Goal: Task Accomplishment & Management: Complete application form

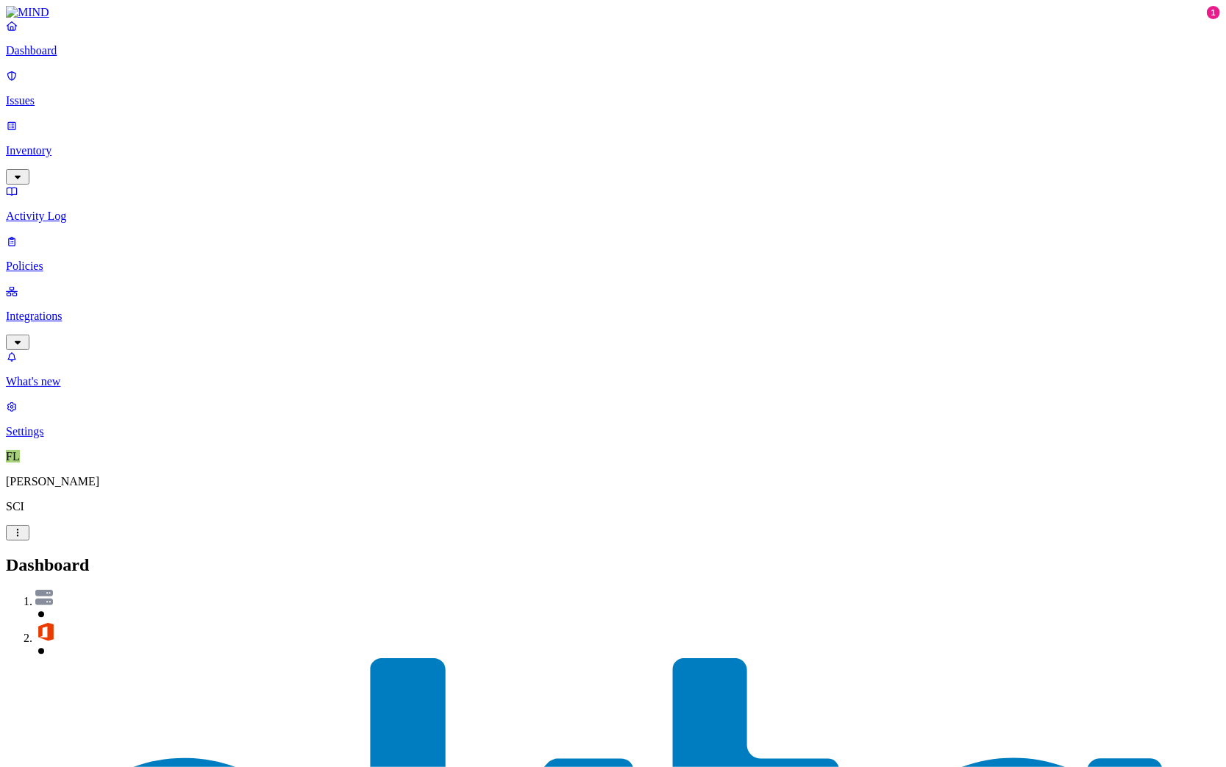
click at [51, 310] on p "Integrations" at bounding box center [613, 316] width 1214 height 13
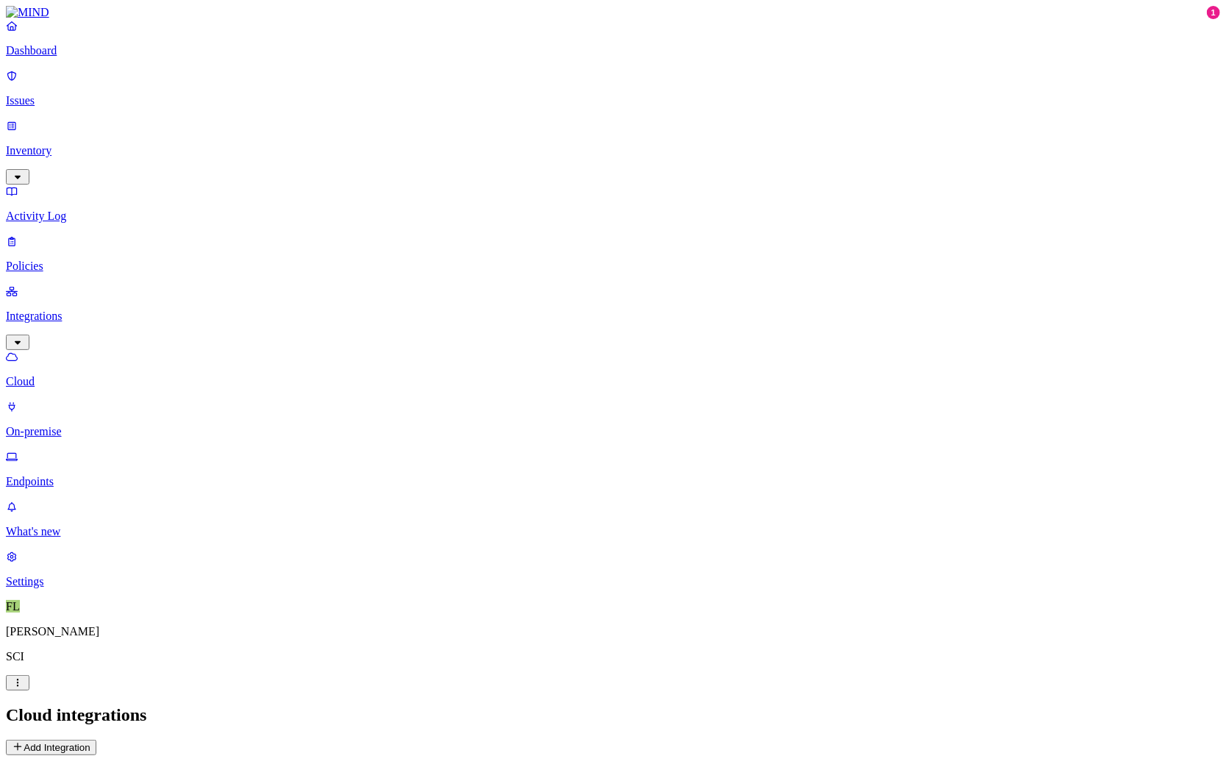
click at [31, 87] on link "Issues" at bounding box center [613, 88] width 1214 height 38
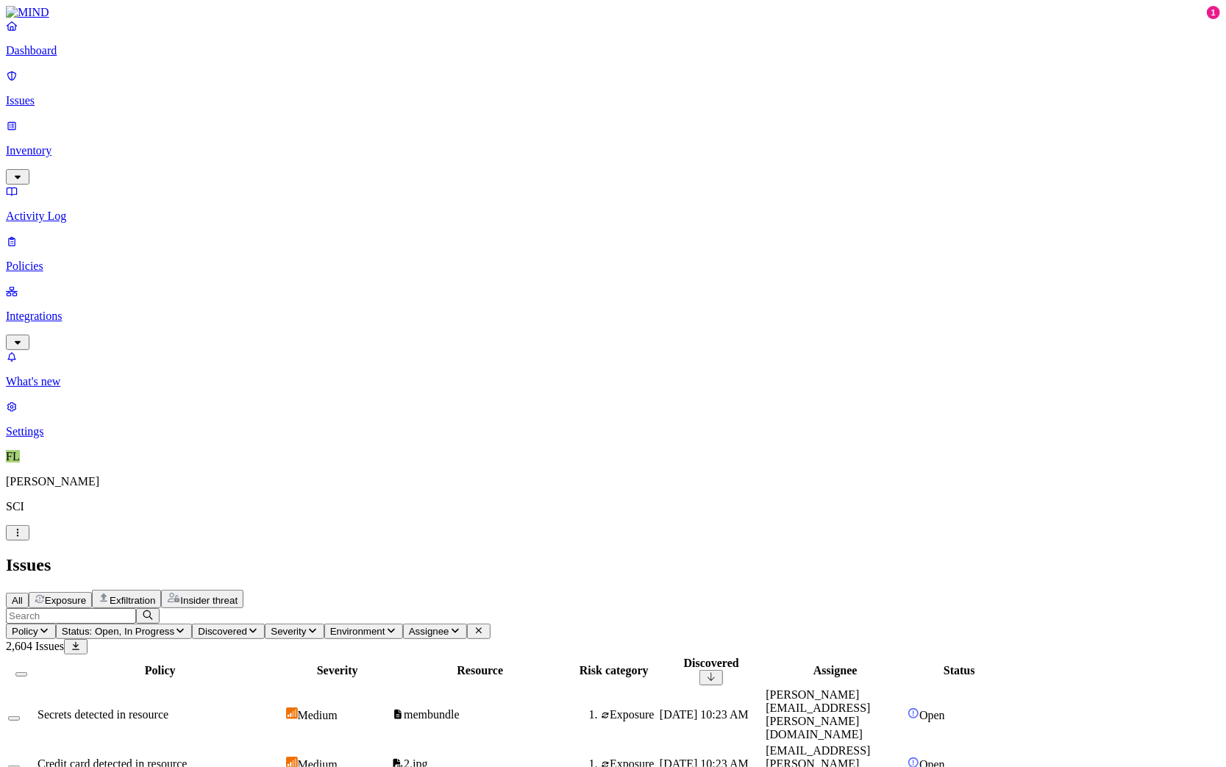
click at [60, 144] on p "Inventory" at bounding box center [613, 150] width 1214 height 13
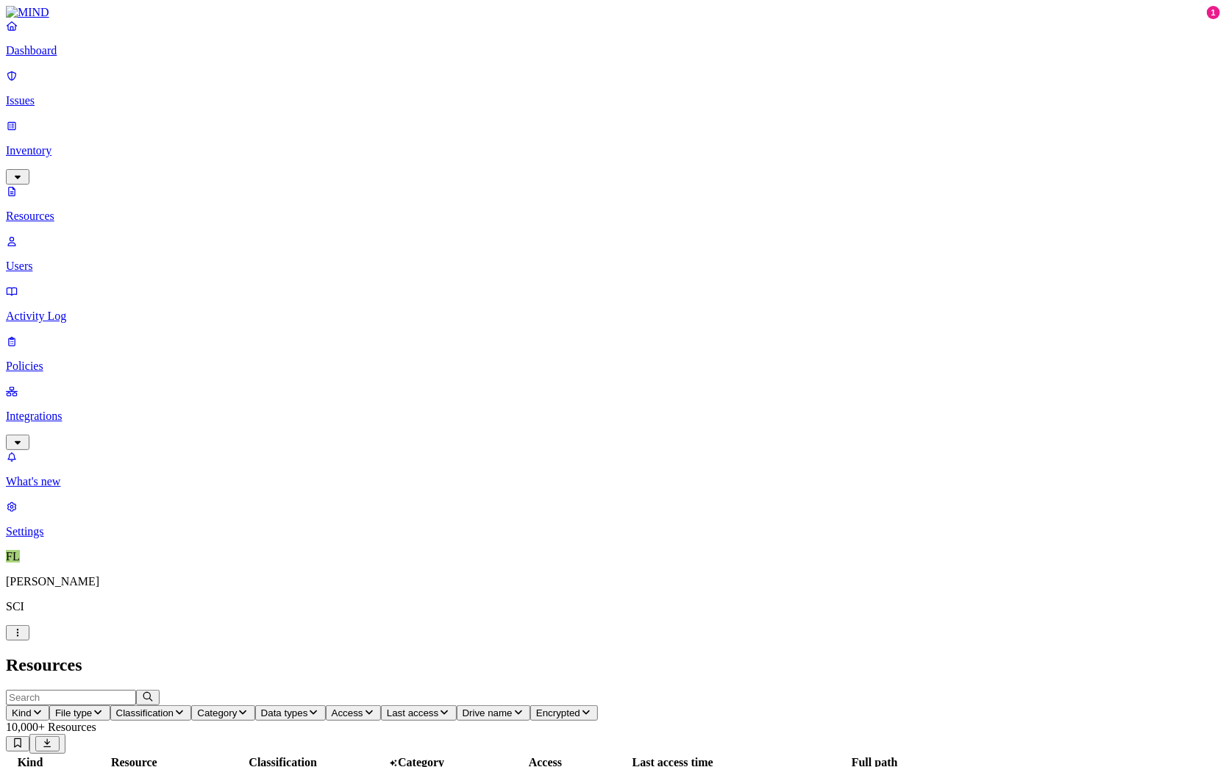
click at [32, 707] on span "Kind" at bounding box center [22, 712] width 20 height 11
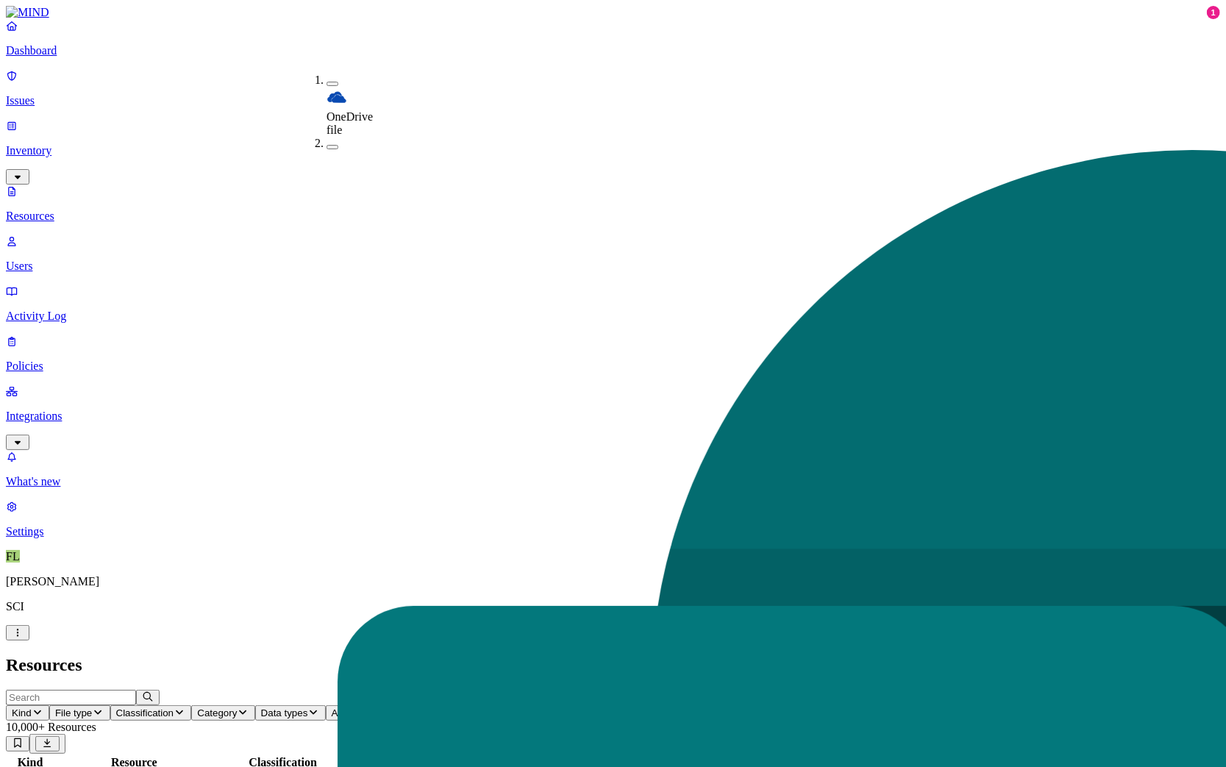
click at [484, 655] on header "Resources" at bounding box center [613, 665] width 1214 height 20
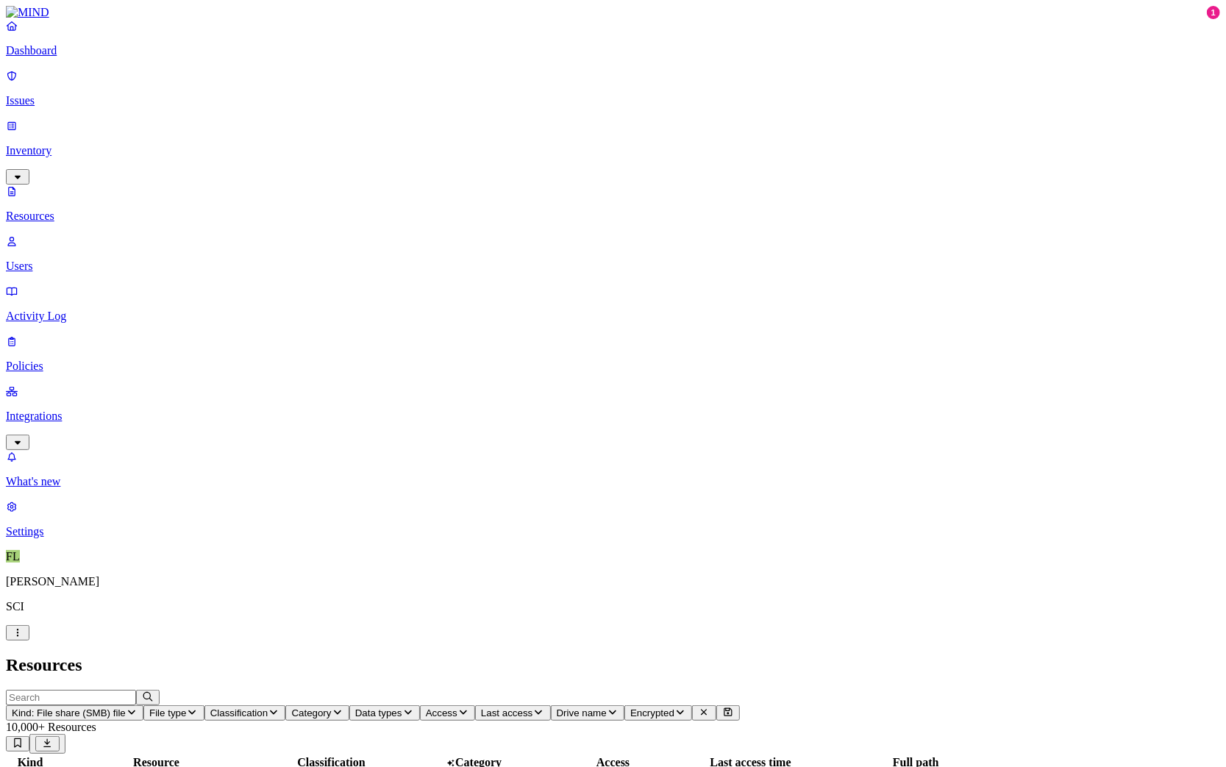
click at [402, 707] on span "Data types" at bounding box center [378, 712] width 47 height 11
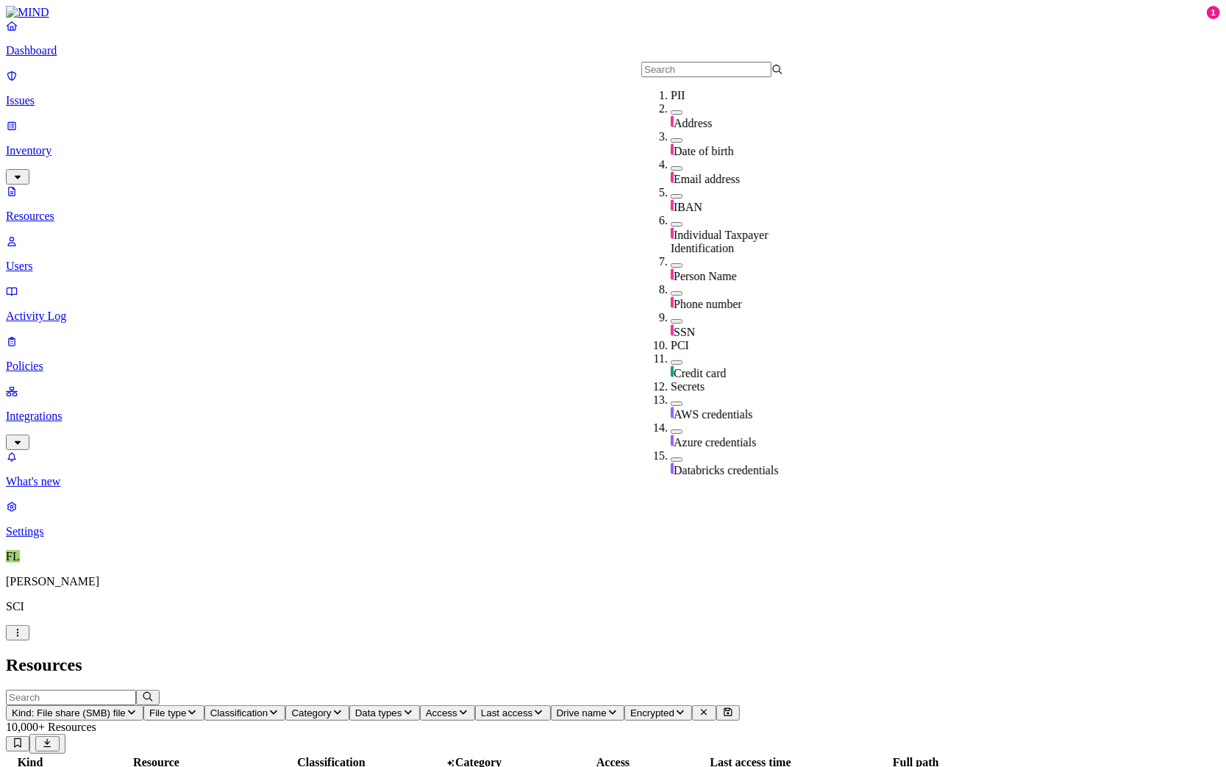
click at [671, 319] on button "button" at bounding box center [677, 321] width 12 height 4
click at [557, 655] on h2 "Resources" at bounding box center [613, 665] width 1214 height 20
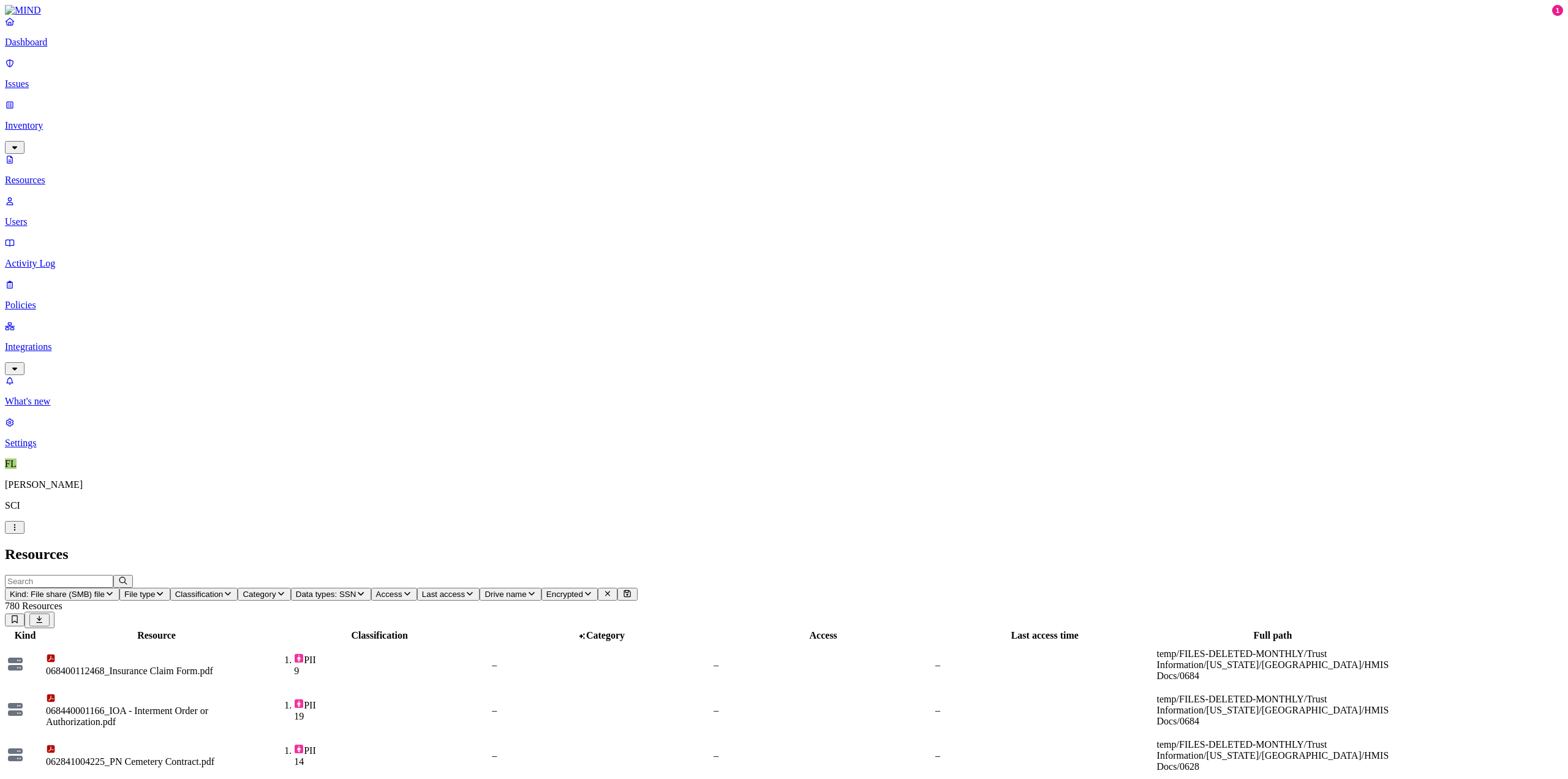
scroll to position [75, 0]
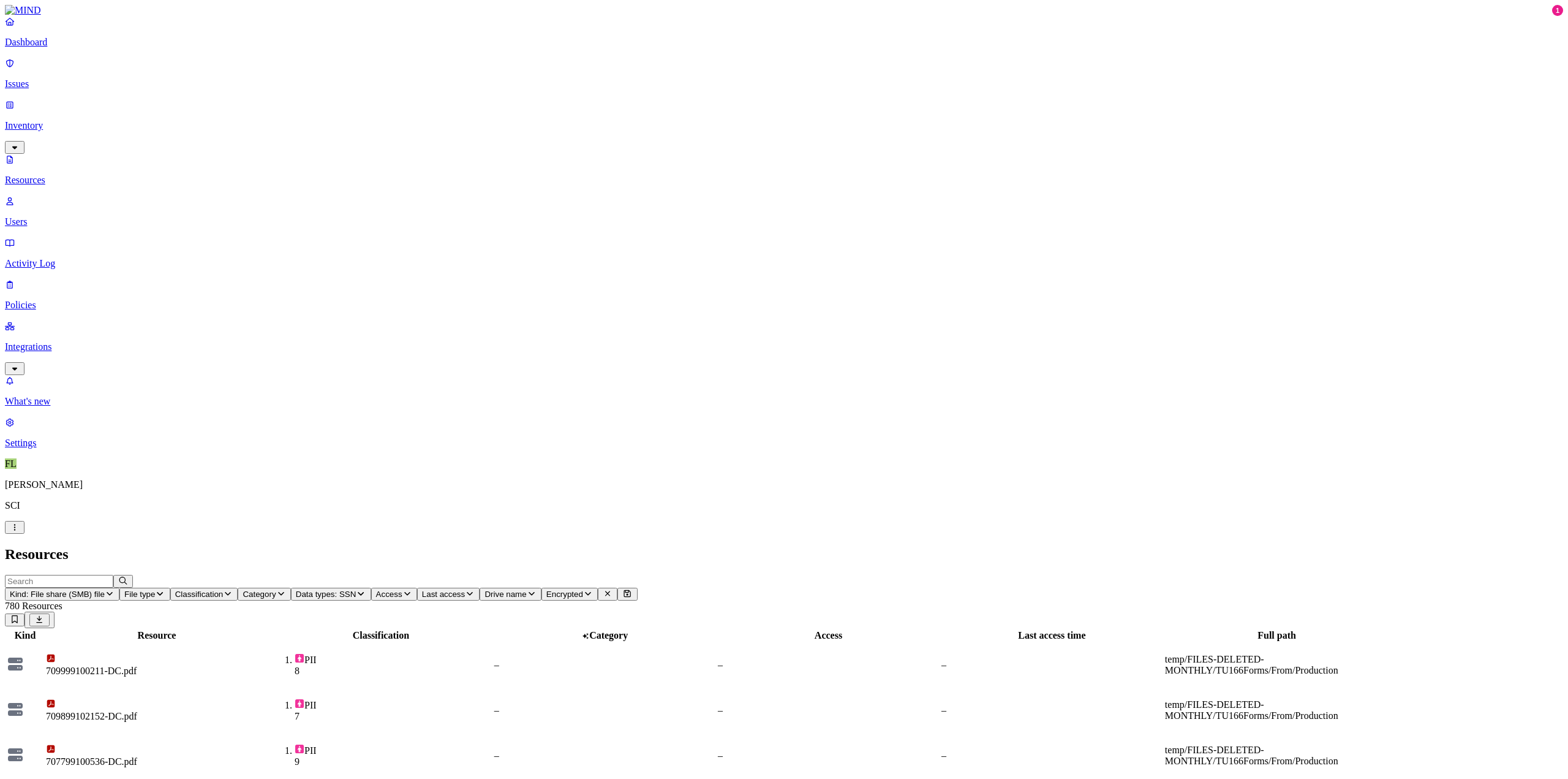
click at [35, 78] on p "Issues" at bounding box center [784, 83] width 1558 height 11
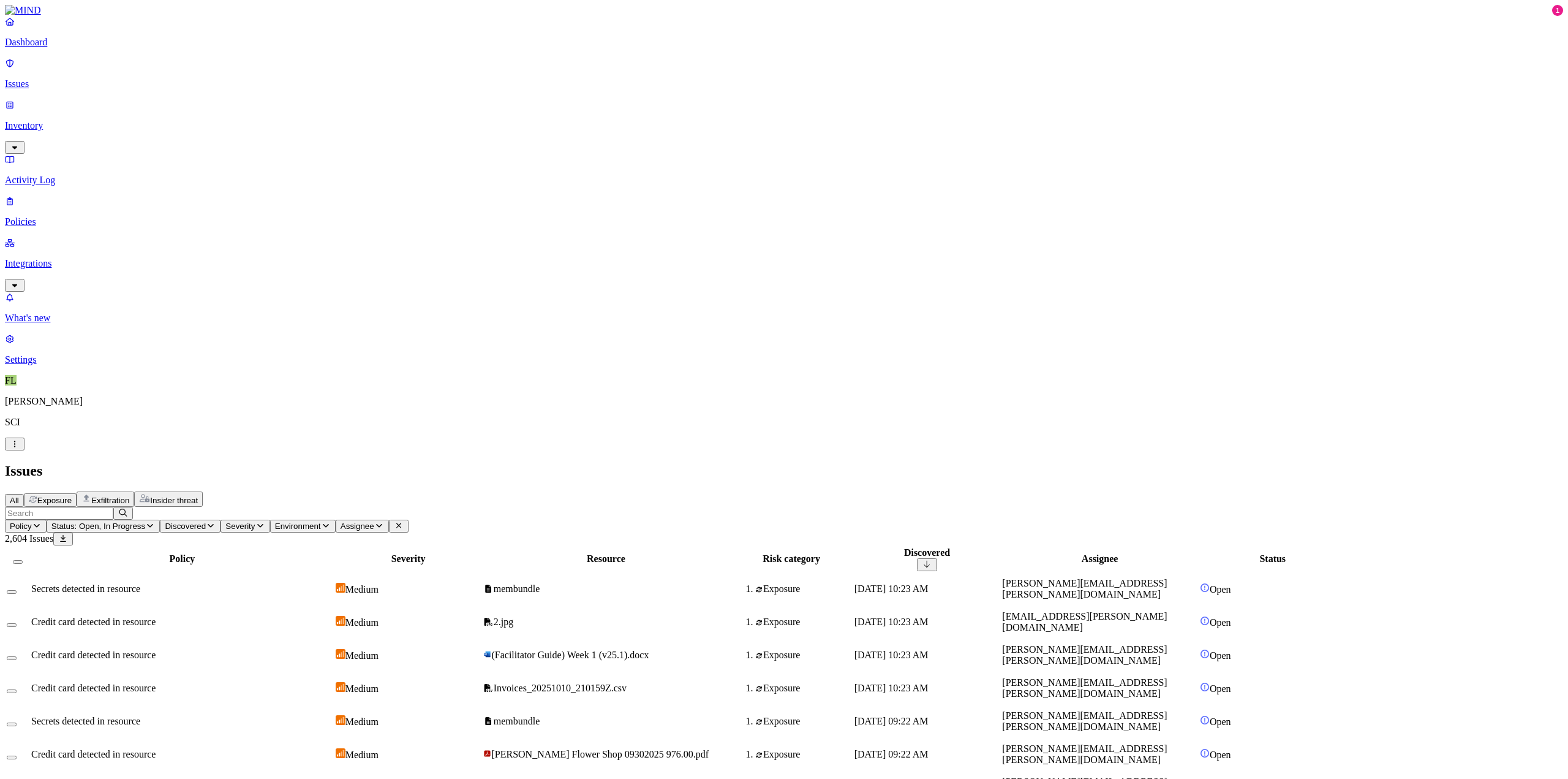
scroll to position [107, 0]
click at [47, 120] on p "Inventory" at bounding box center [784, 125] width 1558 height 11
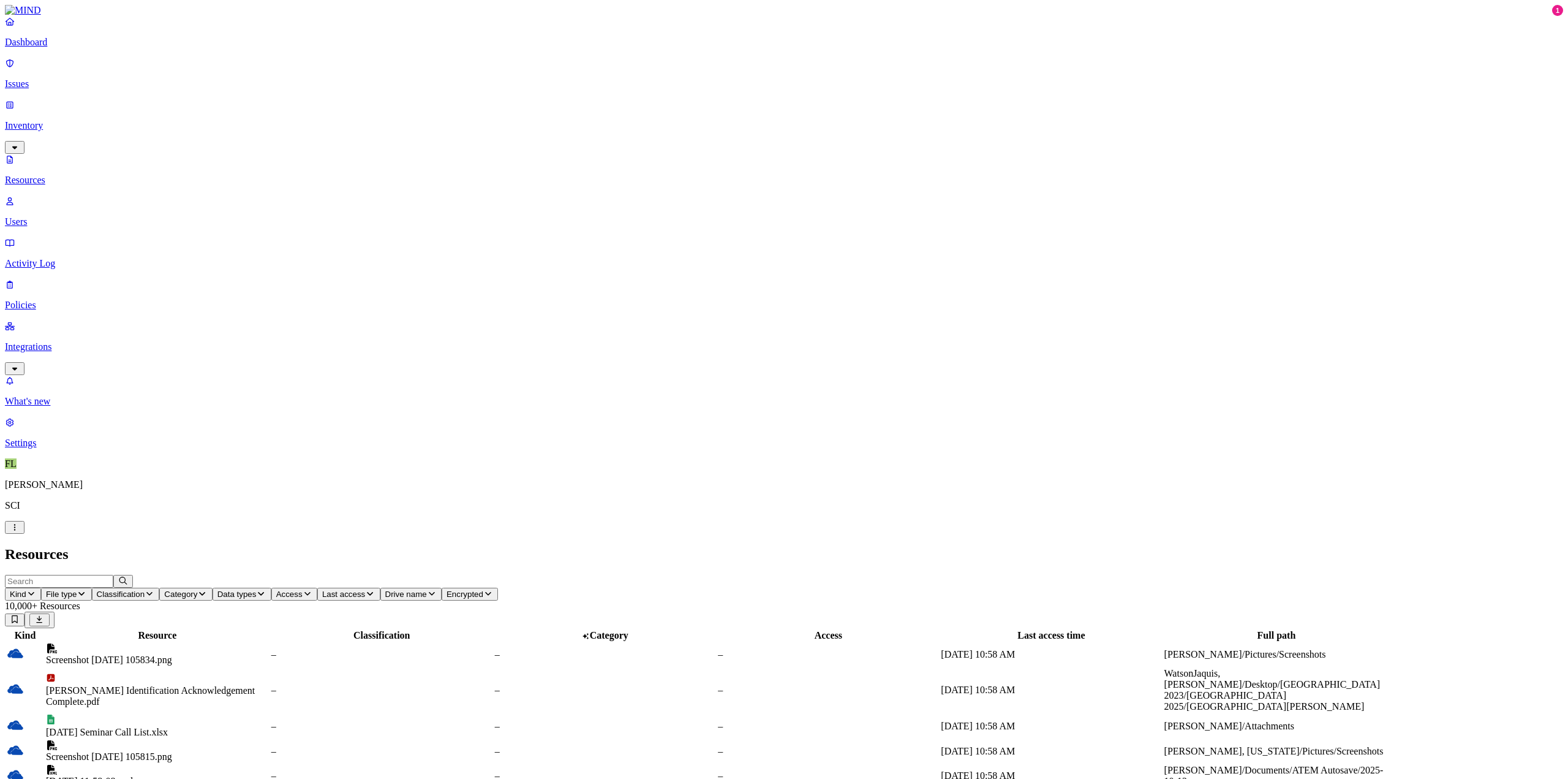
click at [41, 587] on button "Kind" at bounding box center [22, 593] width 36 height 12
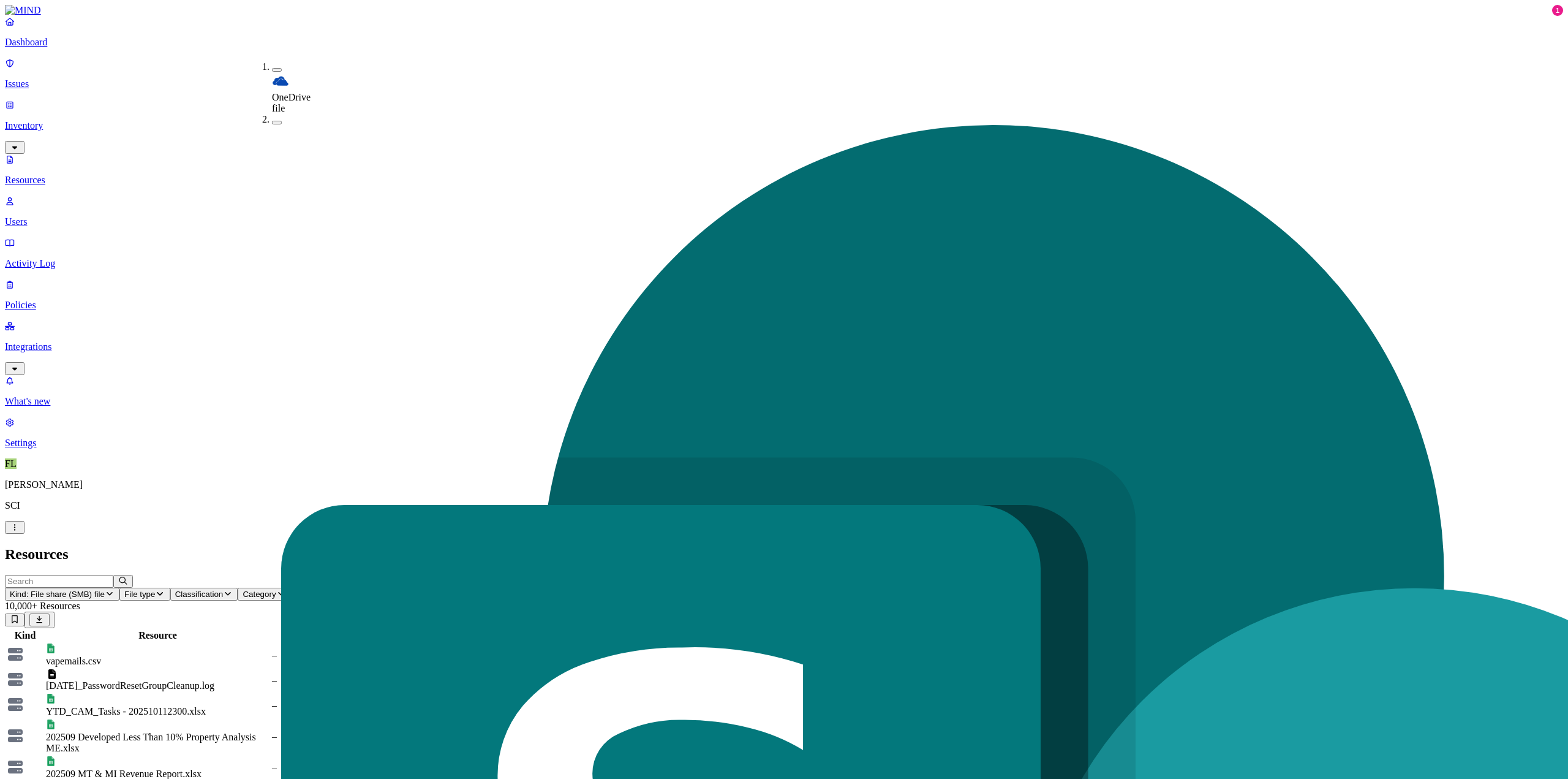
click at [751, 546] on h2 "Resources" at bounding box center [784, 554] width 1558 height 17
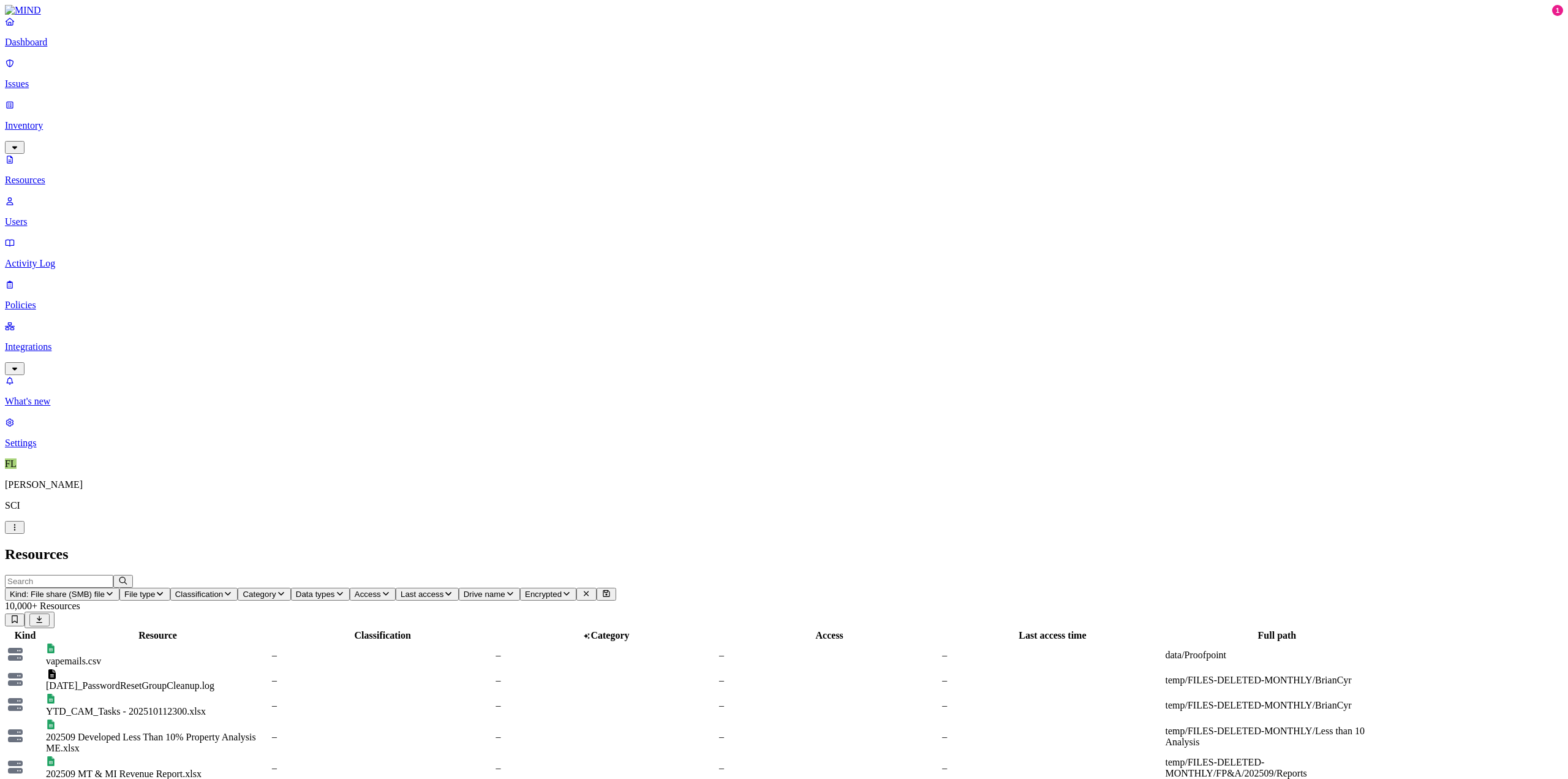
click at [335, 589] on span "Data types" at bounding box center [315, 593] width 39 height 9
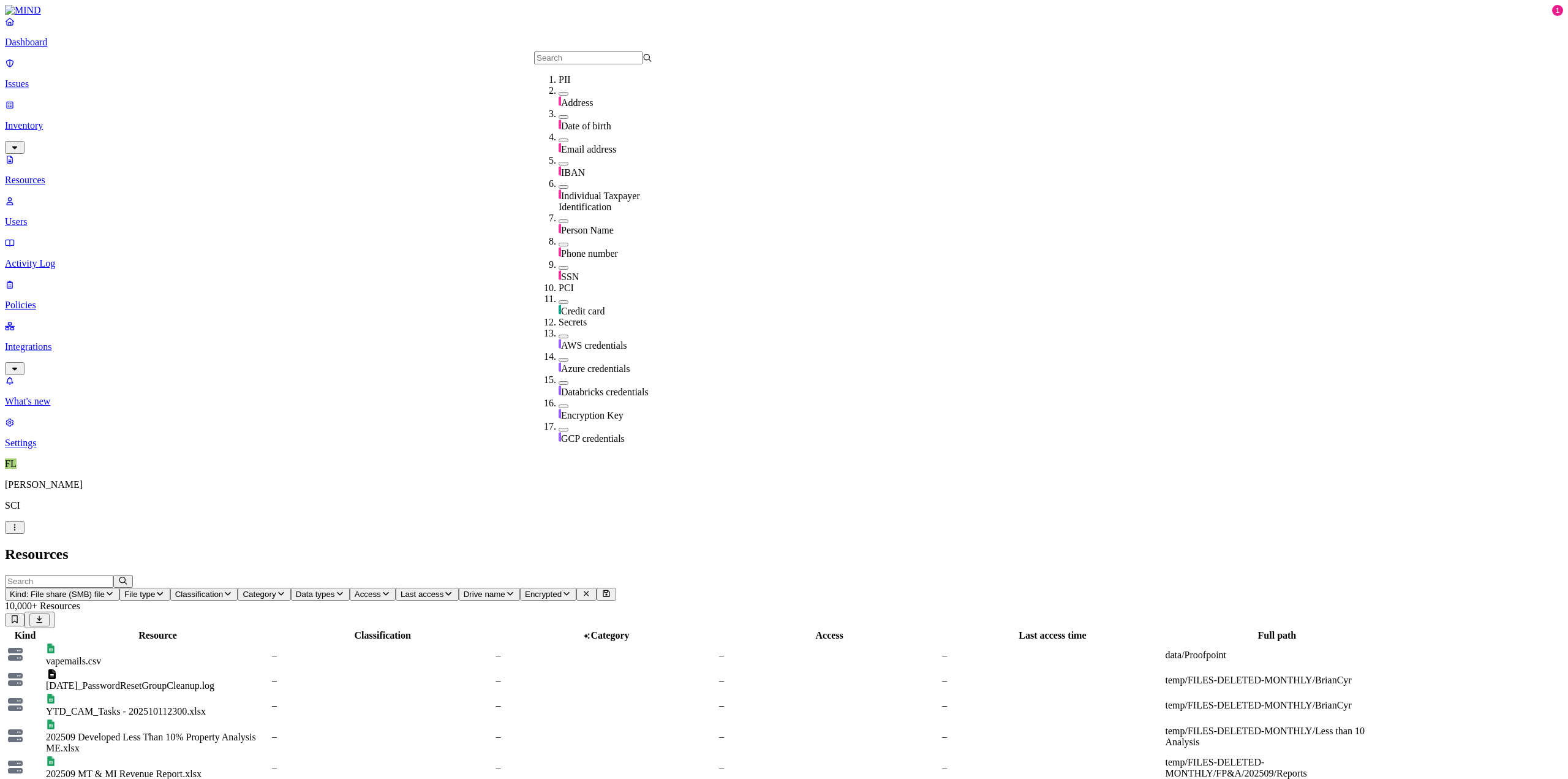
click at [559, 259] on div "SSN" at bounding box center [618, 271] width 118 height 23
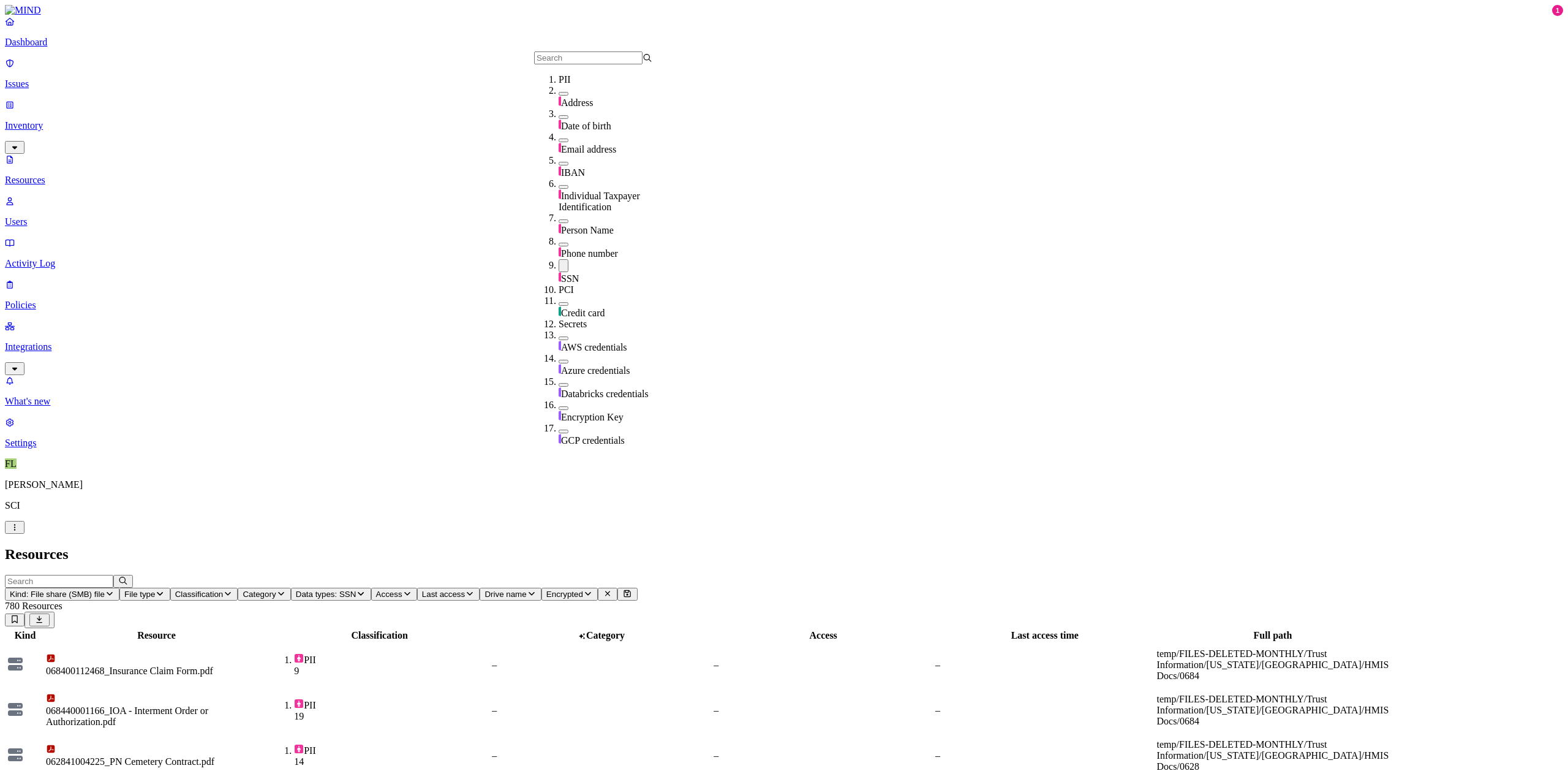
click at [994, 575] on header "Kind: File share (SMB) file File type Classification Category Data types: SSN A…" at bounding box center [784, 602] width 1558 height 53
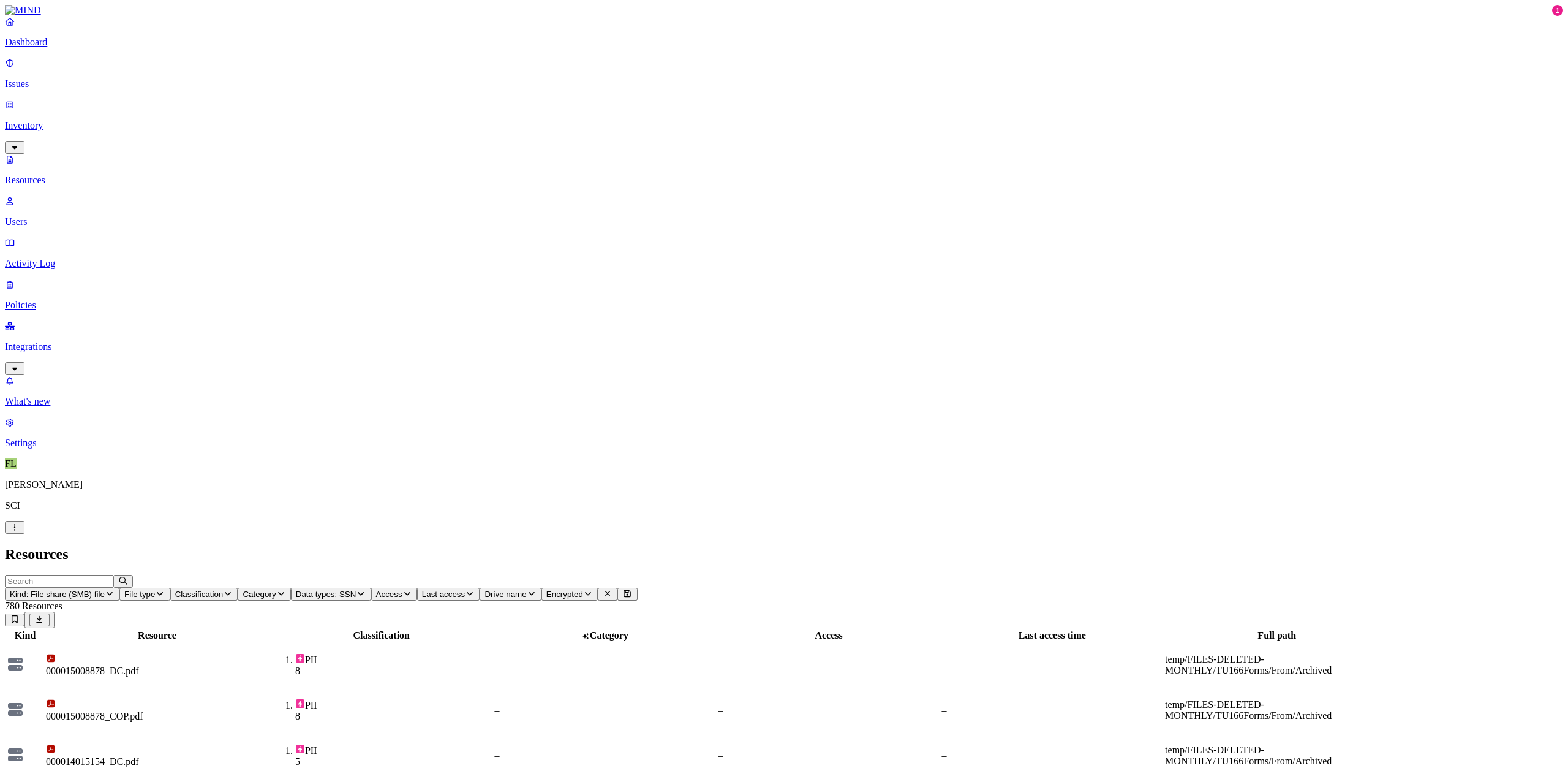
click at [1021, 638] on div "temp/FILES-DELETED-MONTHLY/TU166Forms/From/Archived" at bounding box center [1276, 665] width 223 height 22
drag, startPoint x: 1391, startPoint y: 147, endPoint x: 1533, endPoint y: 158, distance: 142.4
copy div "temp/FILES-DELETED-MONTHLY/TU166Forms/From/Archived"
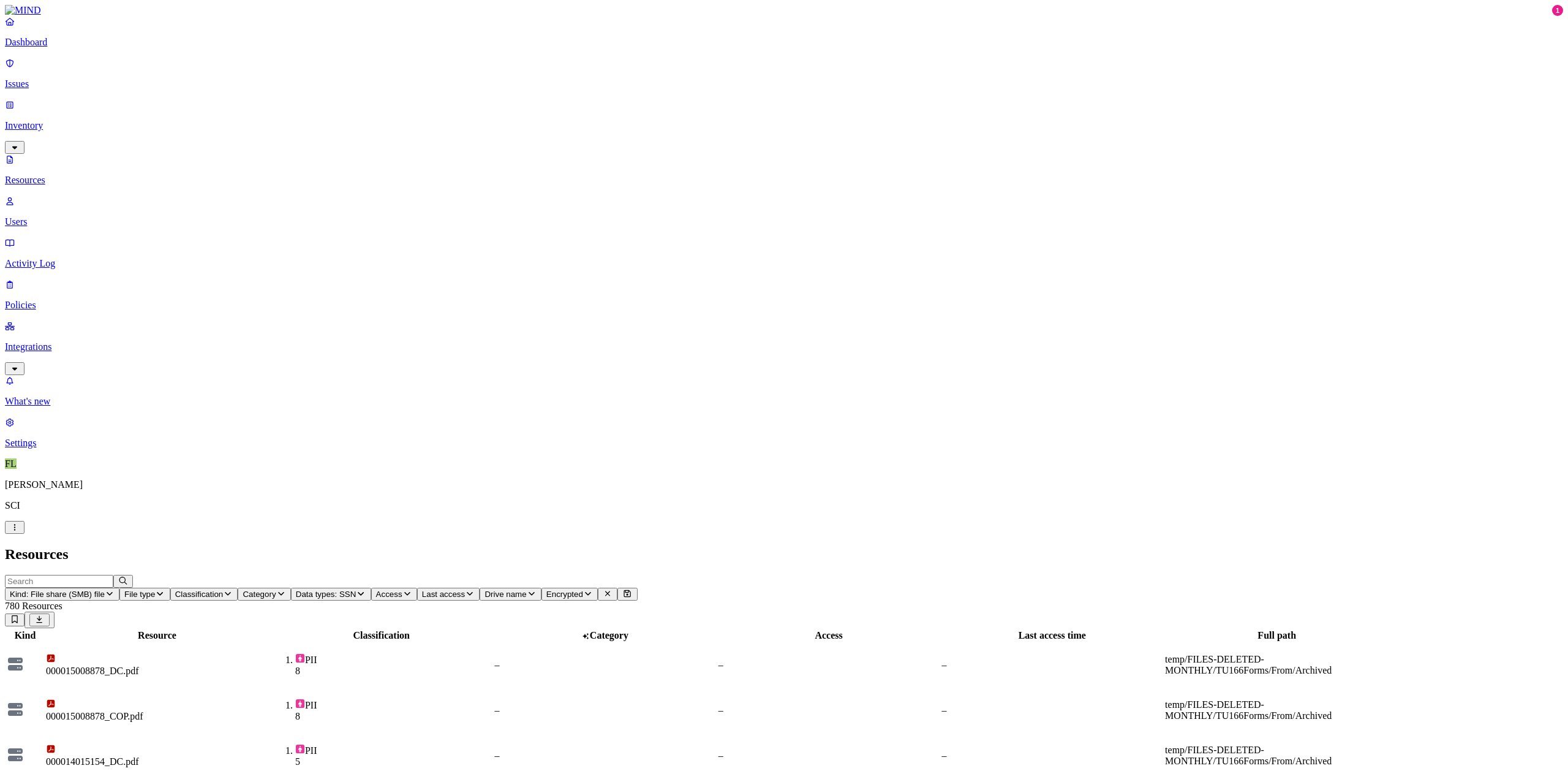
click at [47, 78] on p "Issues" at bounding box center [784, 83] width 1558 height 11
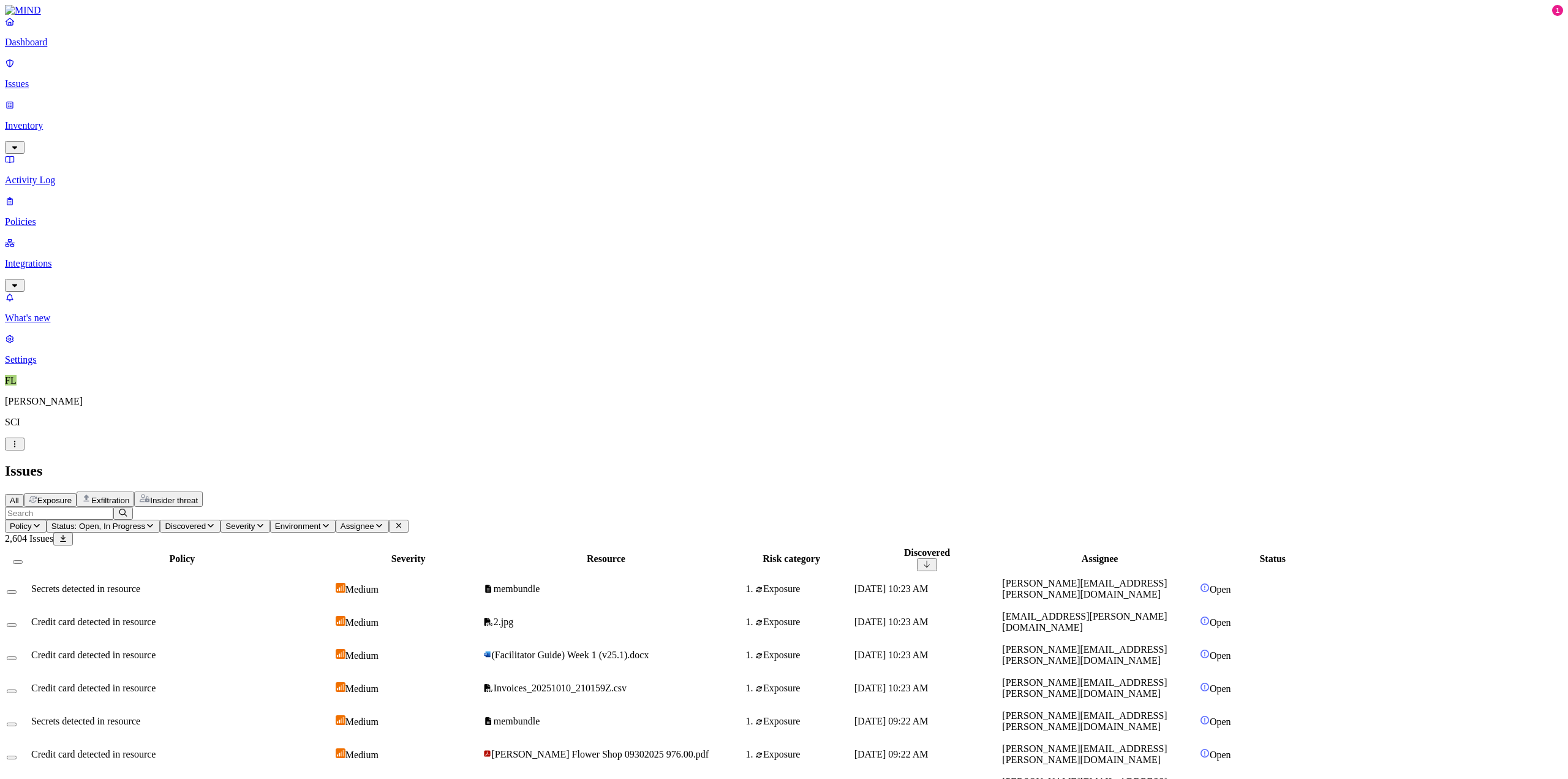
click at [145, 522] on span "Status: Open, In Progress" at bounding box center [98, 526] width 93 height 9
click at [32, 522] on span "Policy" at bounding box center [21, 526] width 22 height 9
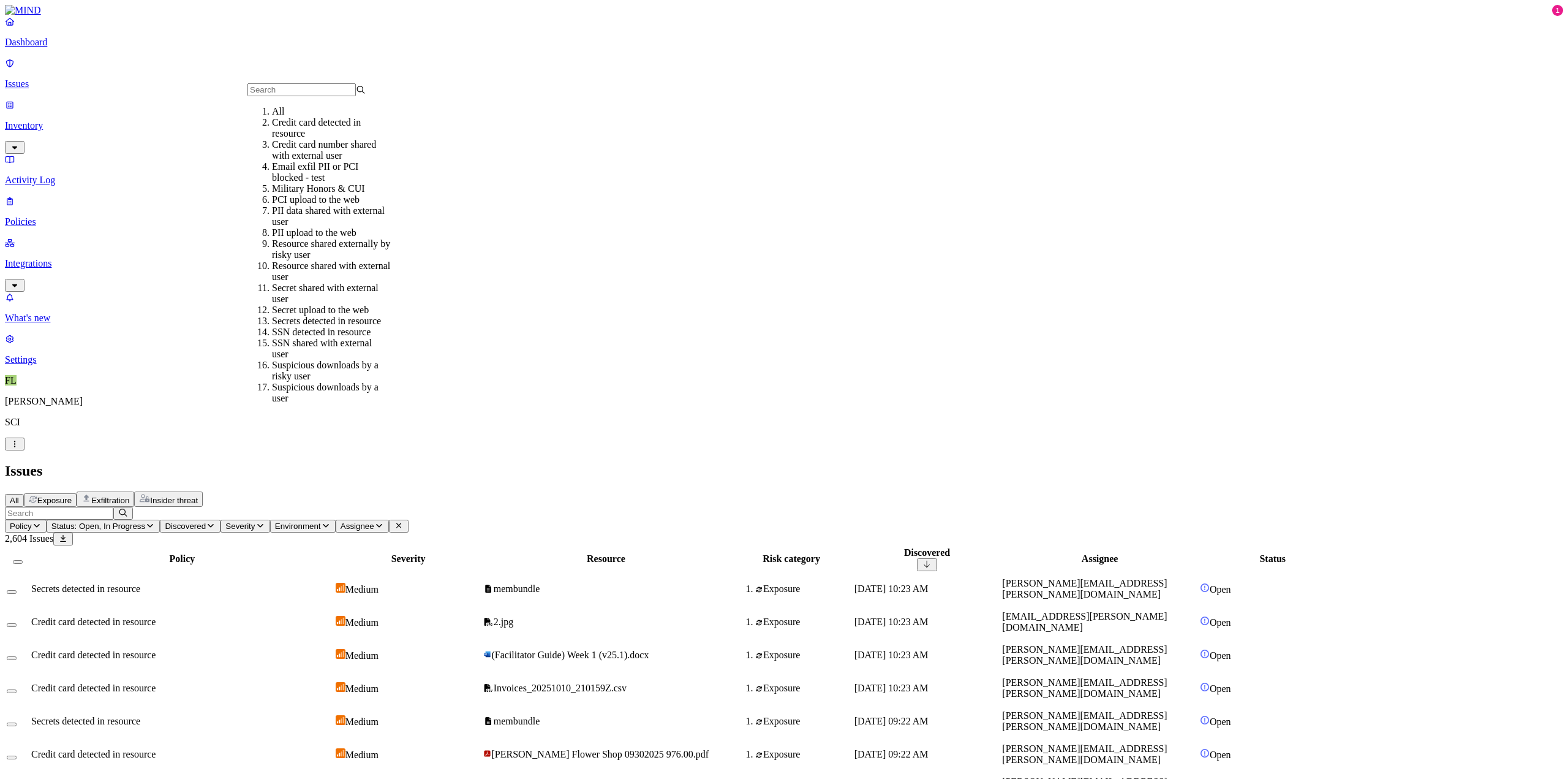
click at [32, 522] on span "Policy" at bounding box center [21, 526] width 22 height 9
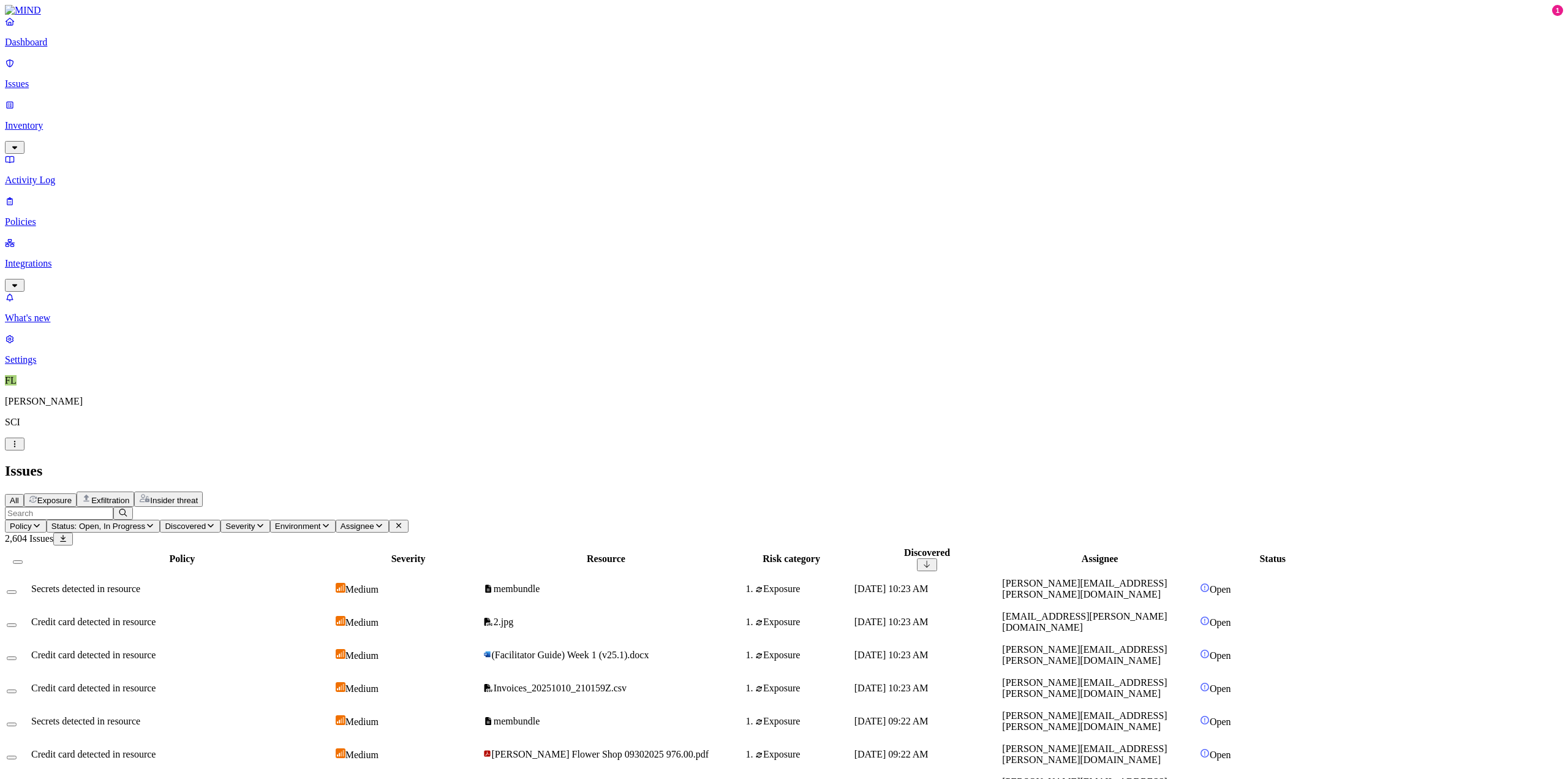
click at [43, 120] on p "Inventory" at bounding box center [784, 125] width 1558 height 11
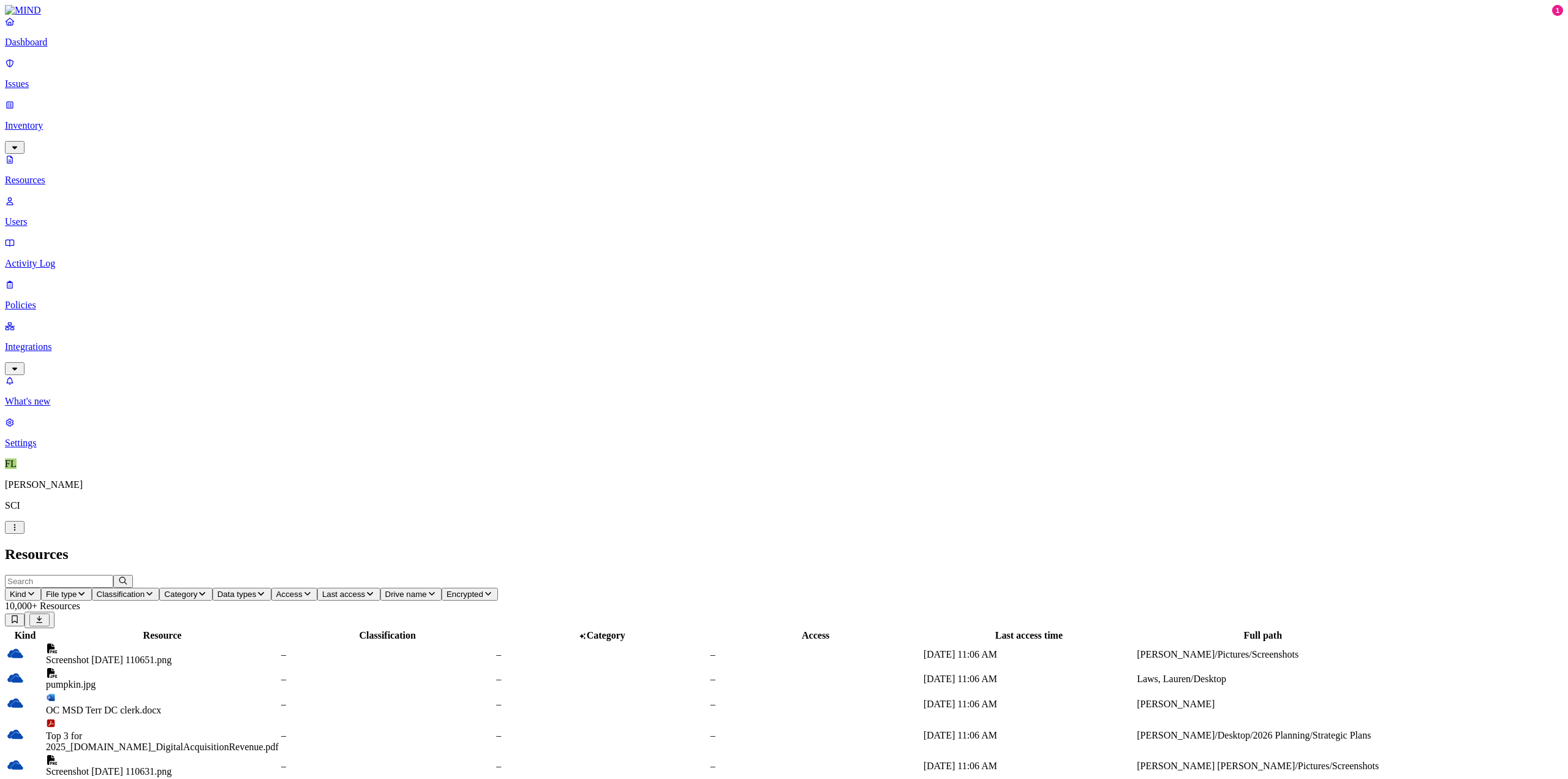
click at [197, 589] on span "Category" at bounding box center [181, 593] width 33 height 9
click at [466, 546] on header "Resources" at bounding box center [784, 554] width 1558 height 17
click at [39, 78] on p "Issues" at bounding box center [784, 83] width 1558 height 11
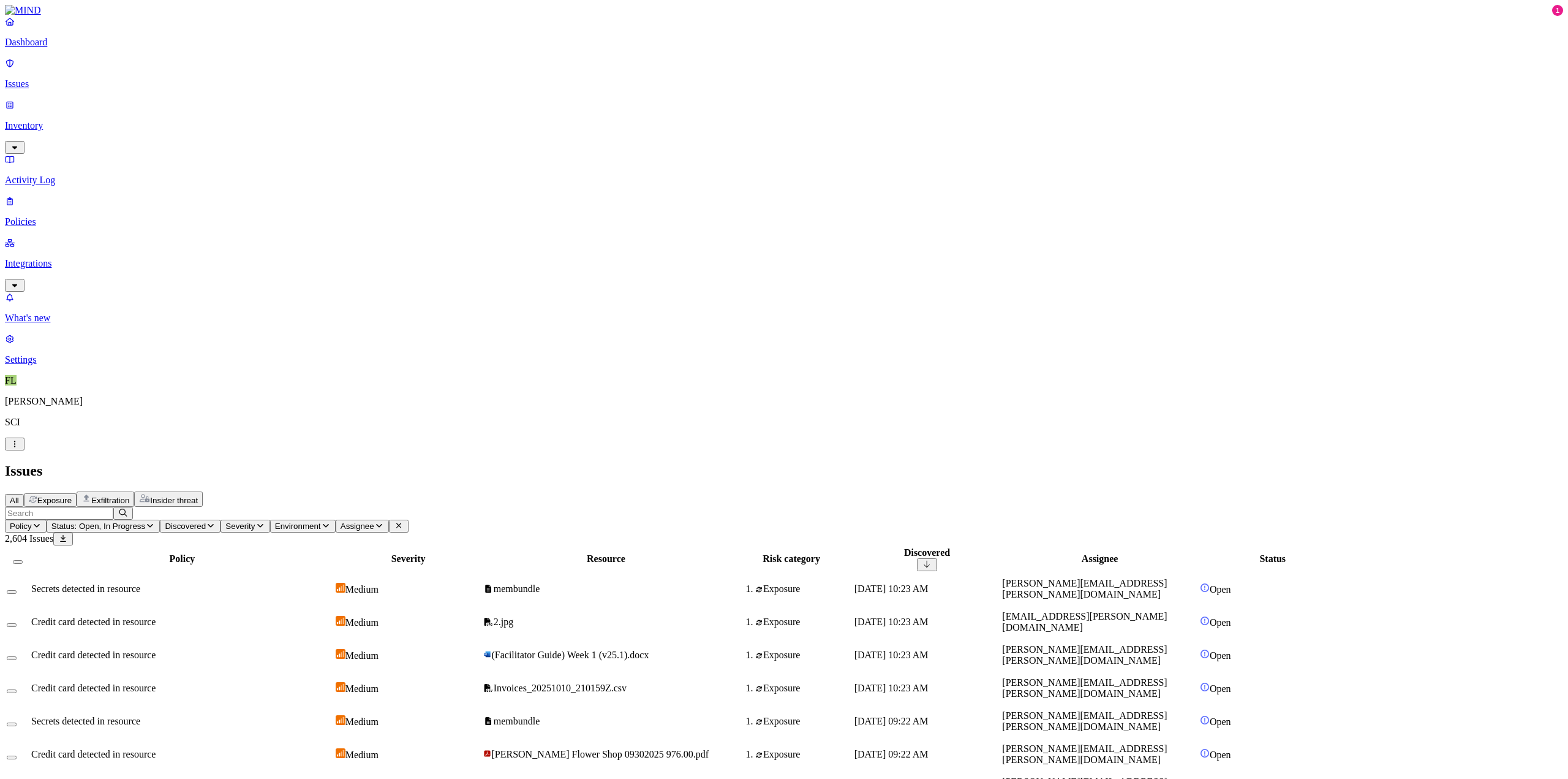
click at [59, 217] on p "Policies" at bounding box center [784, 222] width 1558 height 11
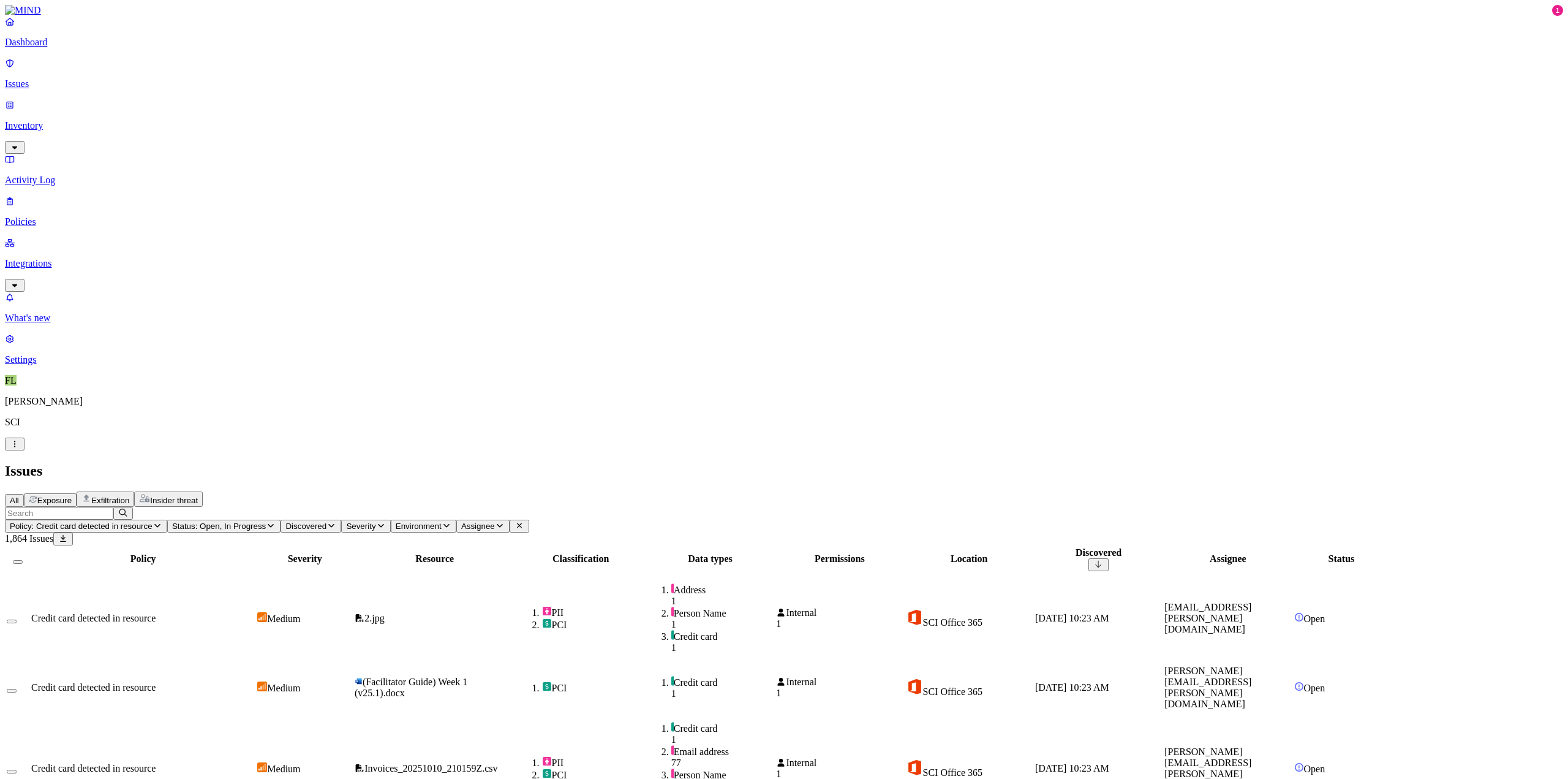
click at [33, 196] on link "Policies" at bounding box center [784, 212] width 1558 height 32
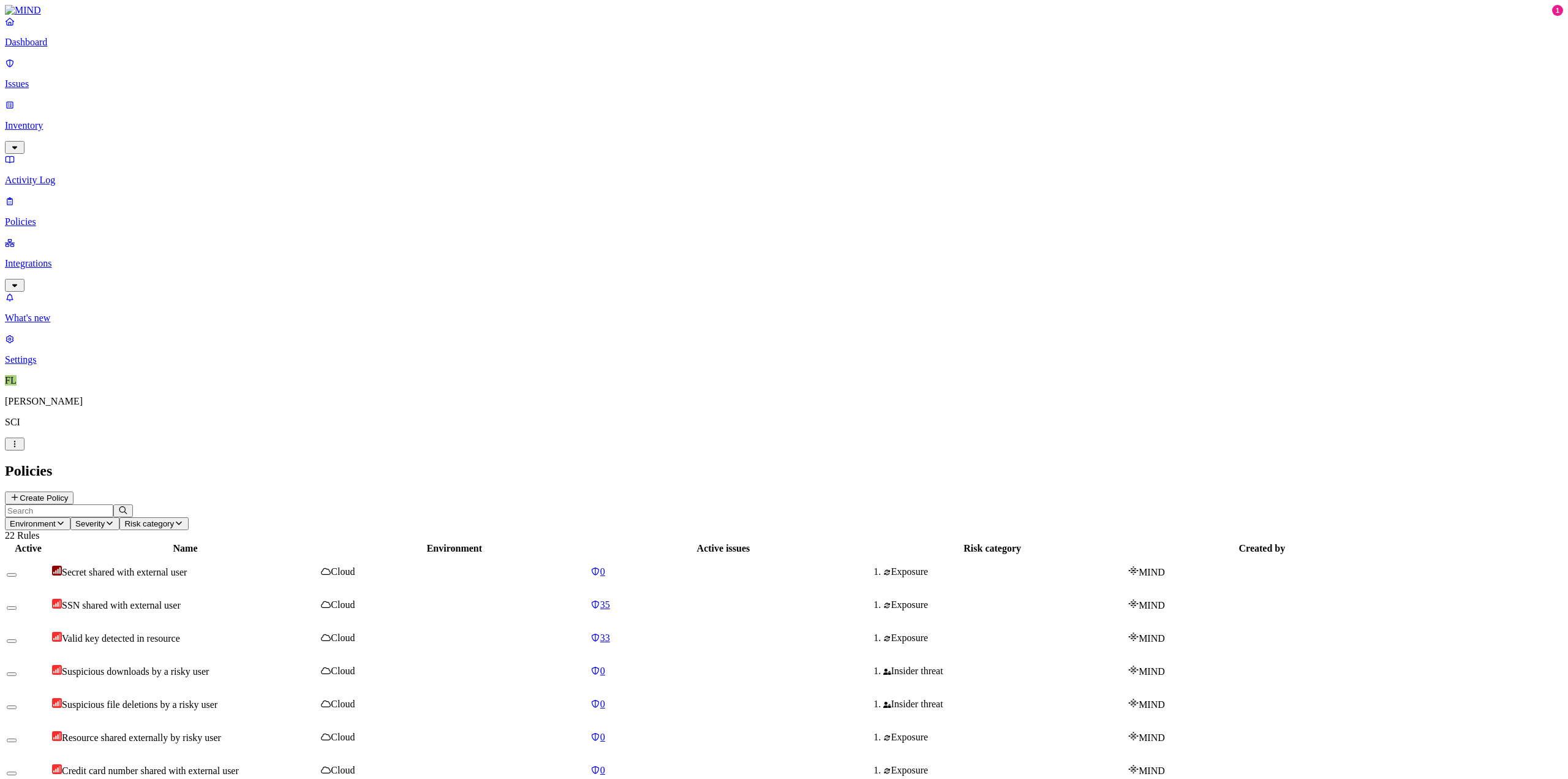
click at [73, 492] on button "Create Policy" at bounding box center [39, 497] width 68 height 12
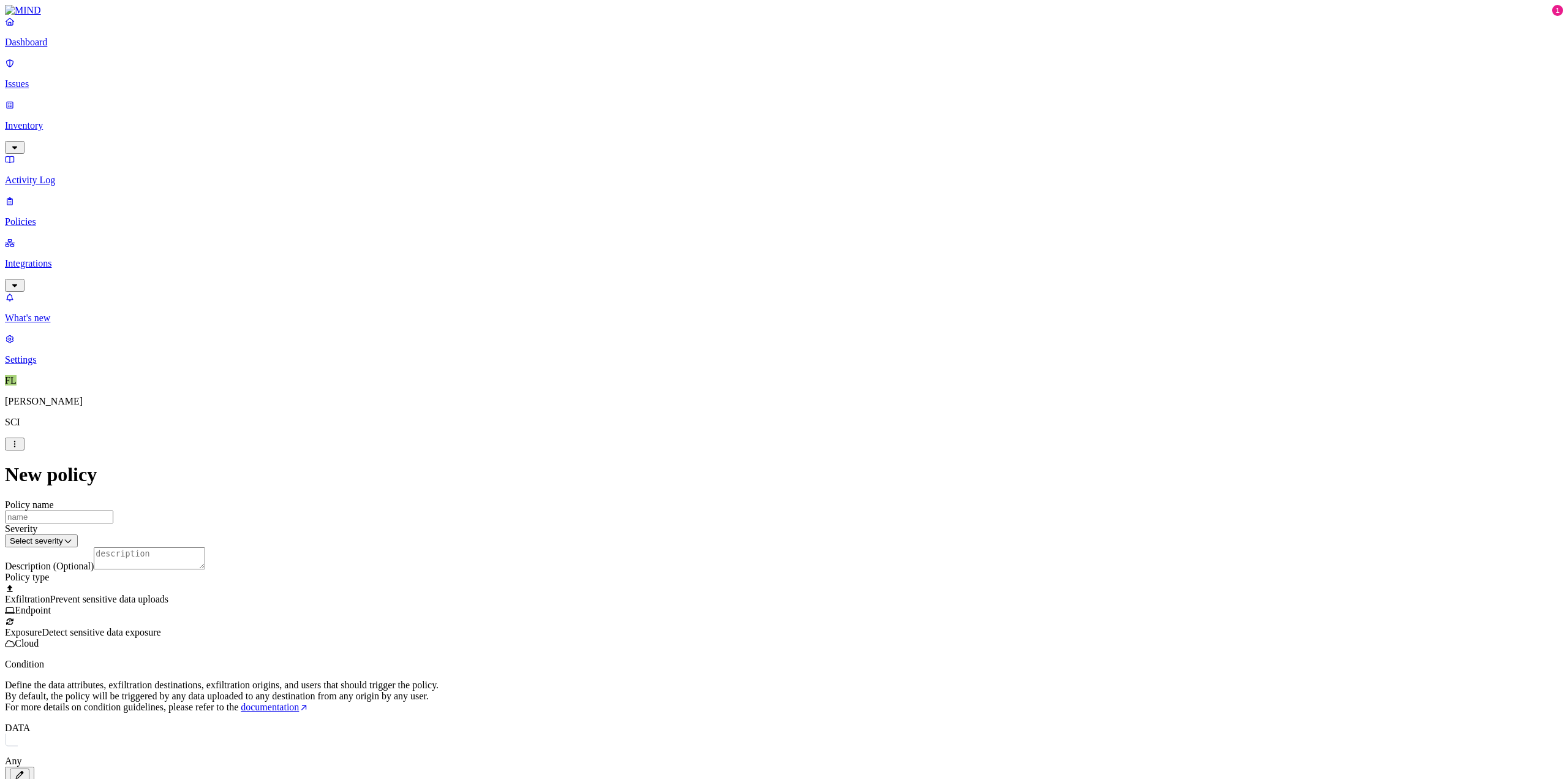
click at [655, 616] on div "Exposure Detect sensitive data exposure Cloud" at bounding box center [784, 632] width 1558 height 33
click at [652, 616] on div at bounding box center [784, 616] width 1558 height 0
click at [24, 638] on icon "button" at bounding box center [20, 775] width 10 height 8
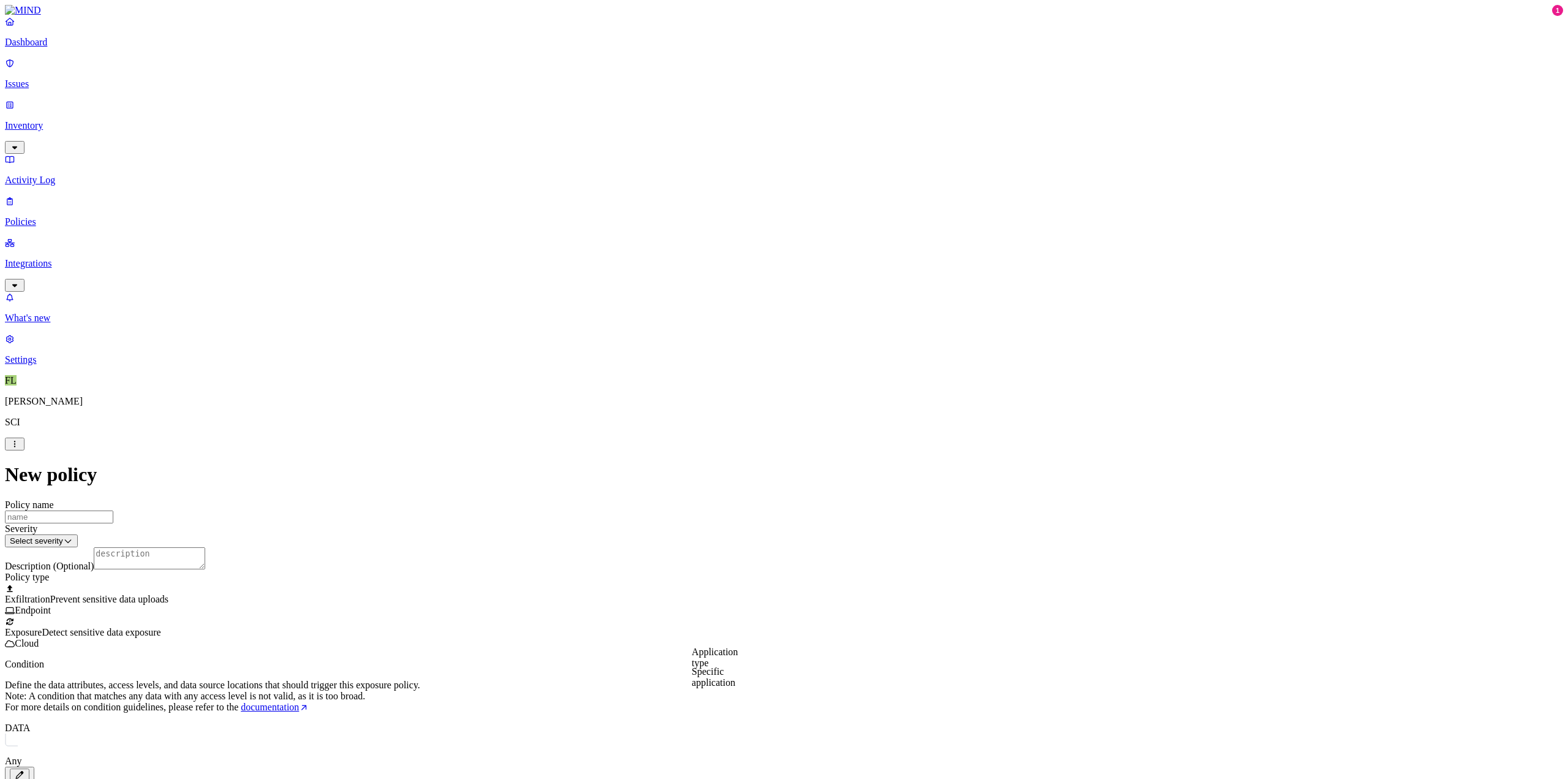
click at [732, 638] on label "Specific application" at bounding box center [713, 677] width 43 height 22
click at [557, 468] on div "New policy Policy name Severity Select severity Low Medium High Critical Descri…" at bounding box center [784, 753] width 1558 height 581
click at [531, 508] on div "New policy Policy name Severity Select severity Low Medium High Critical Descri…" at bounding box center [784, 753] width 1558 height 581
click at [24, 638] on icon "button" at bounding box center [20, 775] width 10 height 8
click at [718, 554] on label "Classification" at bounding box center [718, 548] width 54 height 10
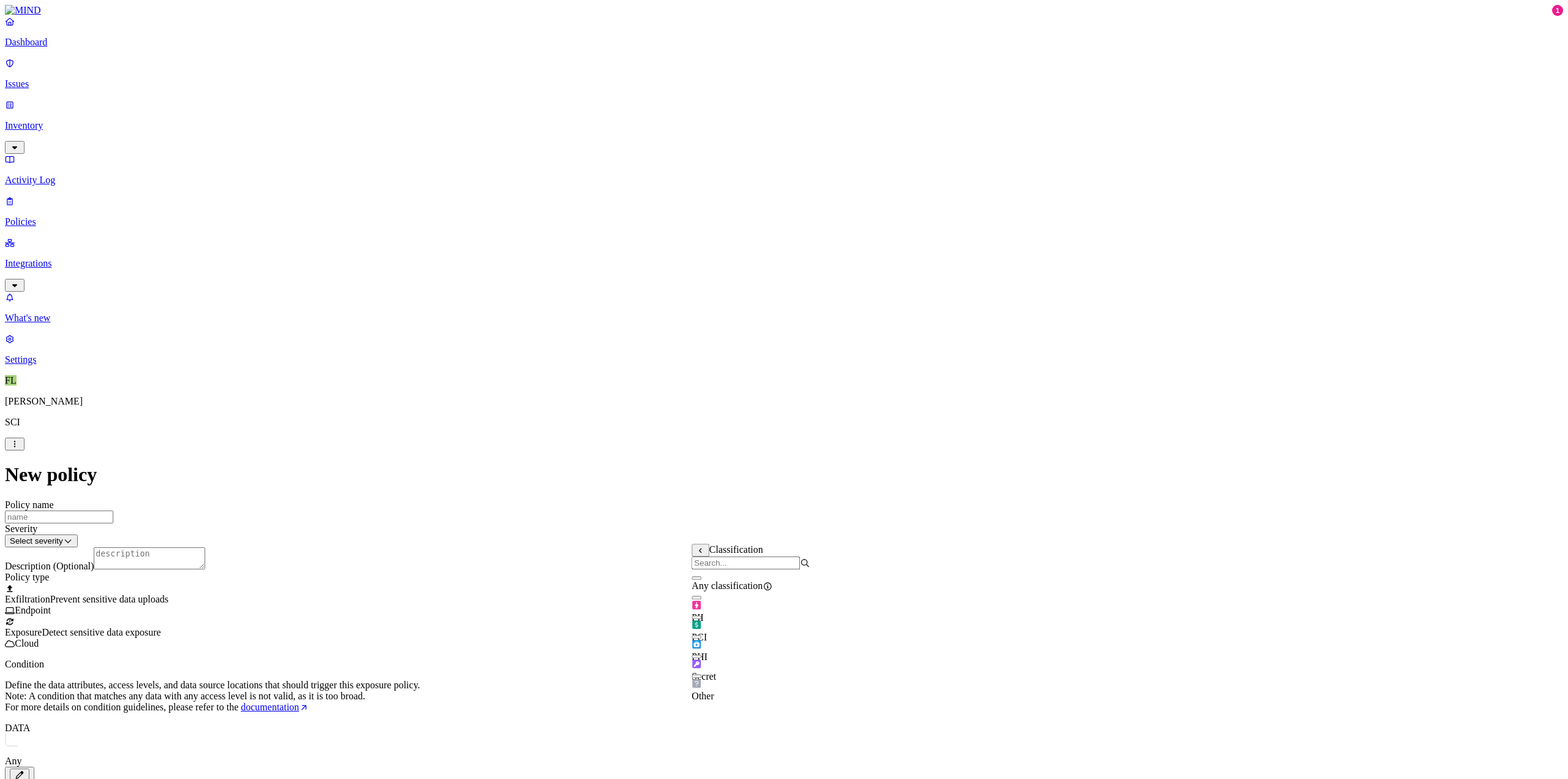
click at [24, 638] on icon "button" at bounding box center [20, 775] width 10 height 8
click at [710, 580] on label "Data type" at bounding box center [701, 574] width 18 height 22
click at [702, 638] on button "button" at bounding box center [697, 656] width 10 height 3
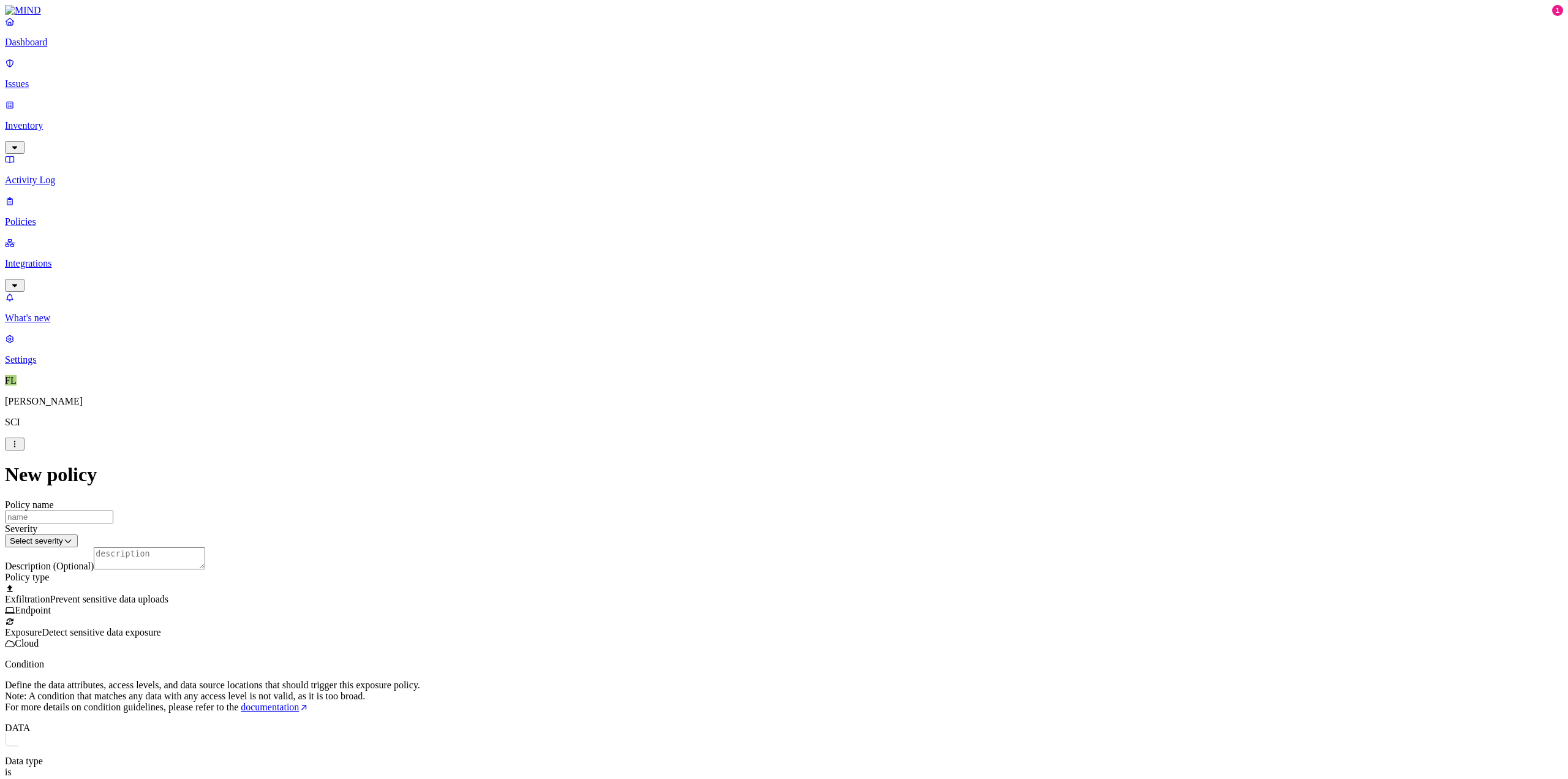
click at [725, 638] on label "Specific application" at bounding box center [713, 677] width 43 height 22
click at [702, 540] on button "button" at bounding box center [697, 538] width 10 height 3
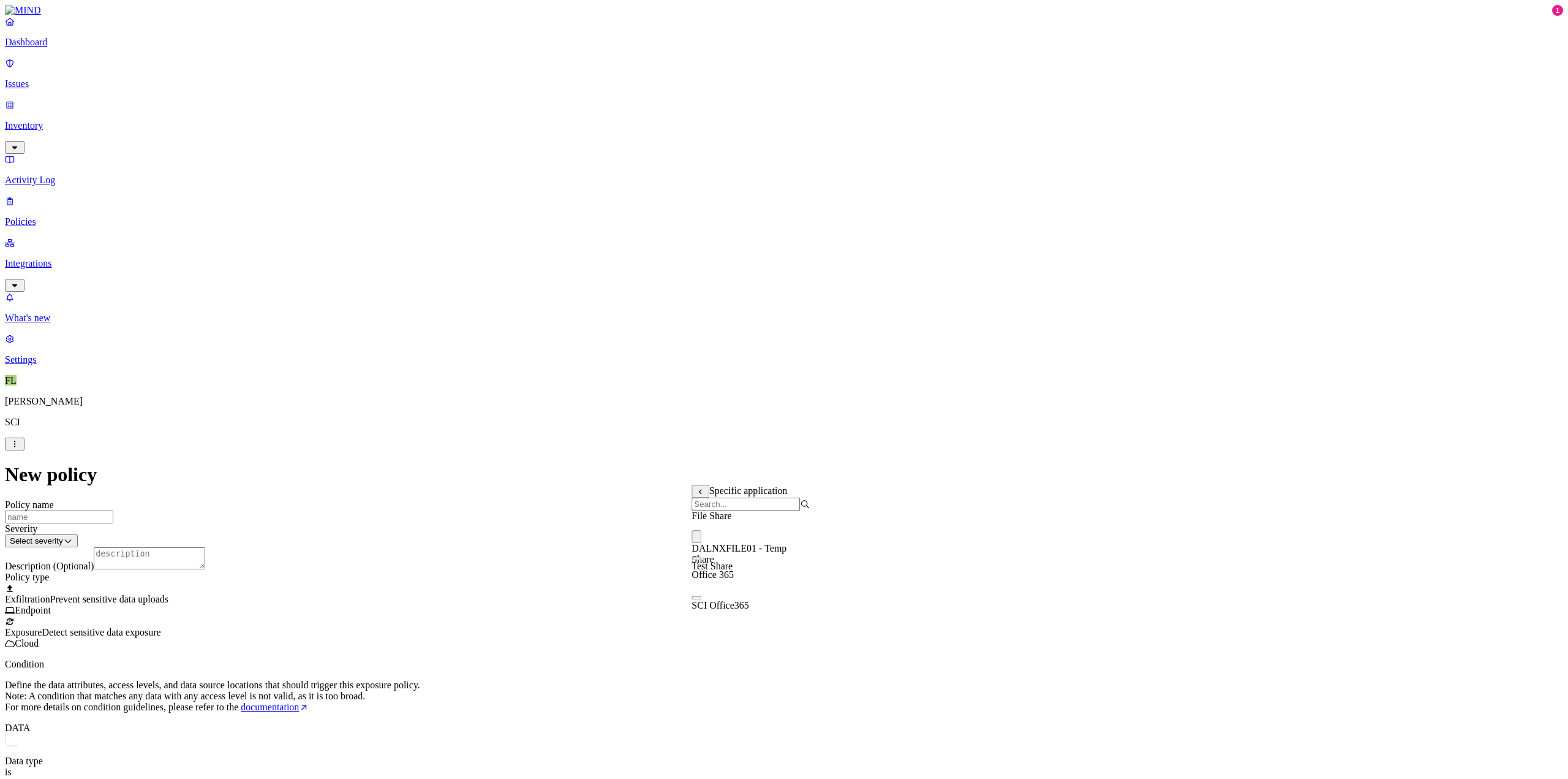
click at [113, 510] on input "Policy name" at bounding box center [59, 516] width 108 height 12
type input "SSN Detected in Temp Share"
click at [735, 155] on html "Dashboard Issues Inventory Activity Log Policies Integrations What's new 1 Sett…" at bounding box center [784, 562] width 1568 height 1124
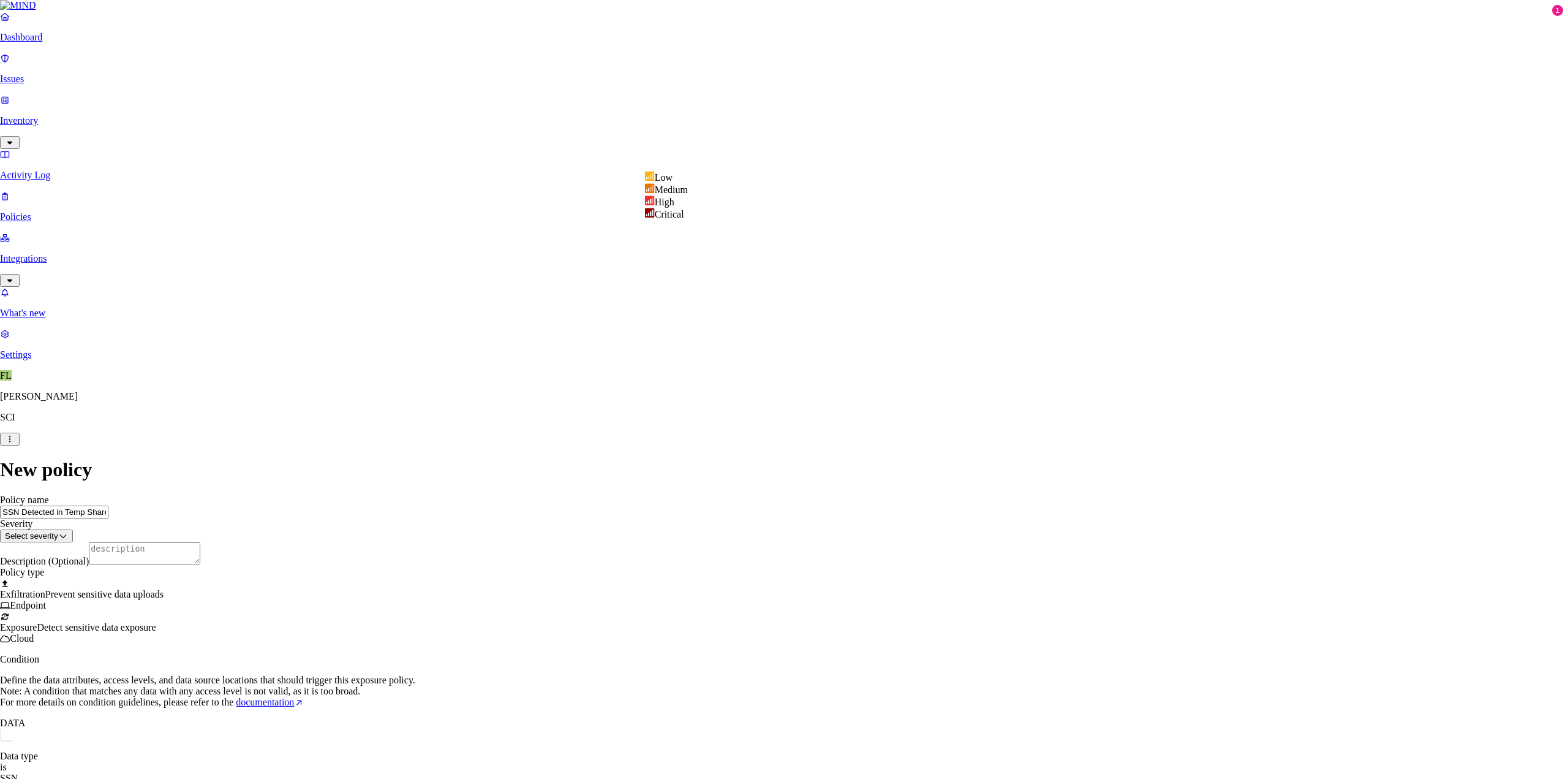
select select "3"
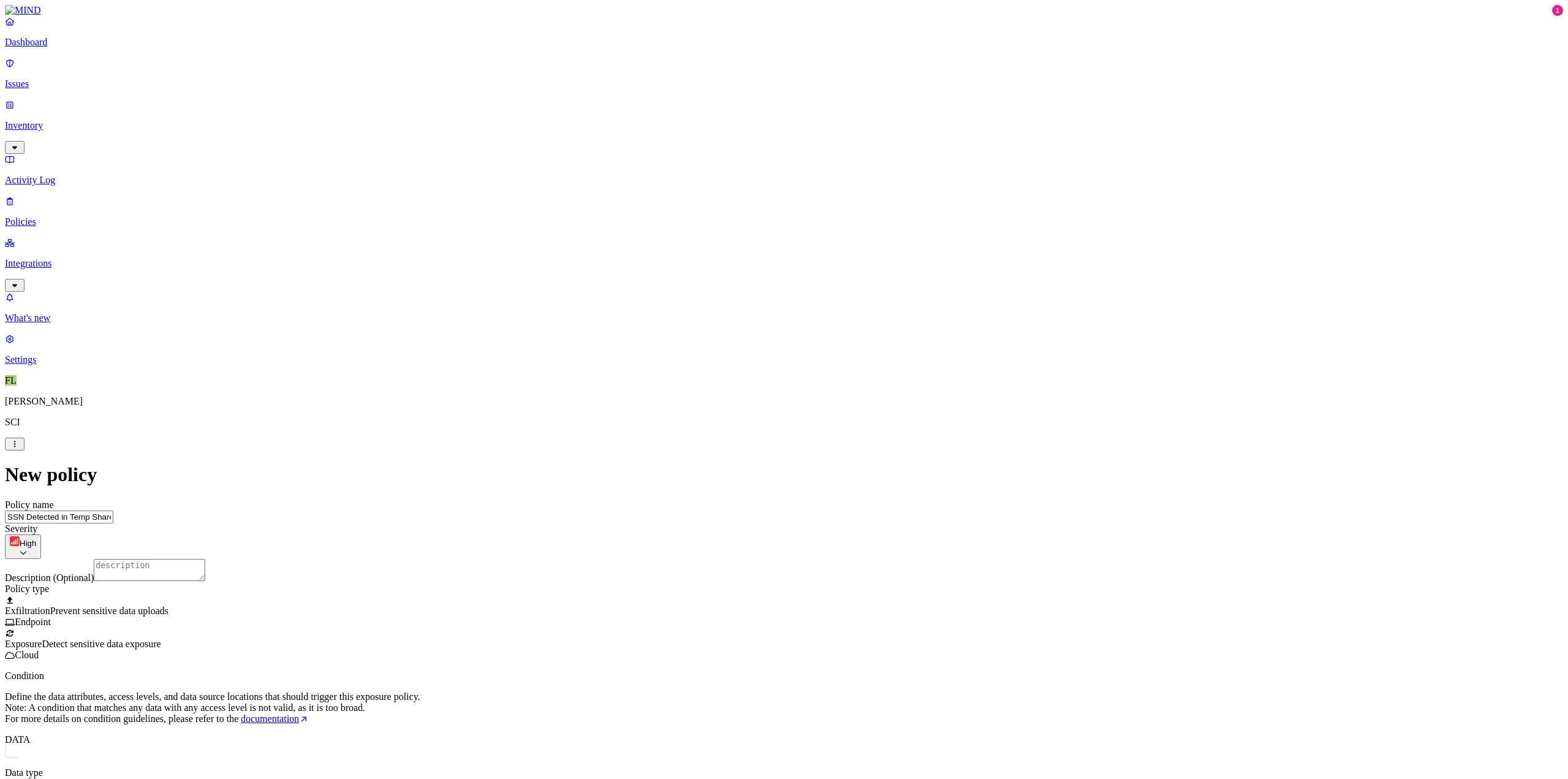
click at [1021, 463] on div "New policy Policy name SSN Detected in Temp Share Severity High Low Medium High…" at bounding box center [784, 794] width 1558 height 662
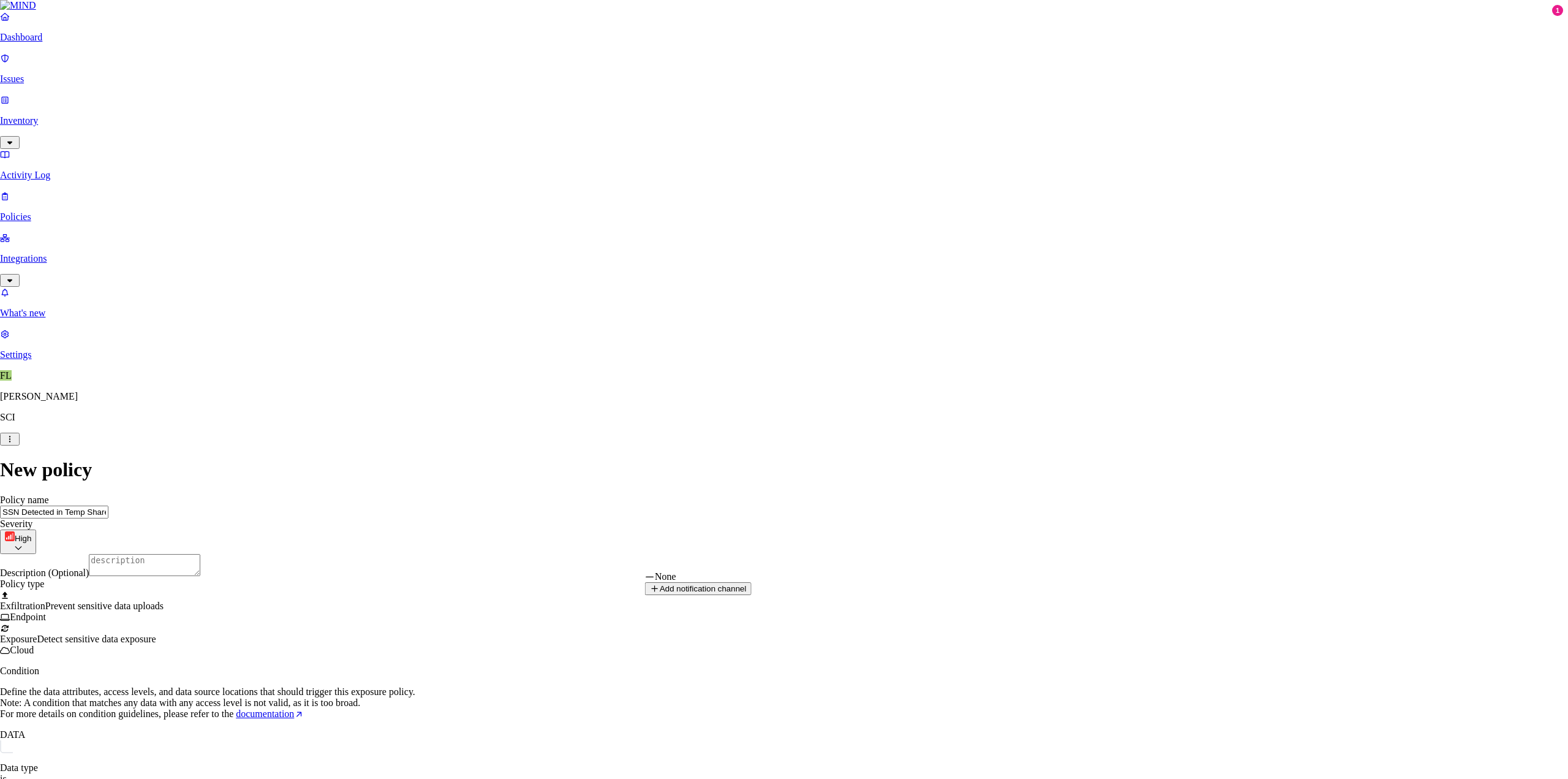
click at [818, 563] on html "Dashboard Issues Inventory Activity Log Policies Integrations What's new 1 Sett…" at bounding box center [784, 565] width 1568 height 1131
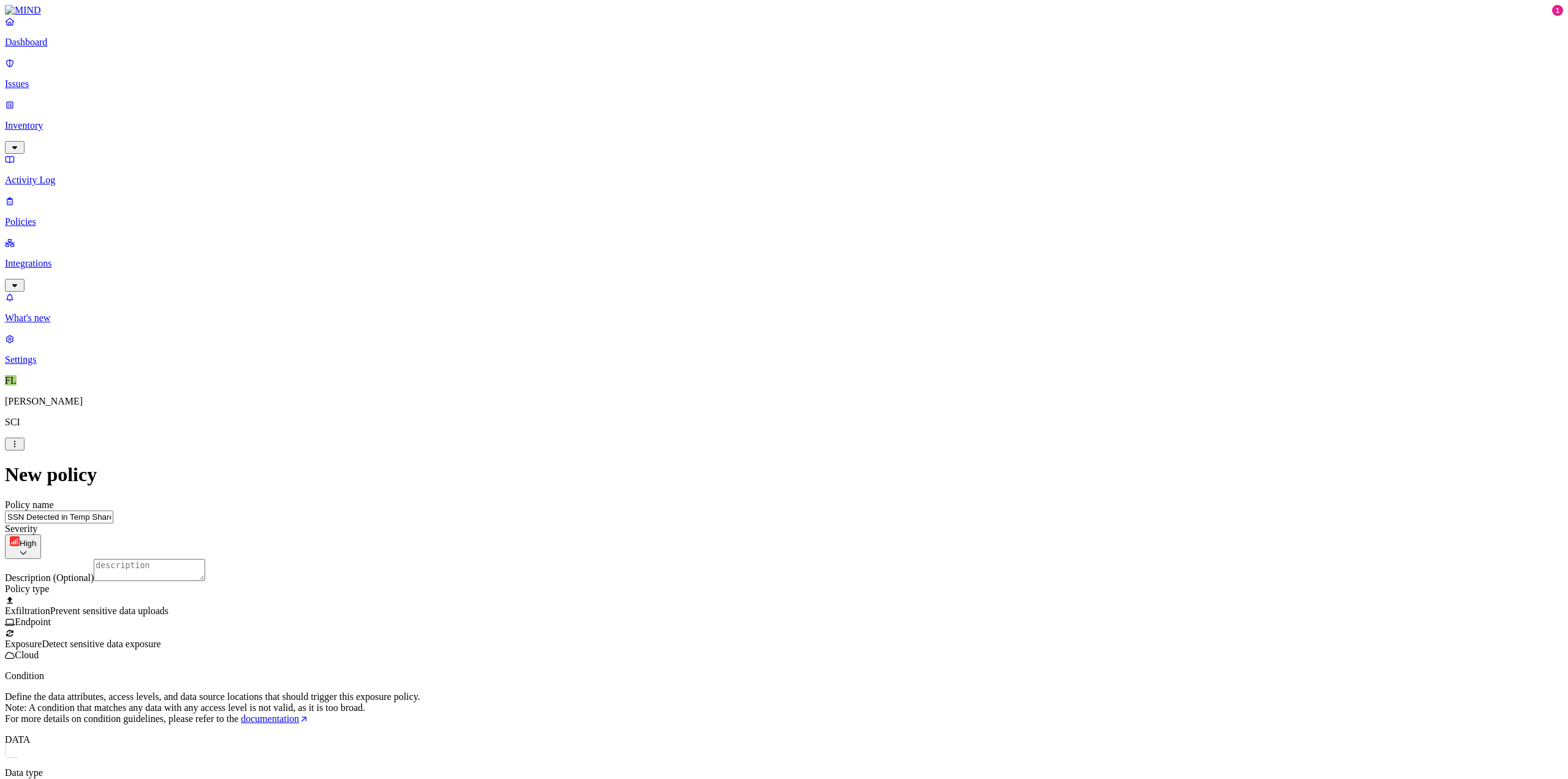
click at [818, 563] on html "Dashboard Issues Inventory Activity Log Policies Integrations What's new 1 Sett…" at bounding box center [784, 567] width 1568 height 1136
click at [807, 638] on html "Dashboard Issues Inventory Activity Log Policies Integrations What's new 1 Sett…" at bounding box center [784, 567] width 1568 height 1136
click at [847, 638] on html "Dashboard Issues Inventory Activity Log Policies Integrations What's new 1 Sett…" at bounding box center [784, 573] width 1568 height 1146
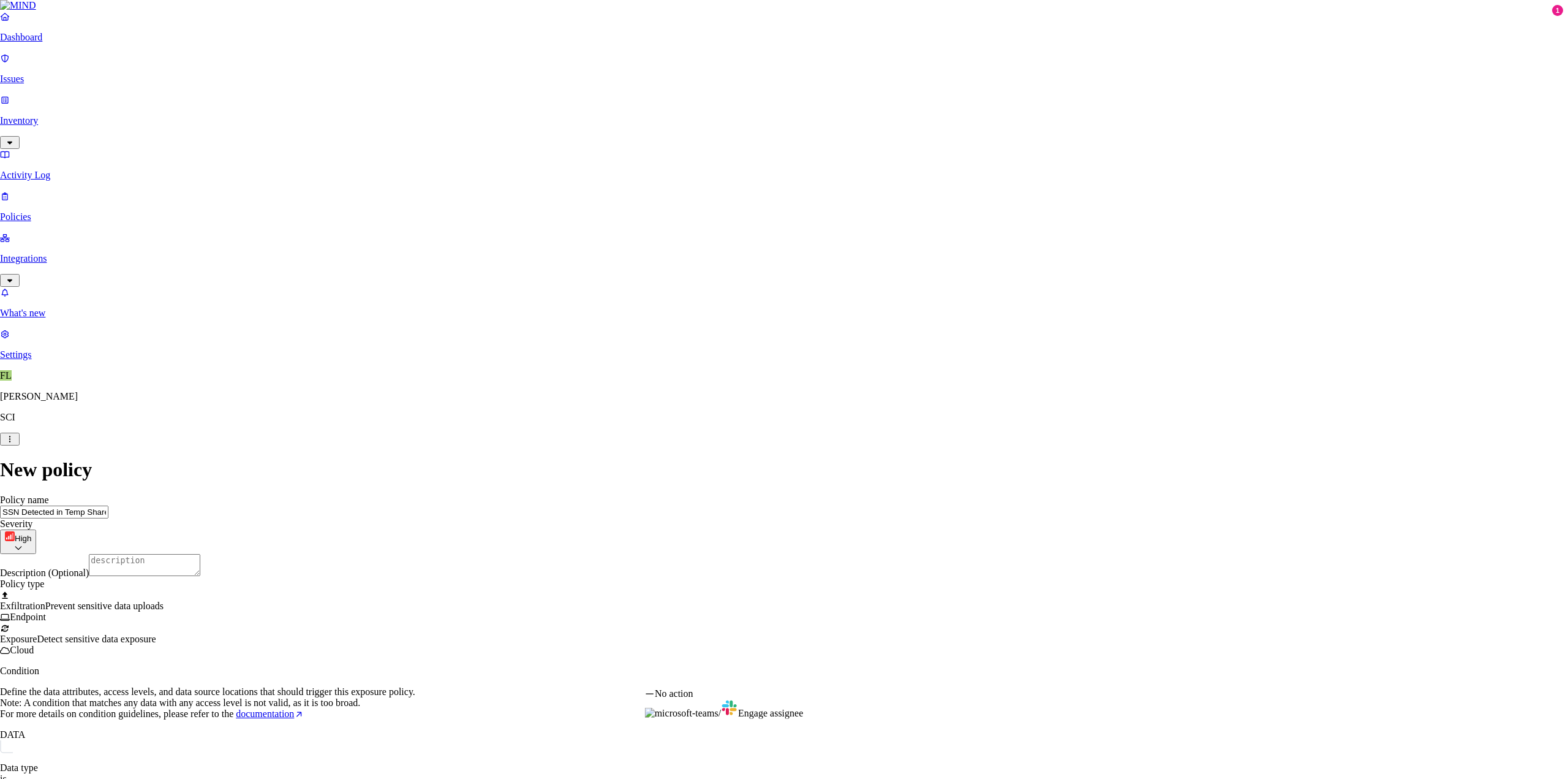
select select "0"
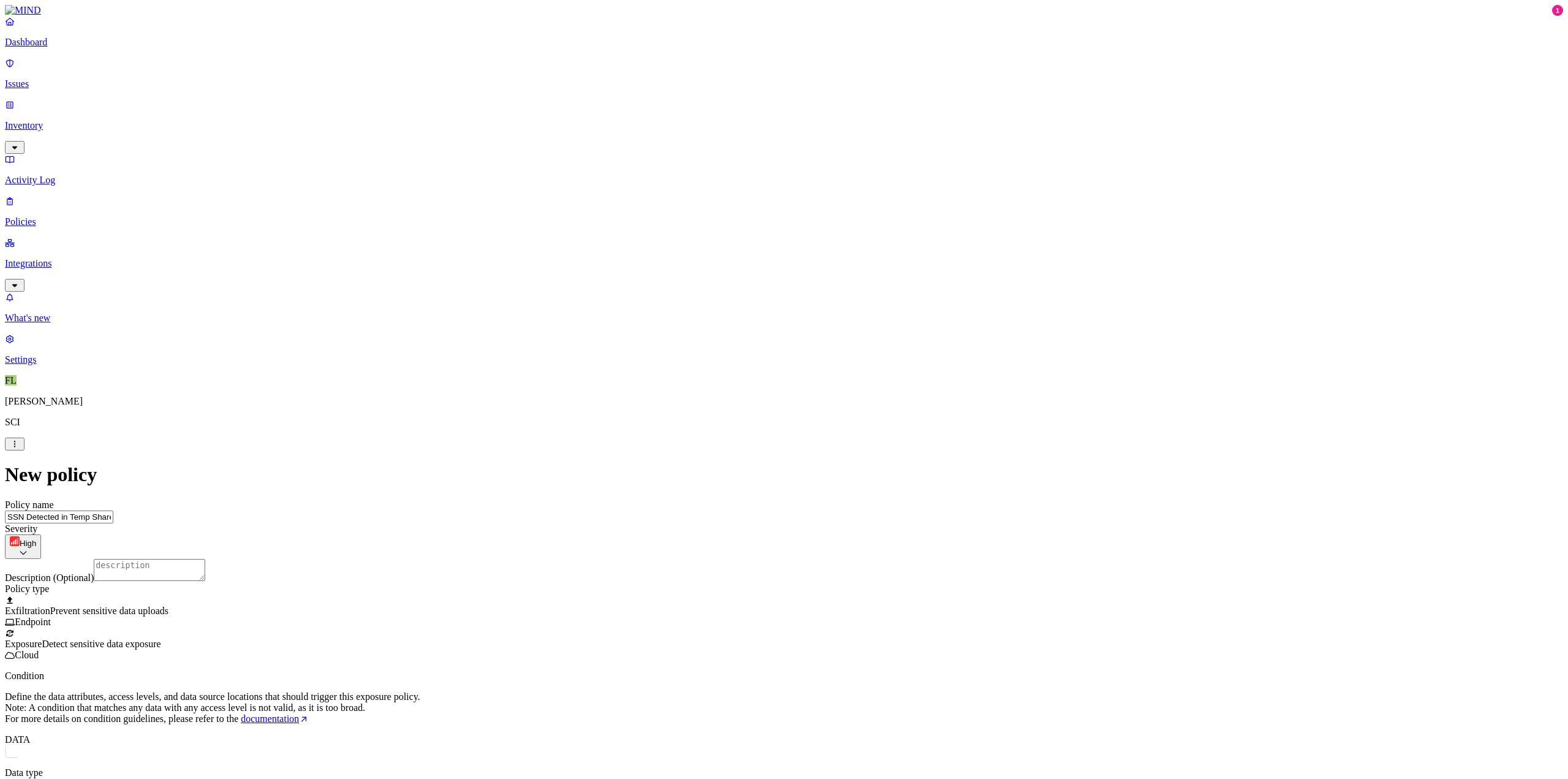
click at [1021, 572] on div "New policy Policy name SSN Detected in Temp Share Severity High Low Medium High…" at bounding box center [784, 794] width 1558 height 662
click at [724, 559] on html "Dashboard Issues Inventory Activity Log Policies Integrations What's new 1 Sett…" at bounding box center [784, 567] width 1568 height 1136
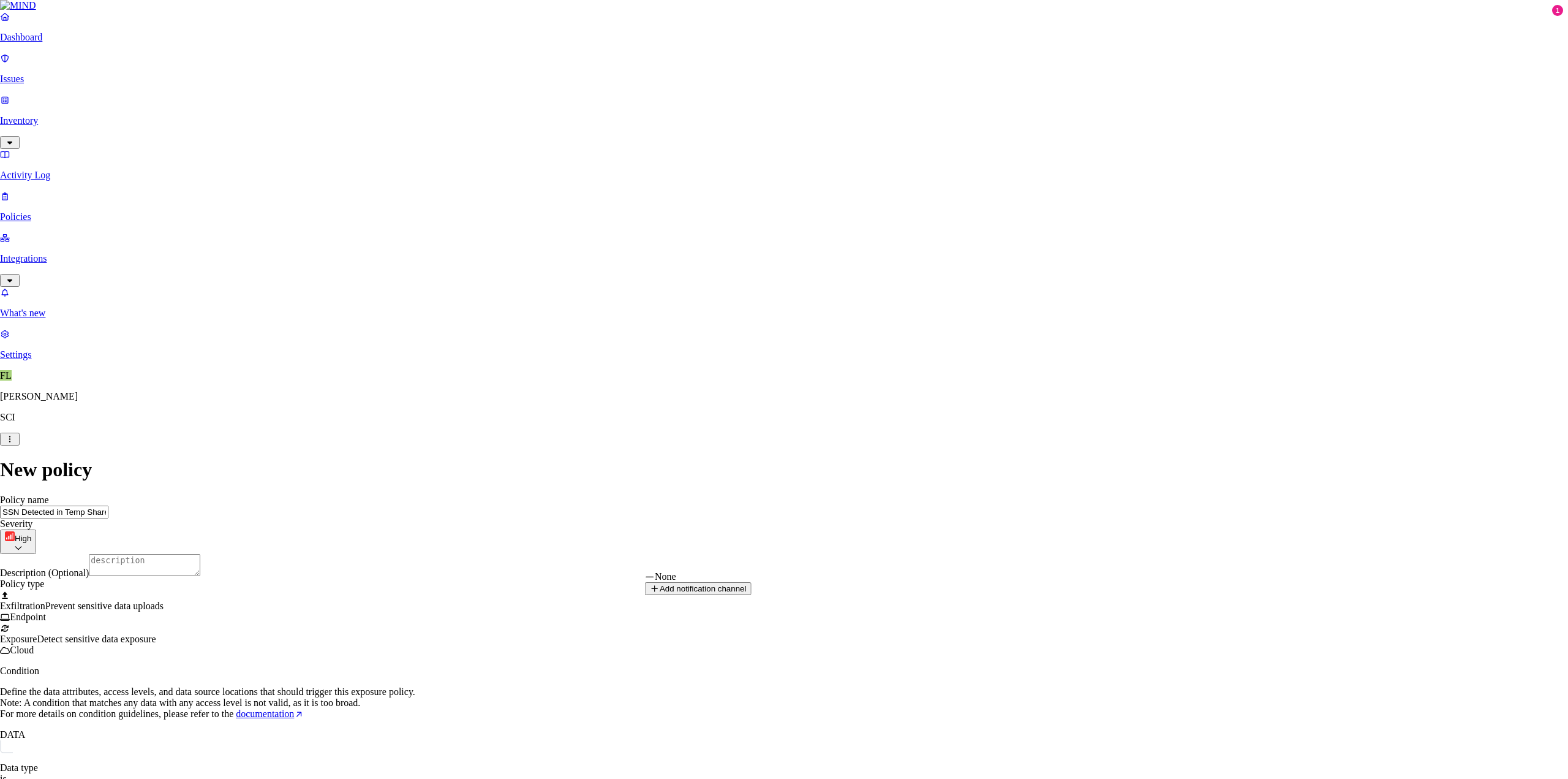
click at [752, 595] on button "Add notification channel" at bounding box center [698, 587] width 107 height 12
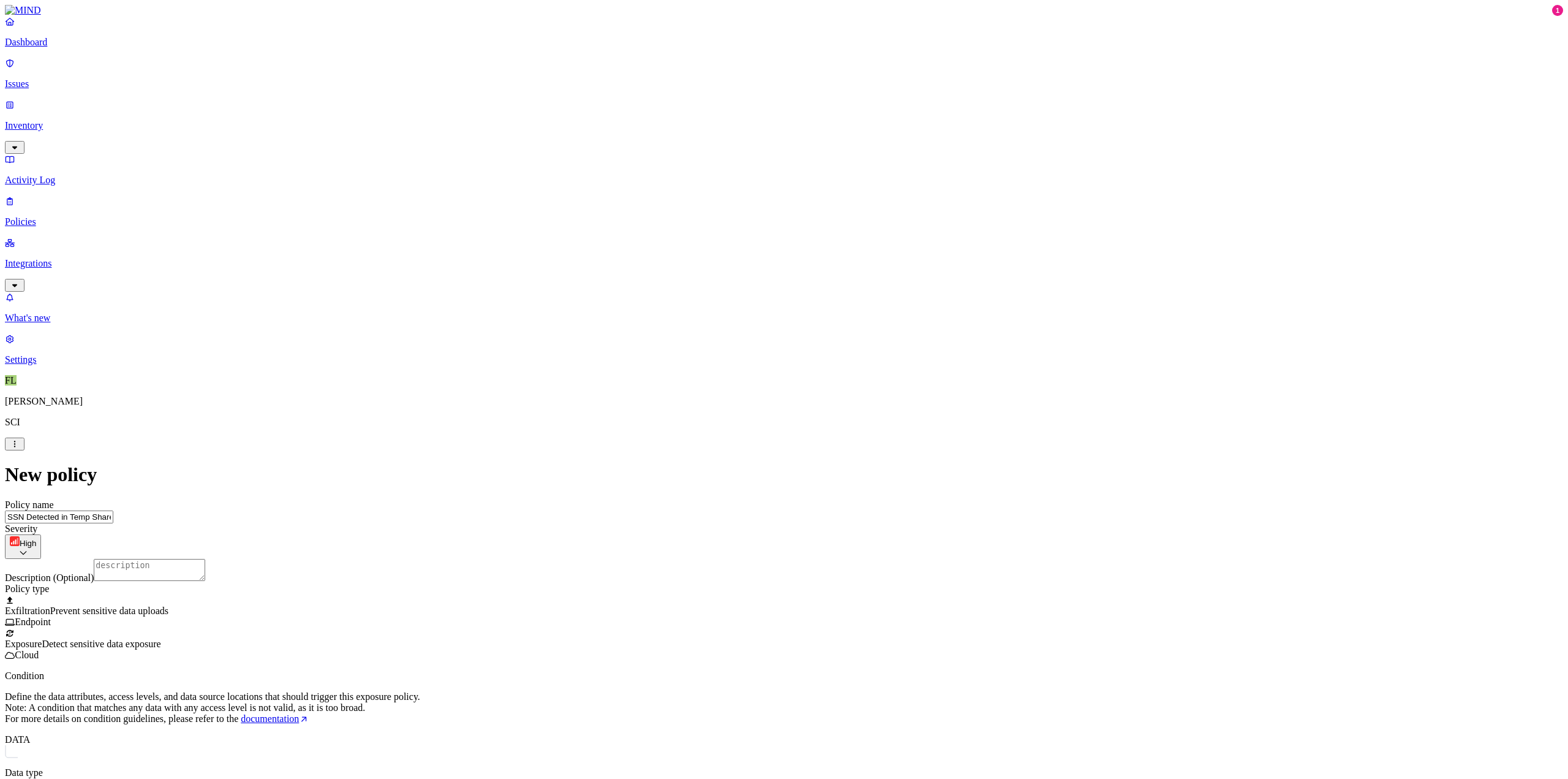
click at [1021, 638] on p "Define the data attributes, access levels, and data source locations that shoul…" at bounding box center [784, 707] width 1558 height 33
click at [867, 561] on html "Dashboard Issues Inventory Activity Log Policies Integrations What's new 1 Sett…" at bounding box center [784, 567] width 1568 height 1136
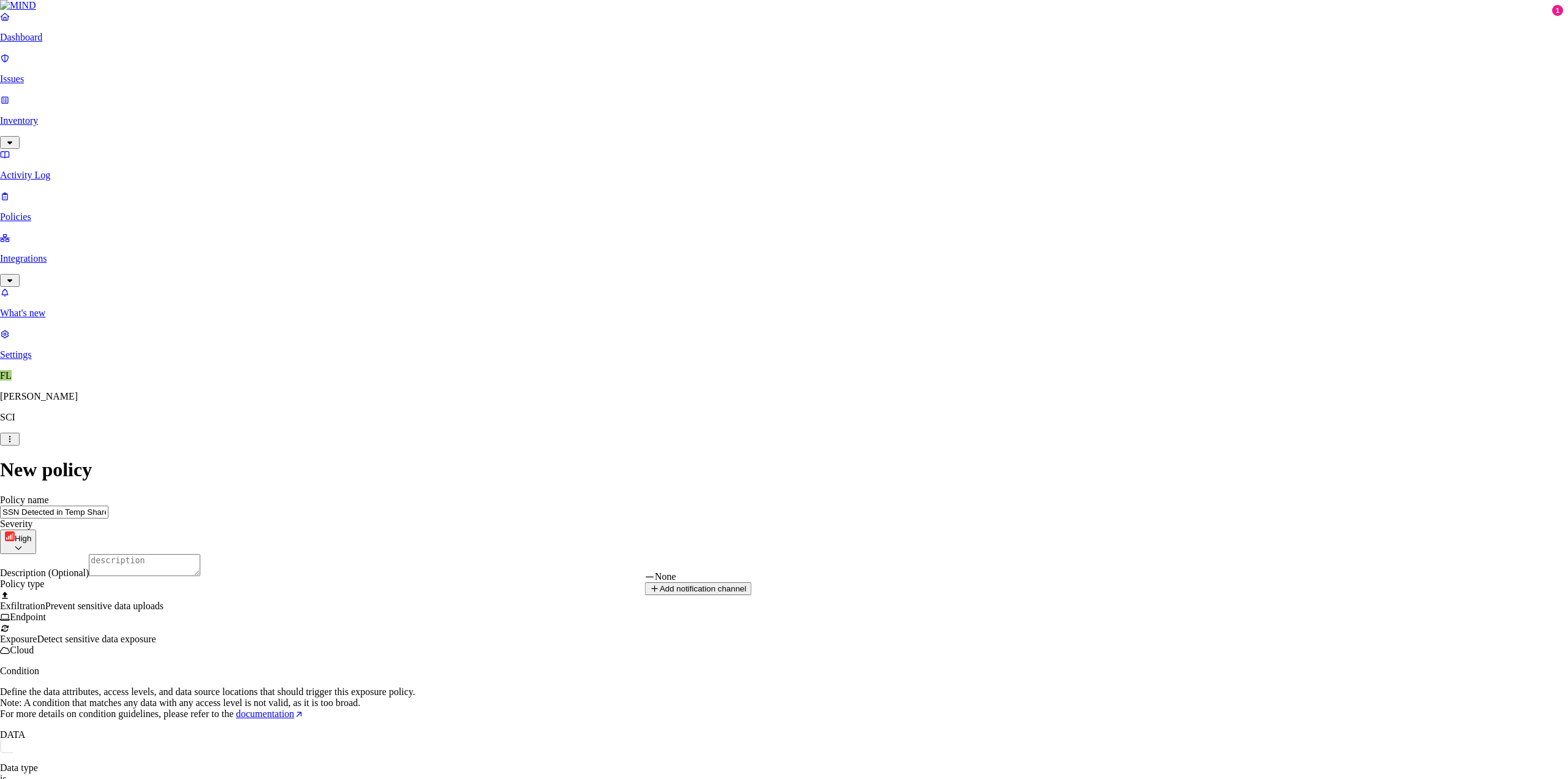
click at [867, 561] on html "Dashboard Issues Inventory Activity Log Policies Integrations What's new 1 Sett…" at bounding box center [784, 565] width 1568 height 1131
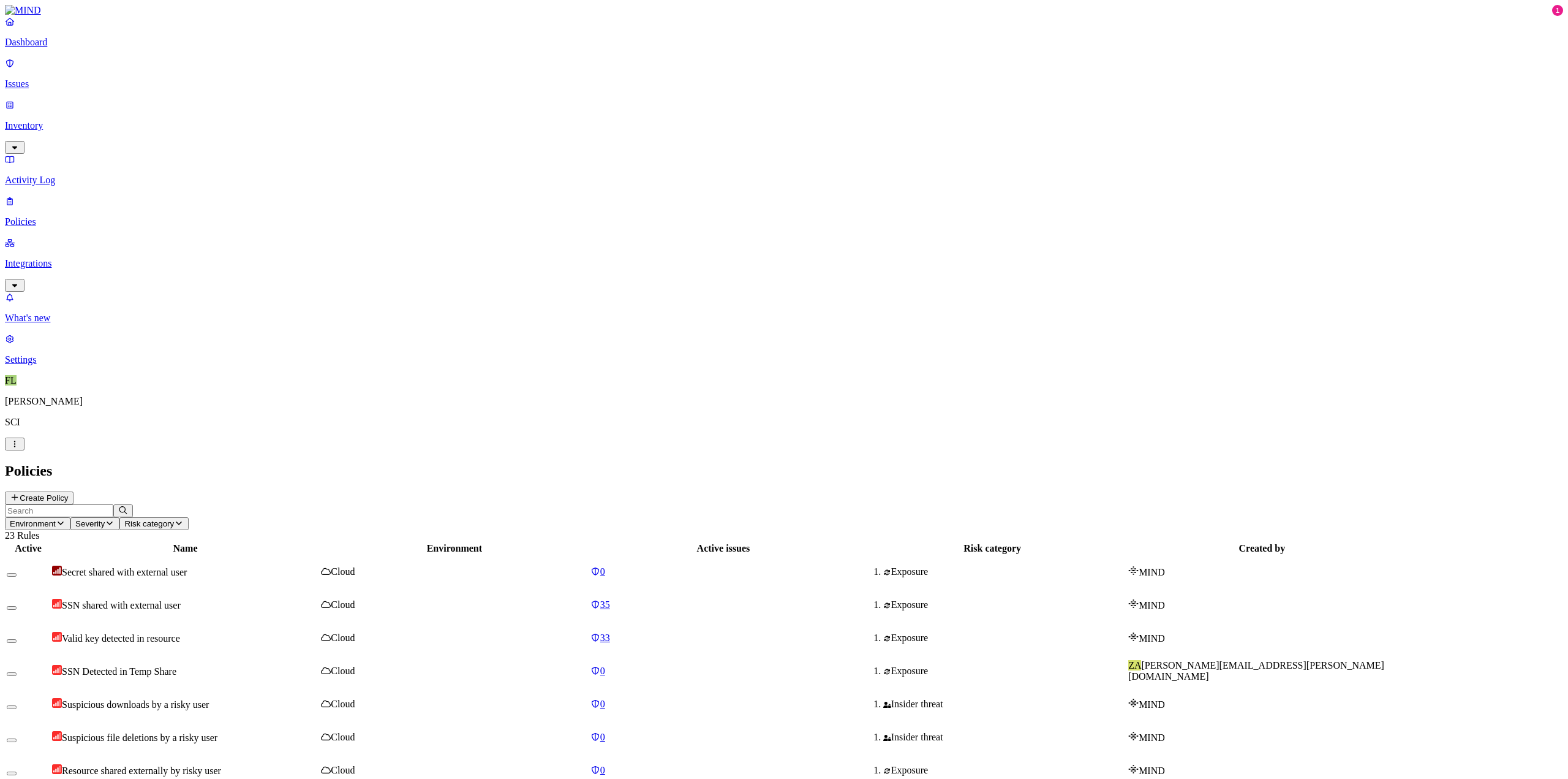
click at [41, 78] on p "Issues" at bounding box center [784, 83] width 1558 height 11
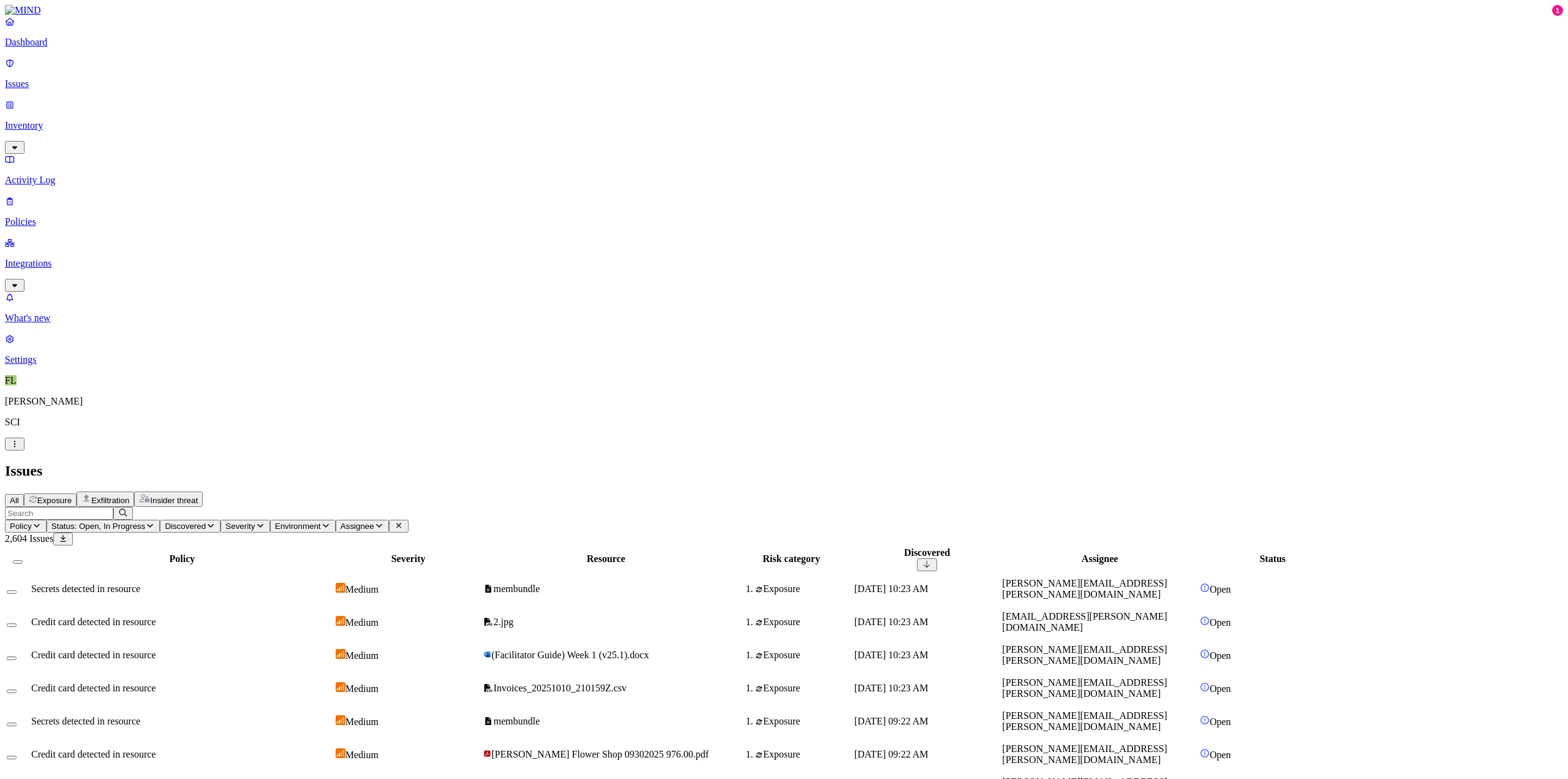
drag, startPoint x: 308, startPoint y: 119, endPoint x: 392, endPoint y: 95, distance: 87.4
click at [334, 547] on th "Policy" at bounding box center [182, 559] width 303 height 25
click at [333, 583] on div "Secrets detected in resource" at bounding box center [182, 588] width 302 height 11
click at [65, 120] on p "Inventory" at bounding box center [784, 125] width 1558 height 11
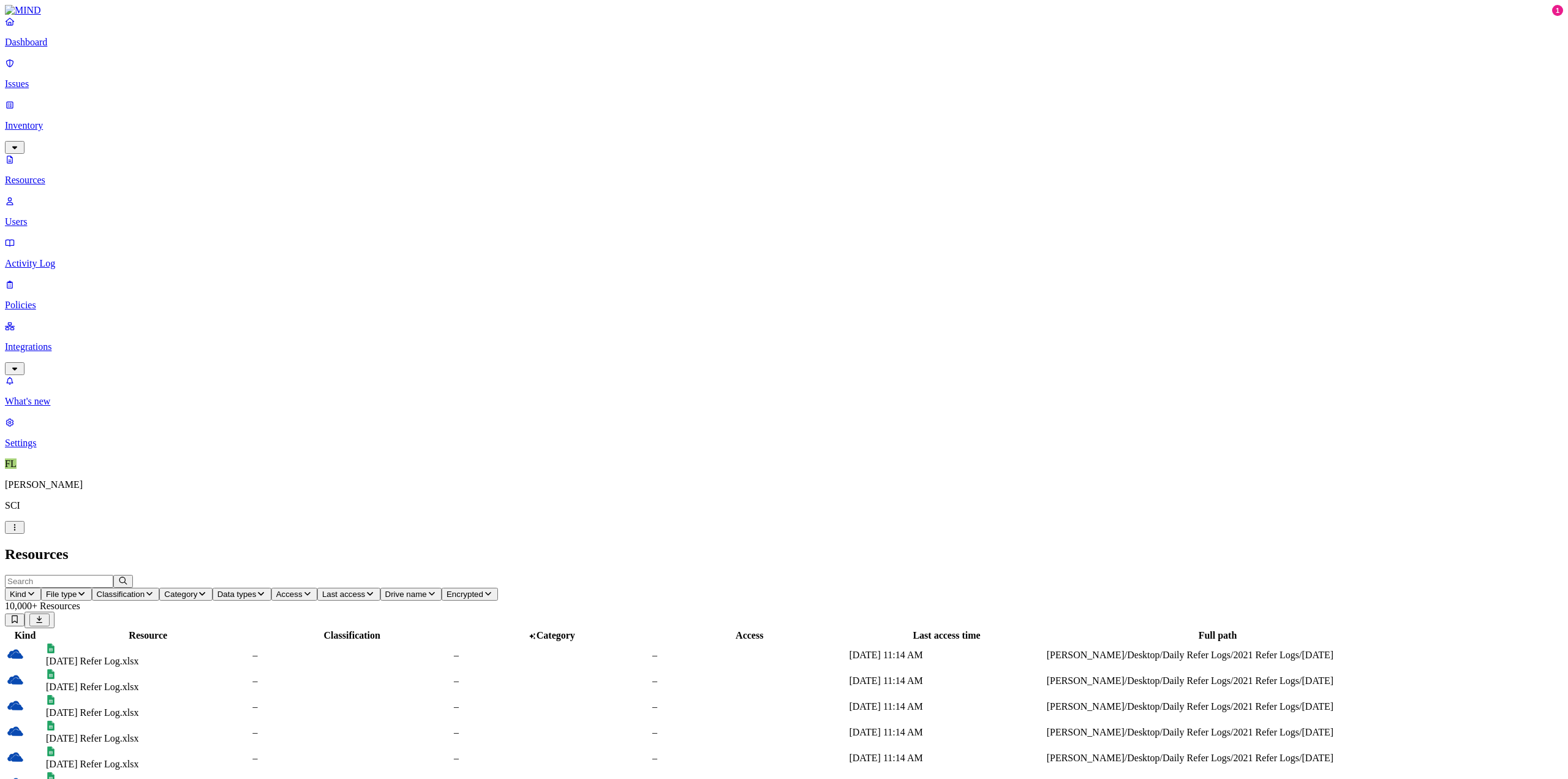
click at [41, 587] on button "Kind" at bounding box center [22, 593] width 36 height 12
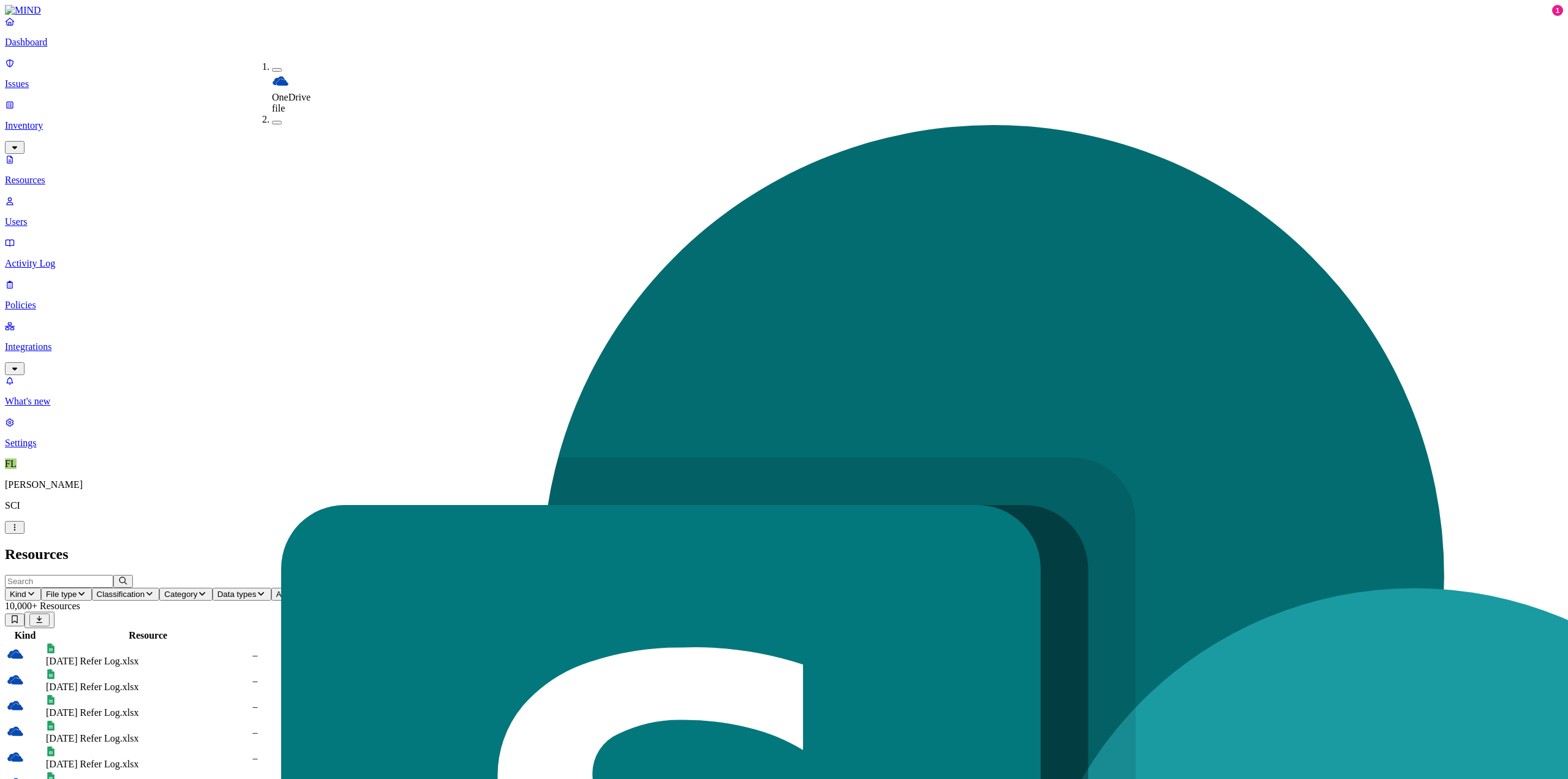
click at [961, 546] on h2 "Resources" at bounding box center [784, 554] width 1558 height 17
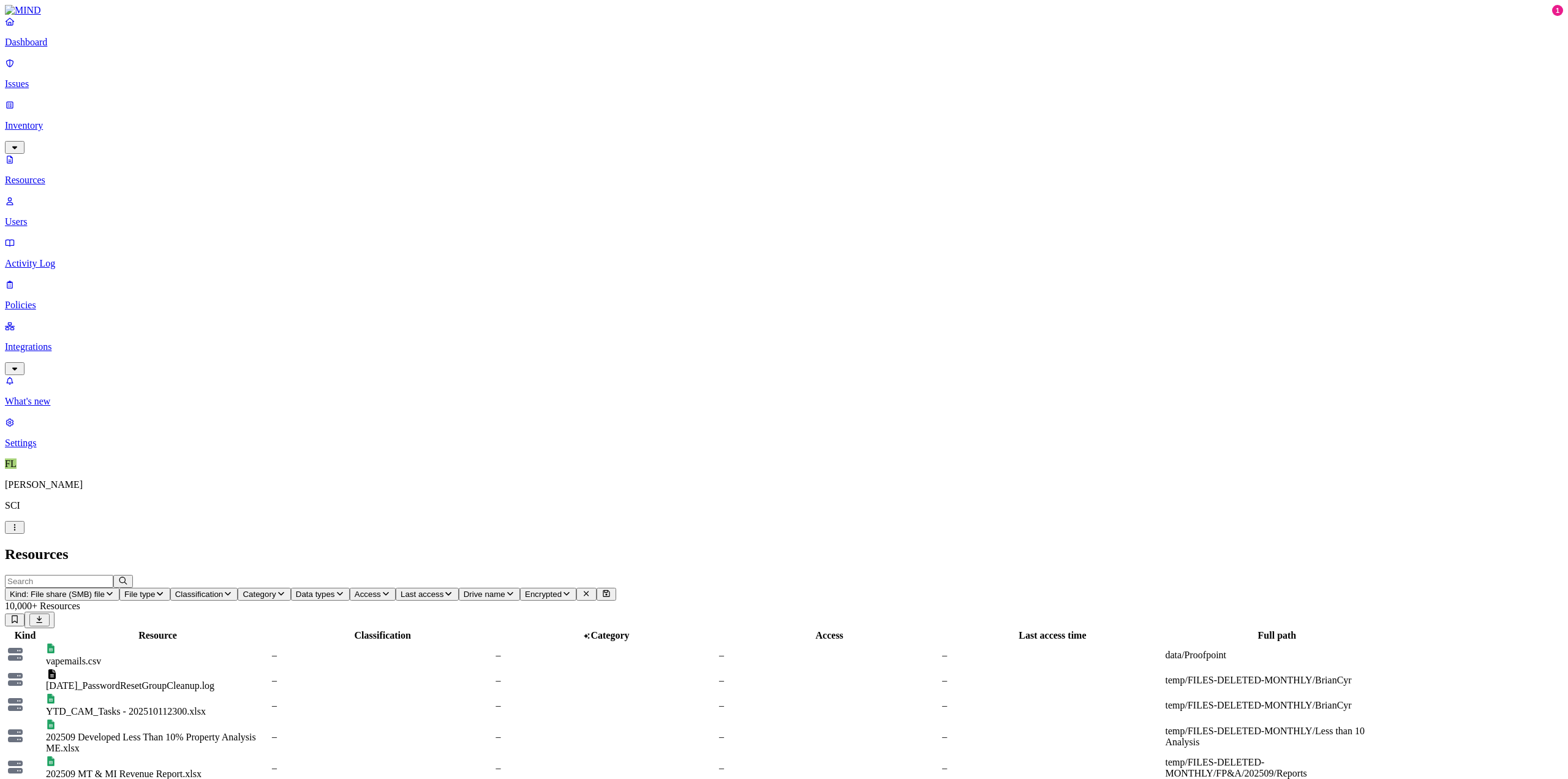
click at [335, 589] on span "Data types" at bounding box center [315, 593] width 39 height 9
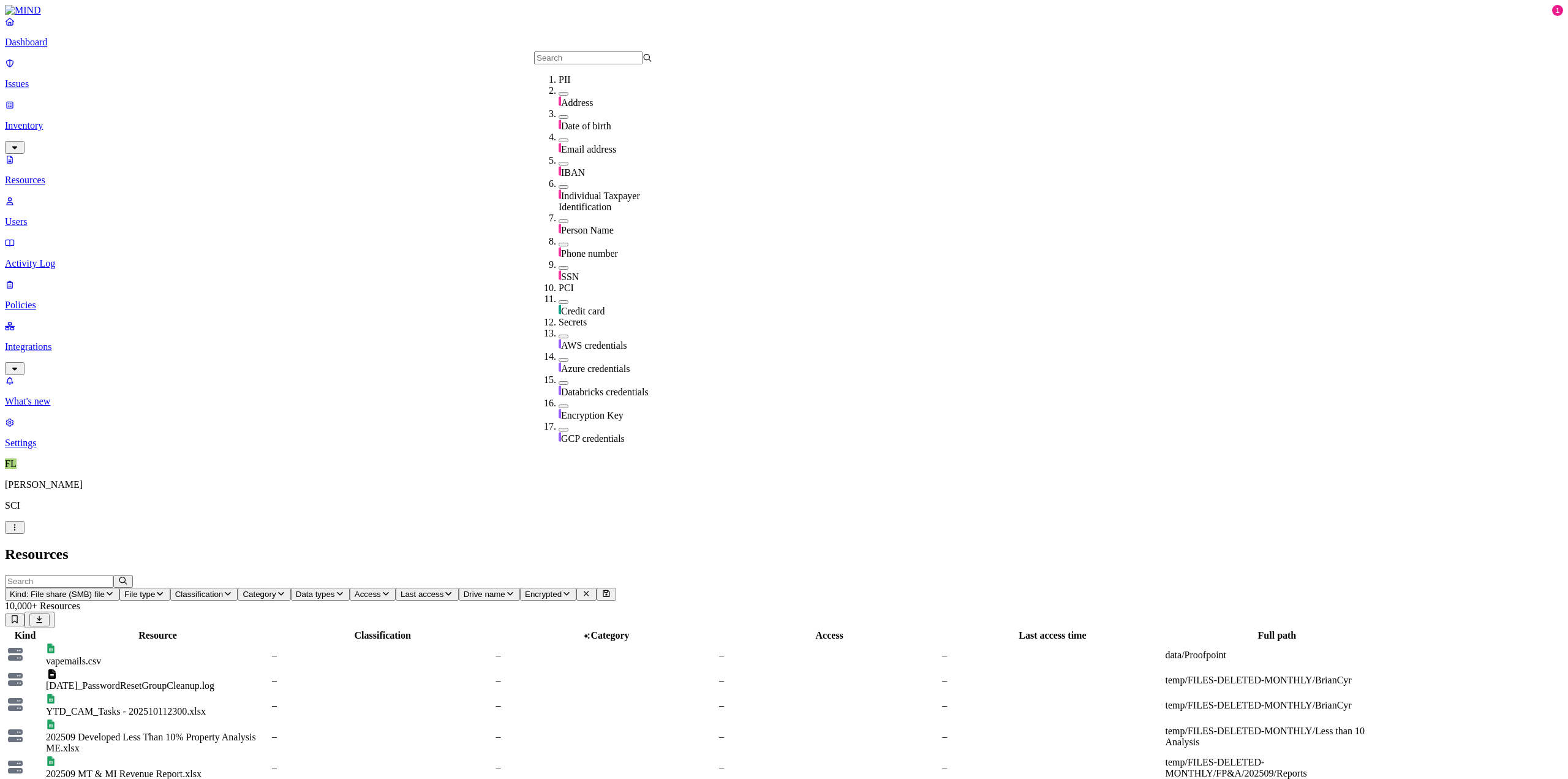
click at [559, 300] on button "button" at bounding box center [564, 302] width 10 height 3
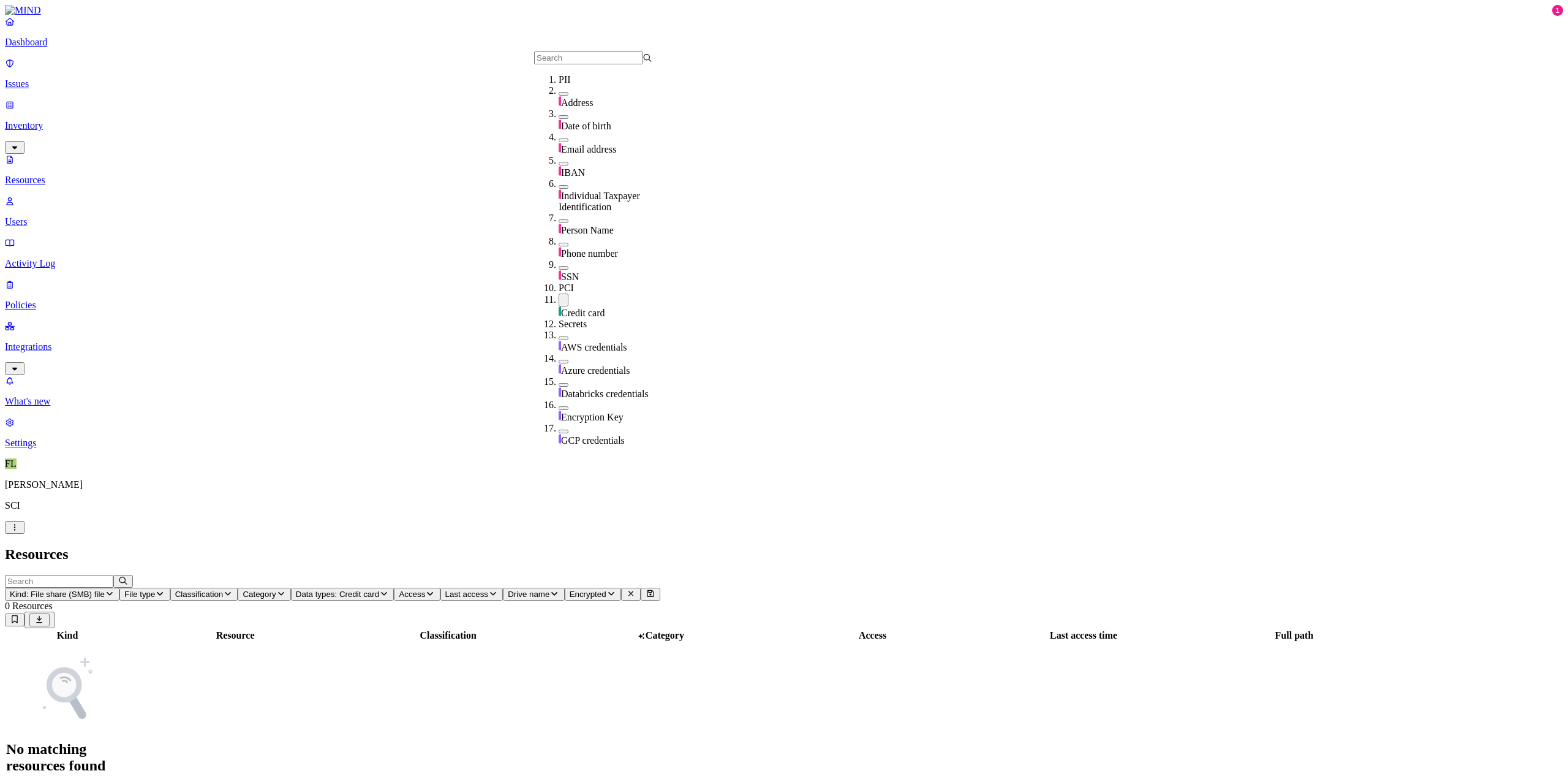
click at [559, 297] on button "button" at bounding box center [564, 299] width 10 height 12
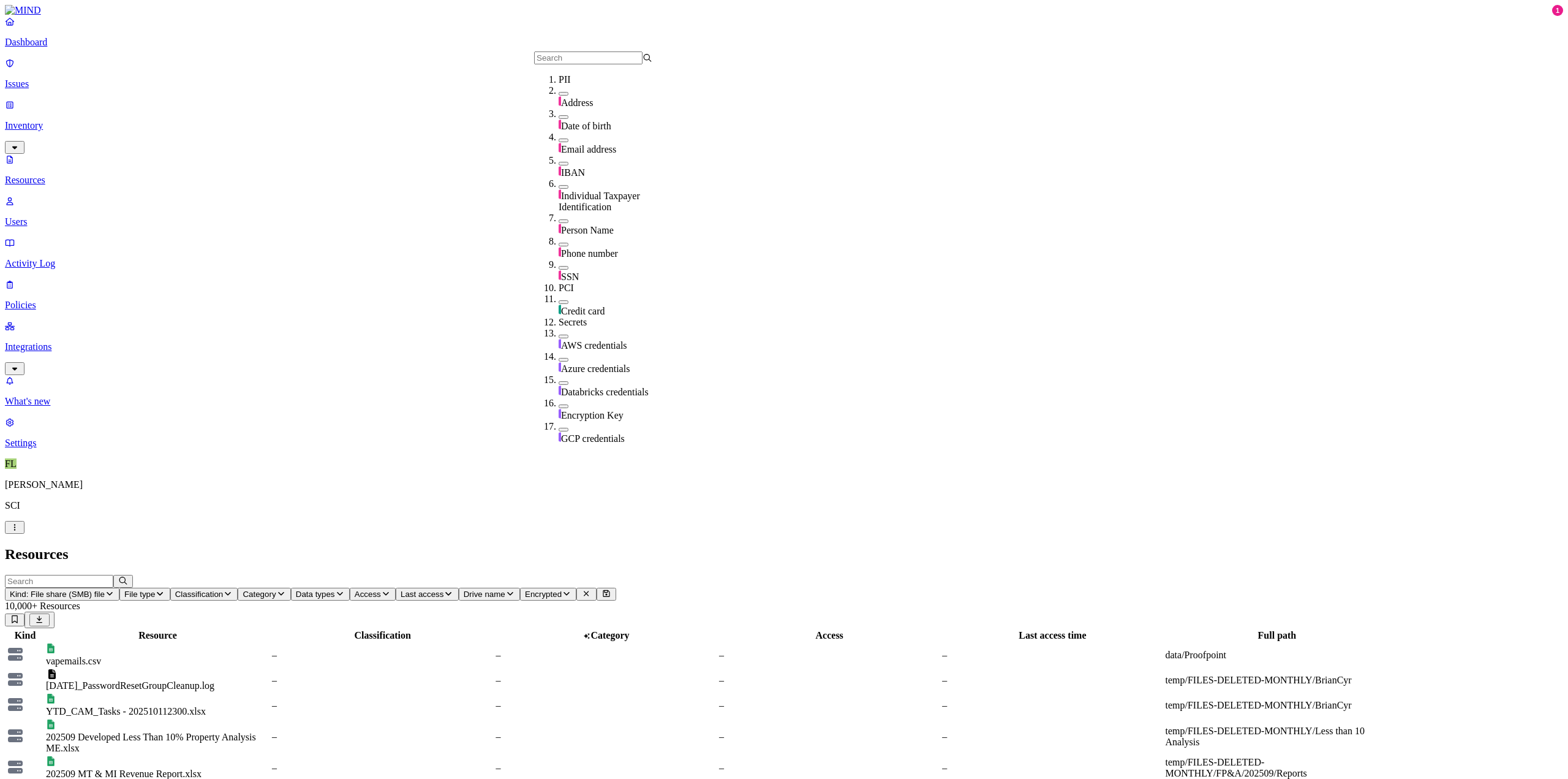
click at [559, 266] on button "button" at bounding box center [564, 267] width 10 height 3
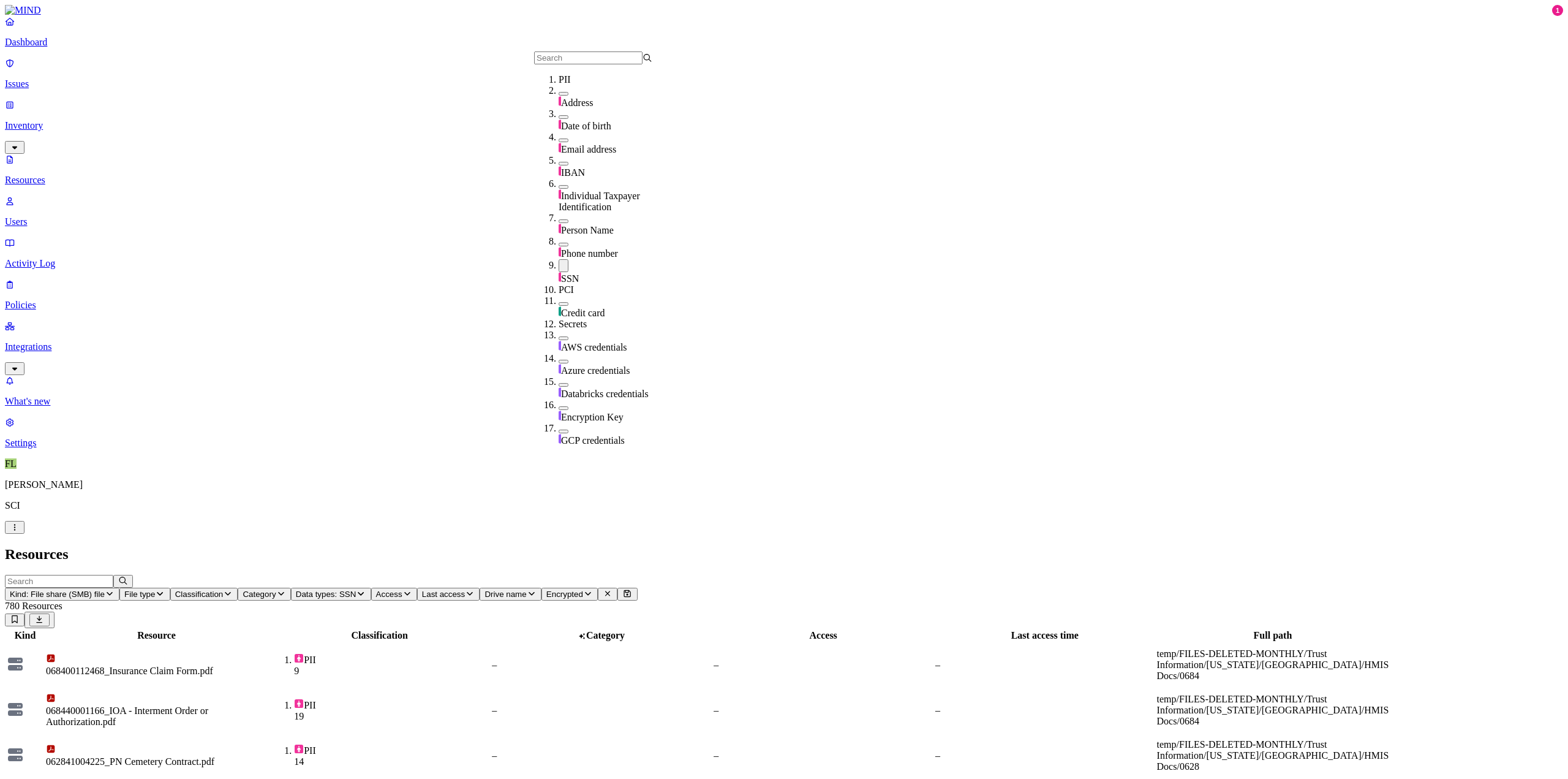
click at [756, 546] on h2 "Resources" at bounding box center [784, 554] width 1558 height 17
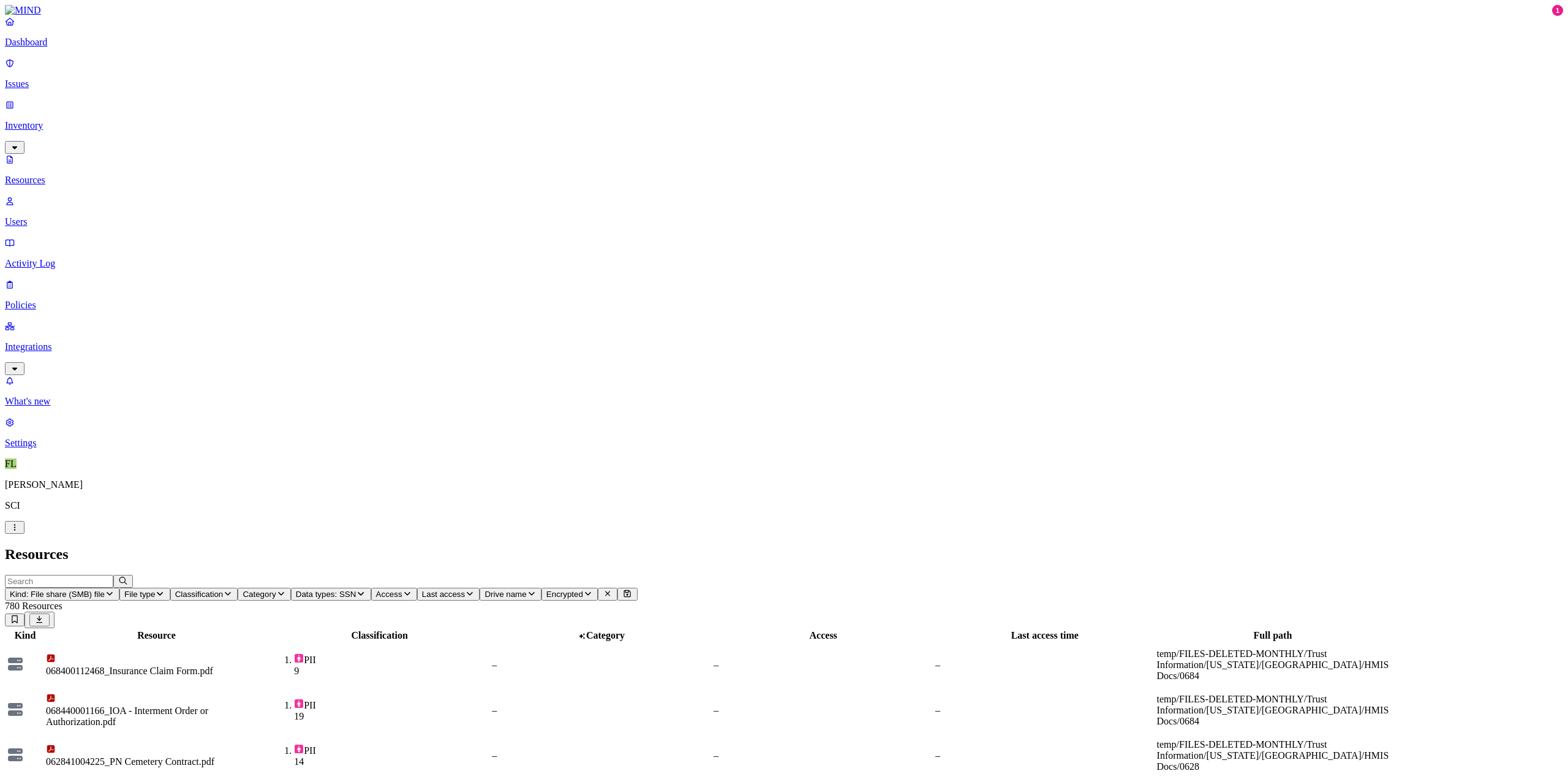
click at [541, 587] on button "Drive name" at bounding box center [511, 593] width 62 height 12
click at [767, 64] on input "text" at bounding box center [780, 57] width 108 height 12
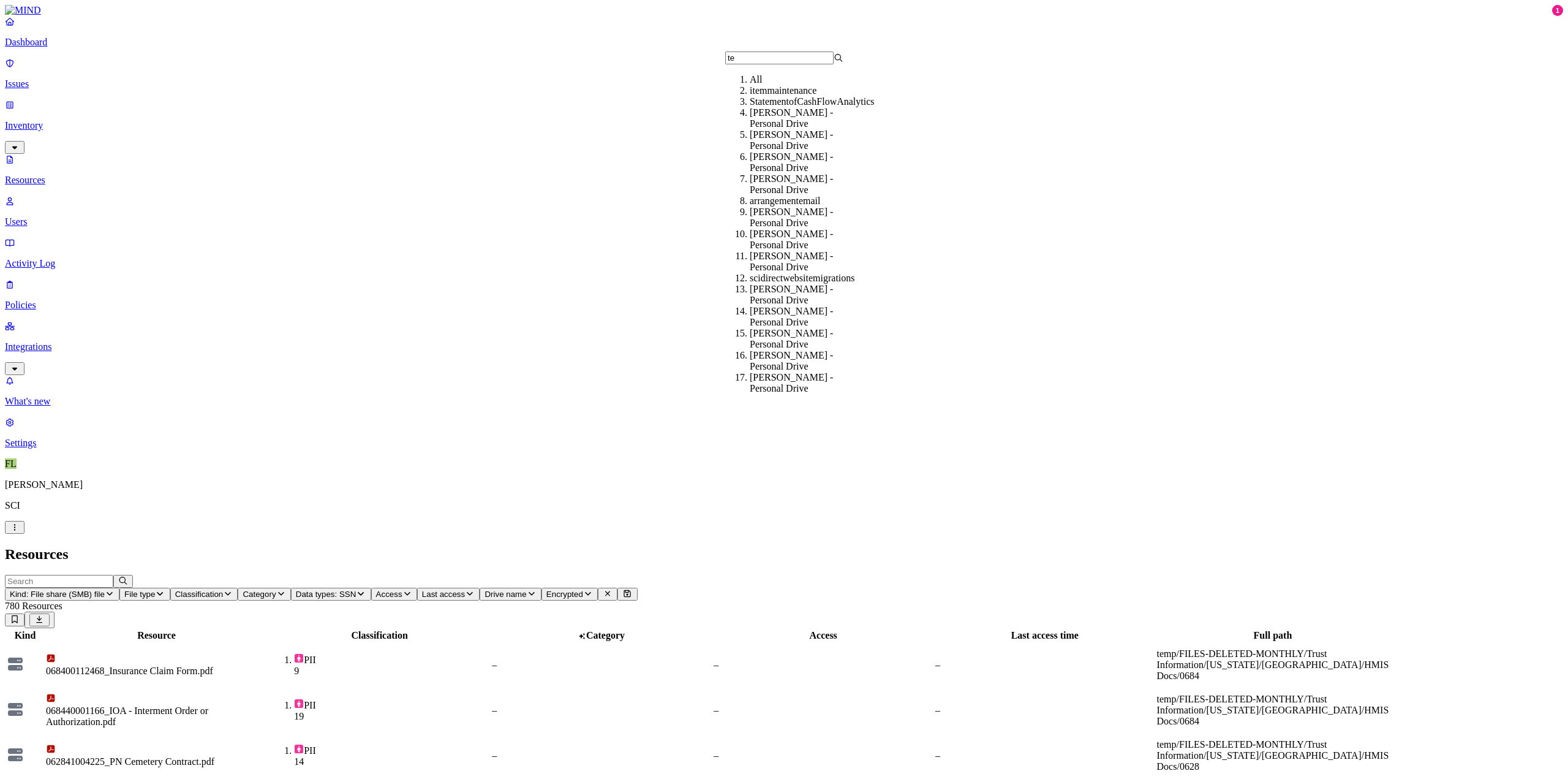
type input "t"
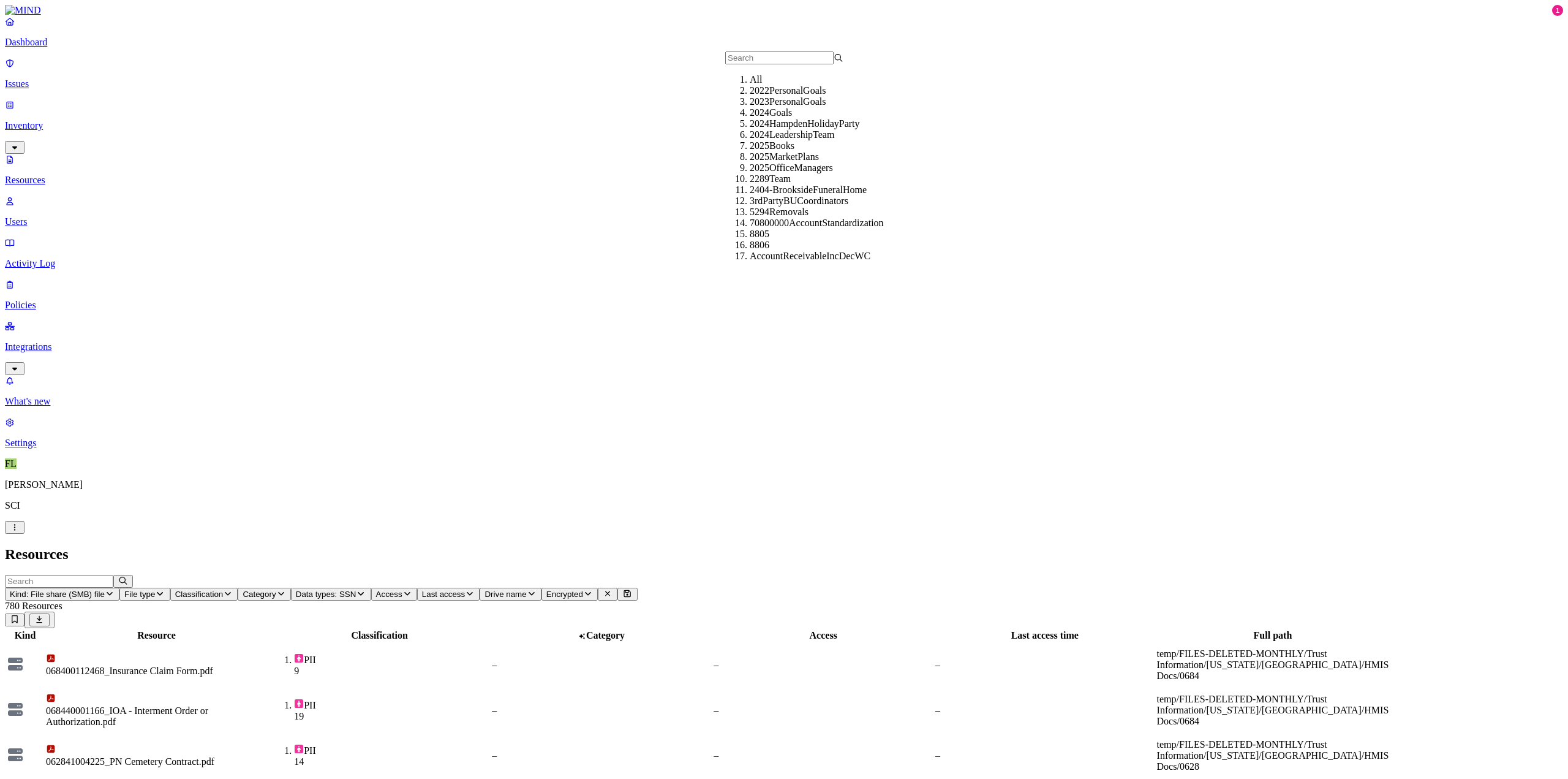
click at [797, 546] on h2 "Resources" at bounding box center [784, 554] width 1558 height 17
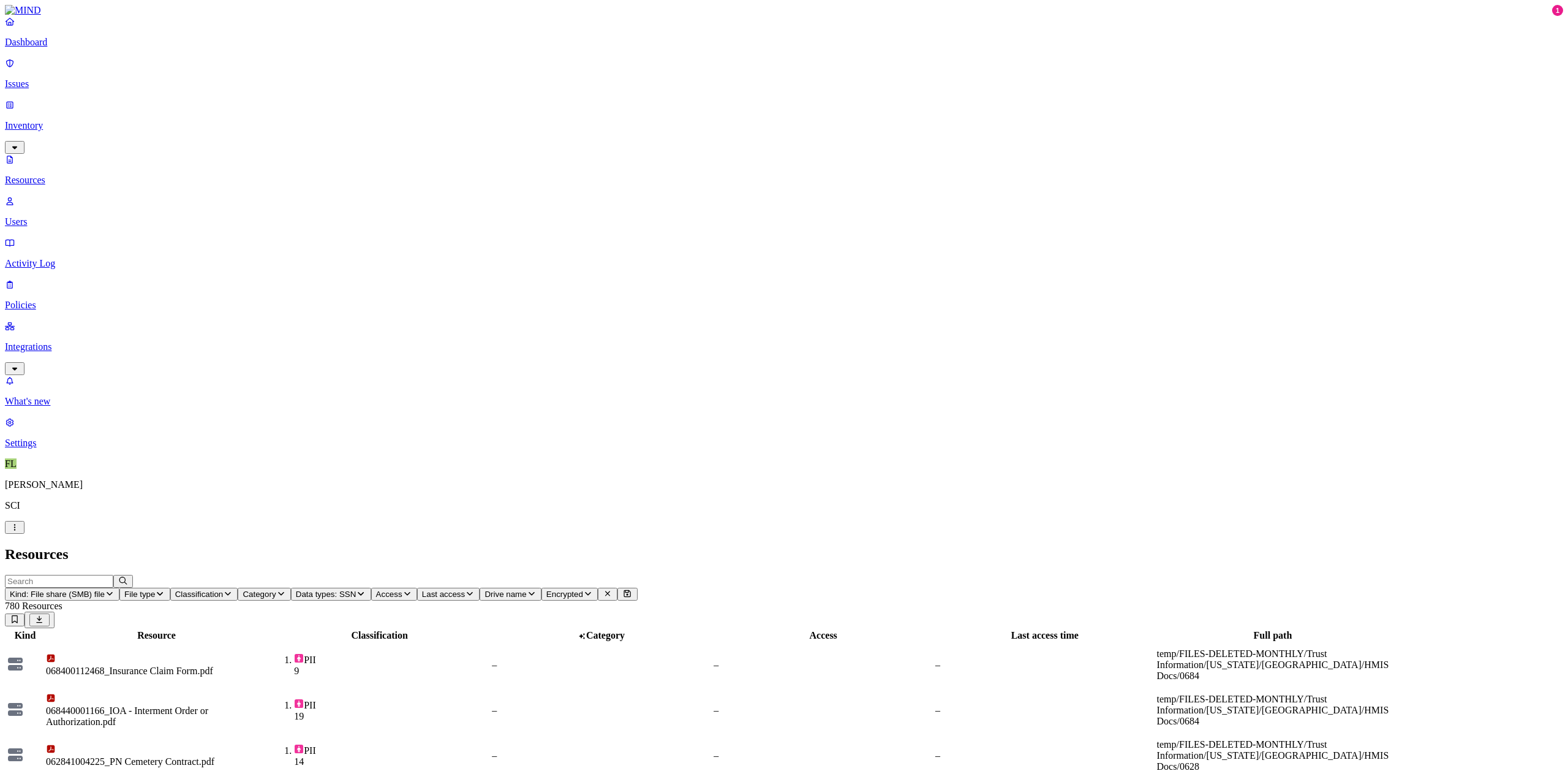
click at [489, 638] on div "PII 19" at bounding box center [380, 710] width 220 height 23
click at [267, 638] on div "068400112468_Insurance Claim Form.pdf" at bounding box center [156, 665] width 221 height 23
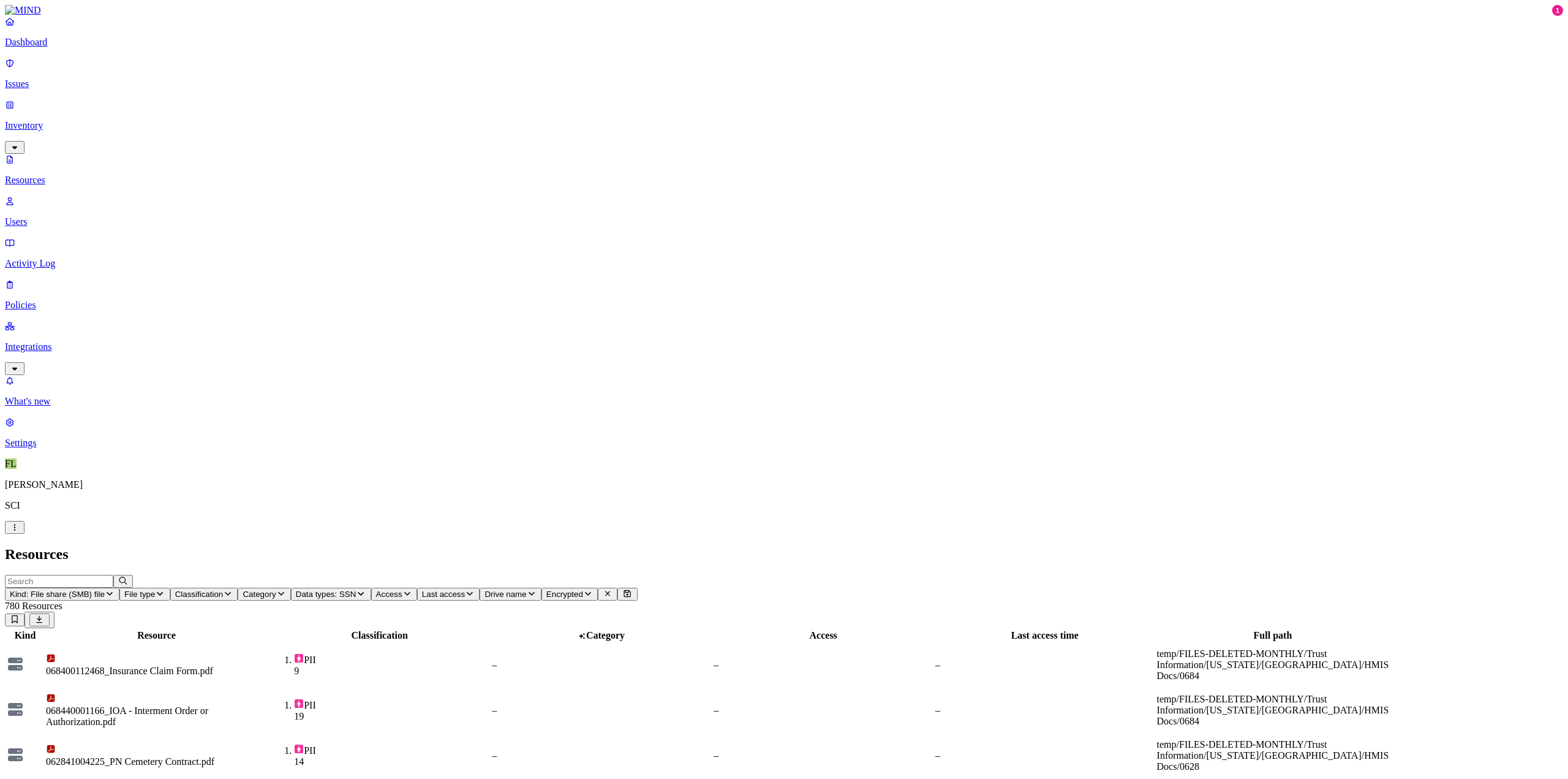
click at [1021, 546] on h2 "Resources" at bounding box center [784, 554] width 1558 height 17
click at [31, 78] on p "Issues" at bounding box center [784, 83] width 1558 height 11
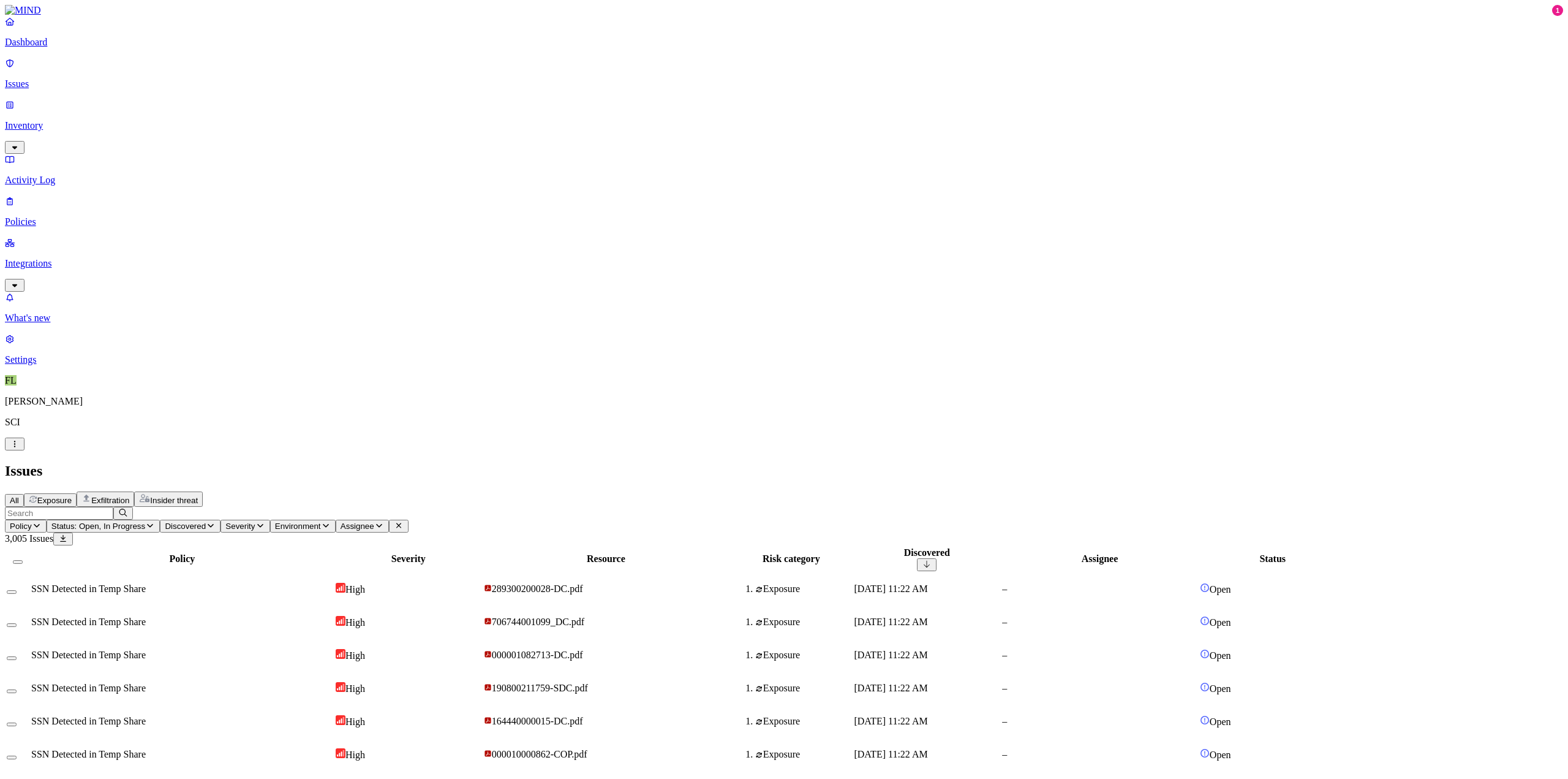
click at [336, 519] on button "Environment" at bounding box center [302, 525] width 66 height 12
click at [197, 496] on span "Insider threat" at bounding box center [173, 500] width 47 height 9
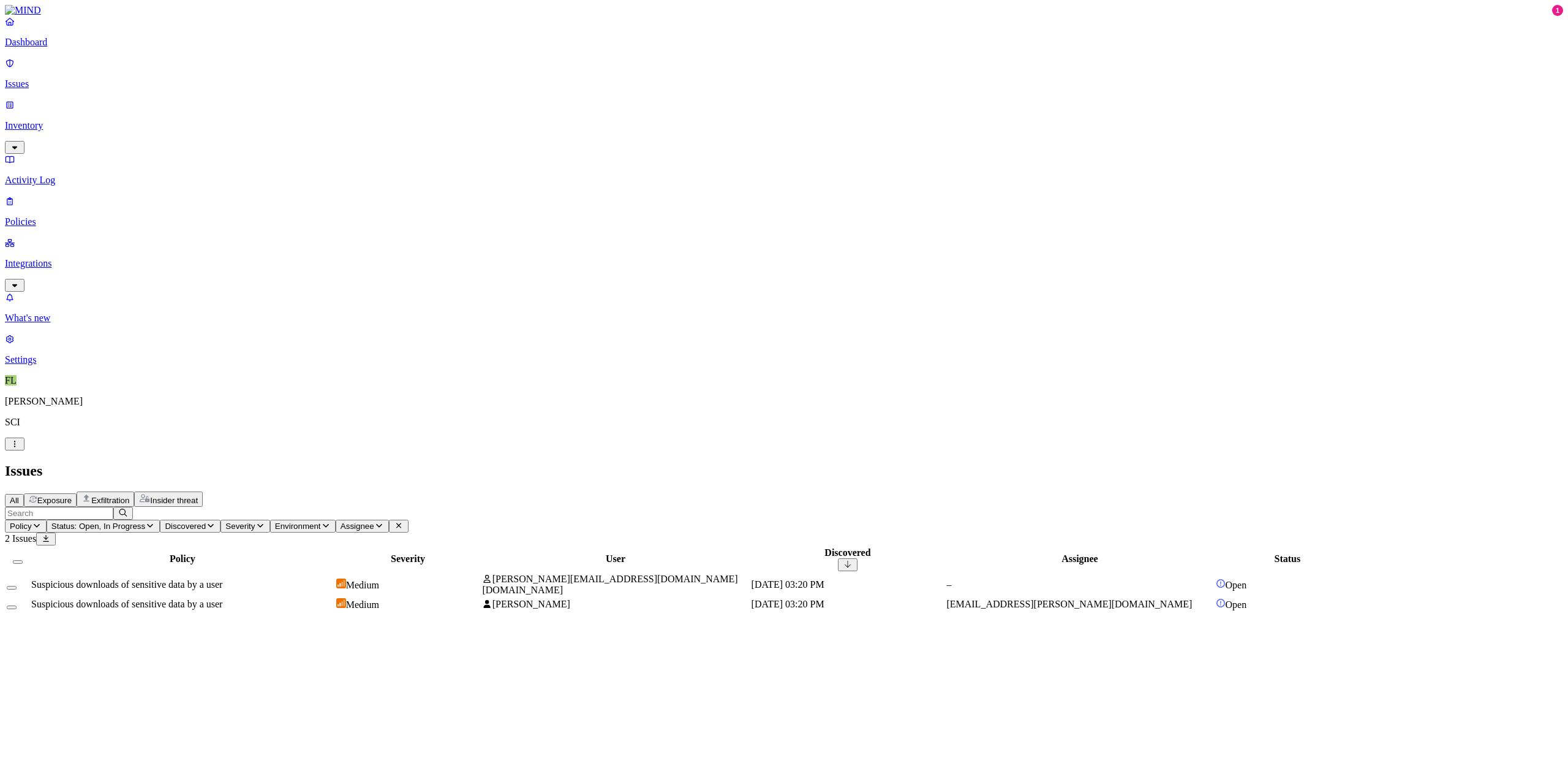
click at [256, 572] on td "Suspicious downloads of sensitive data by a user" at bounding box center [182, 584] width 304 height 23
click at [20, 637] on icon at bounding box center [15, 641] width 10 height 8
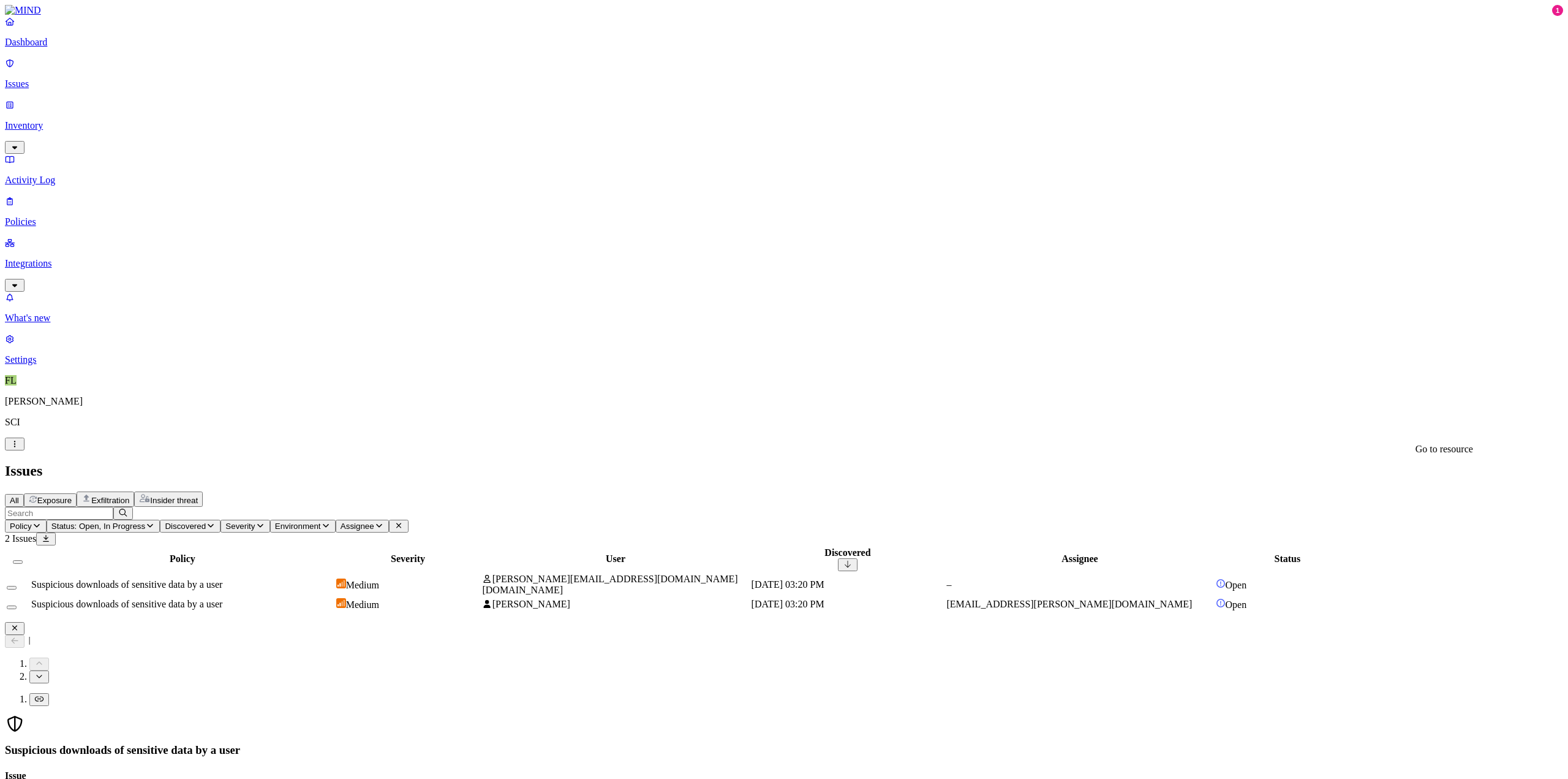
click at [20, 637] on icon at bounding box center [15, 641] width 10 height 8
click at [825, 598] on span "[DATE] 03:20 PM" at bounding box center [787, 603] width 72 height 10
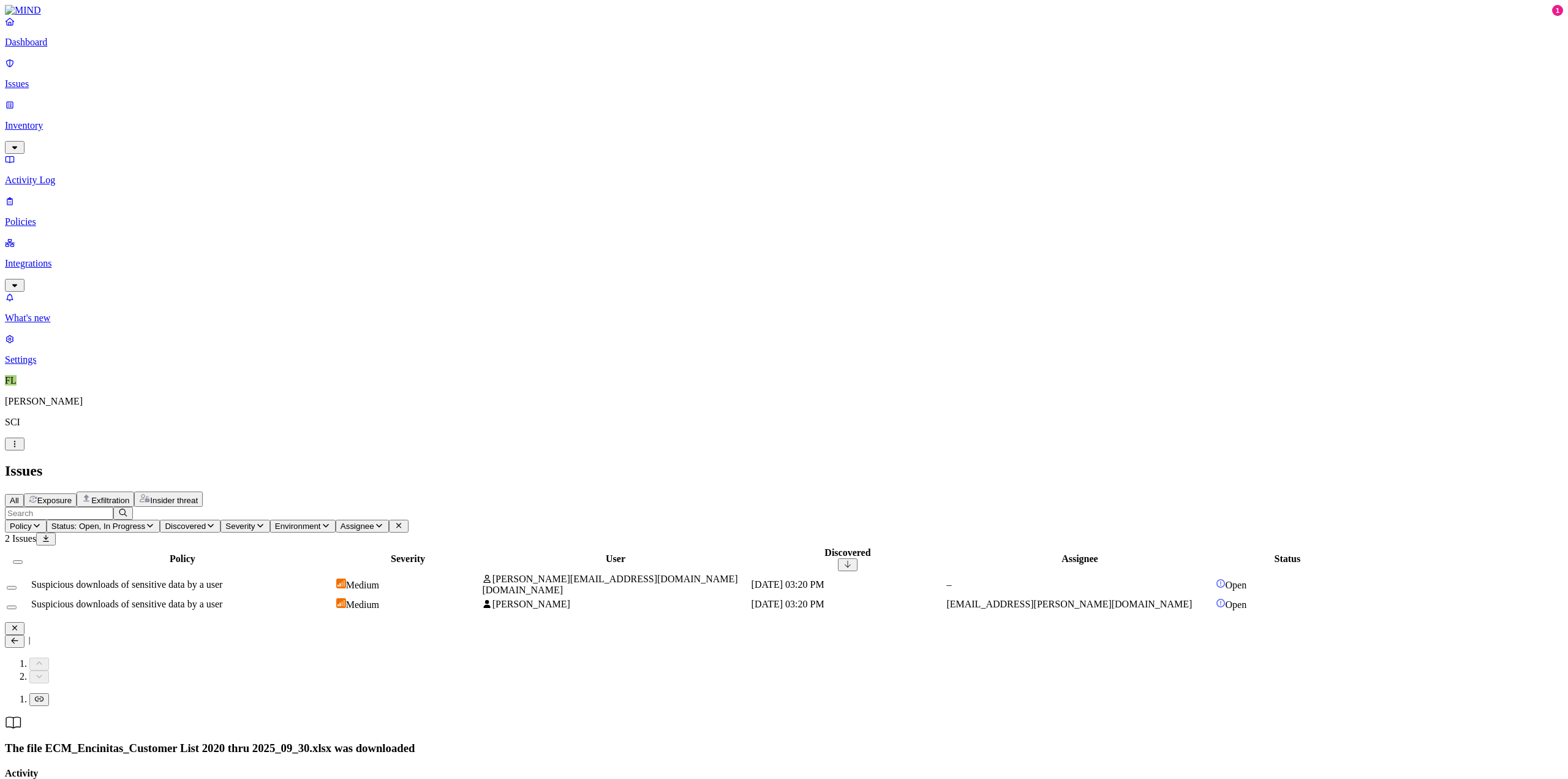
click at [20, 637] on icon at bounding box center [15, 641] width 10 height 8
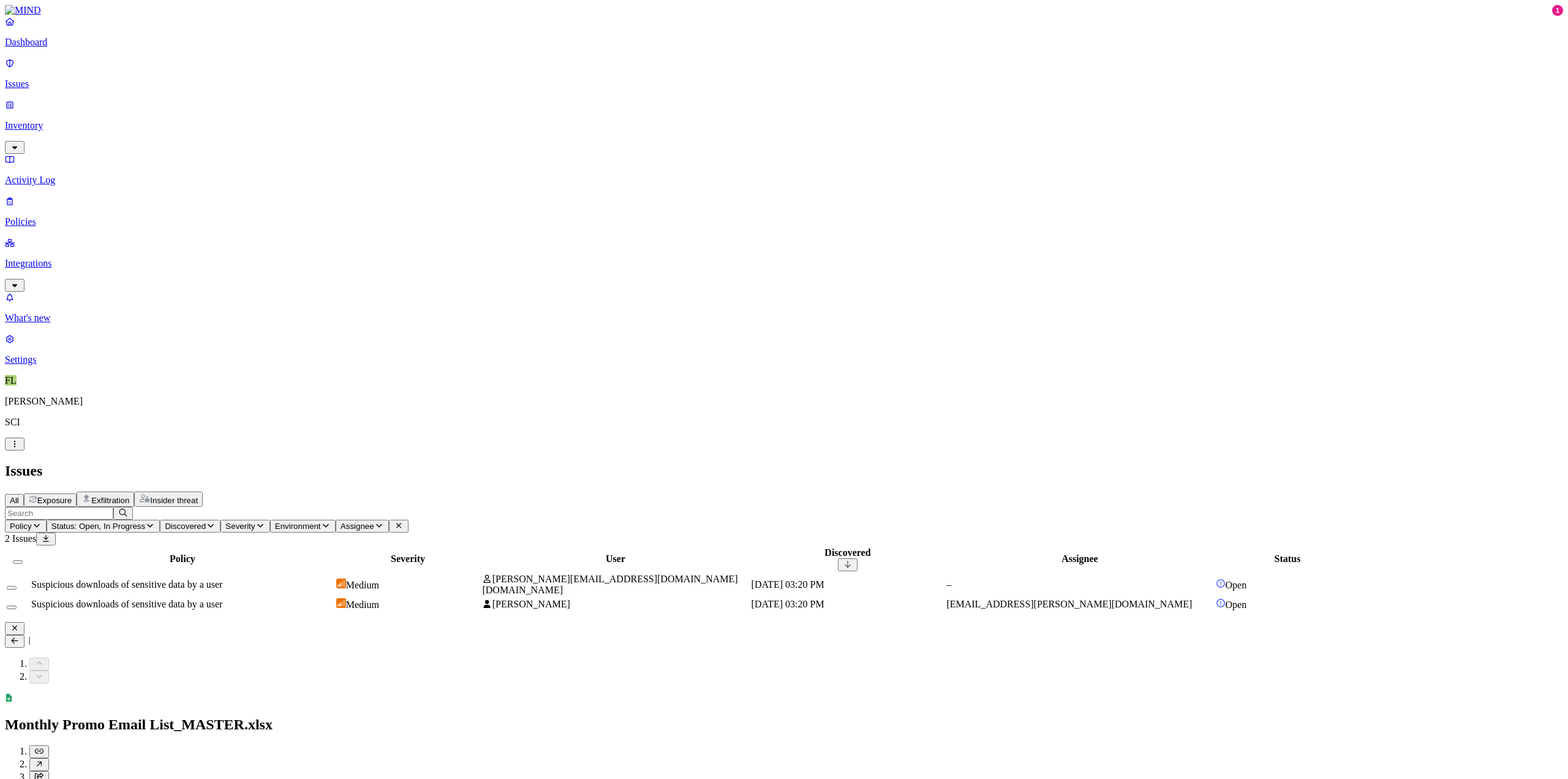
click at [20, 637] on icon at bounding box center [15, 641] width 10 height 8
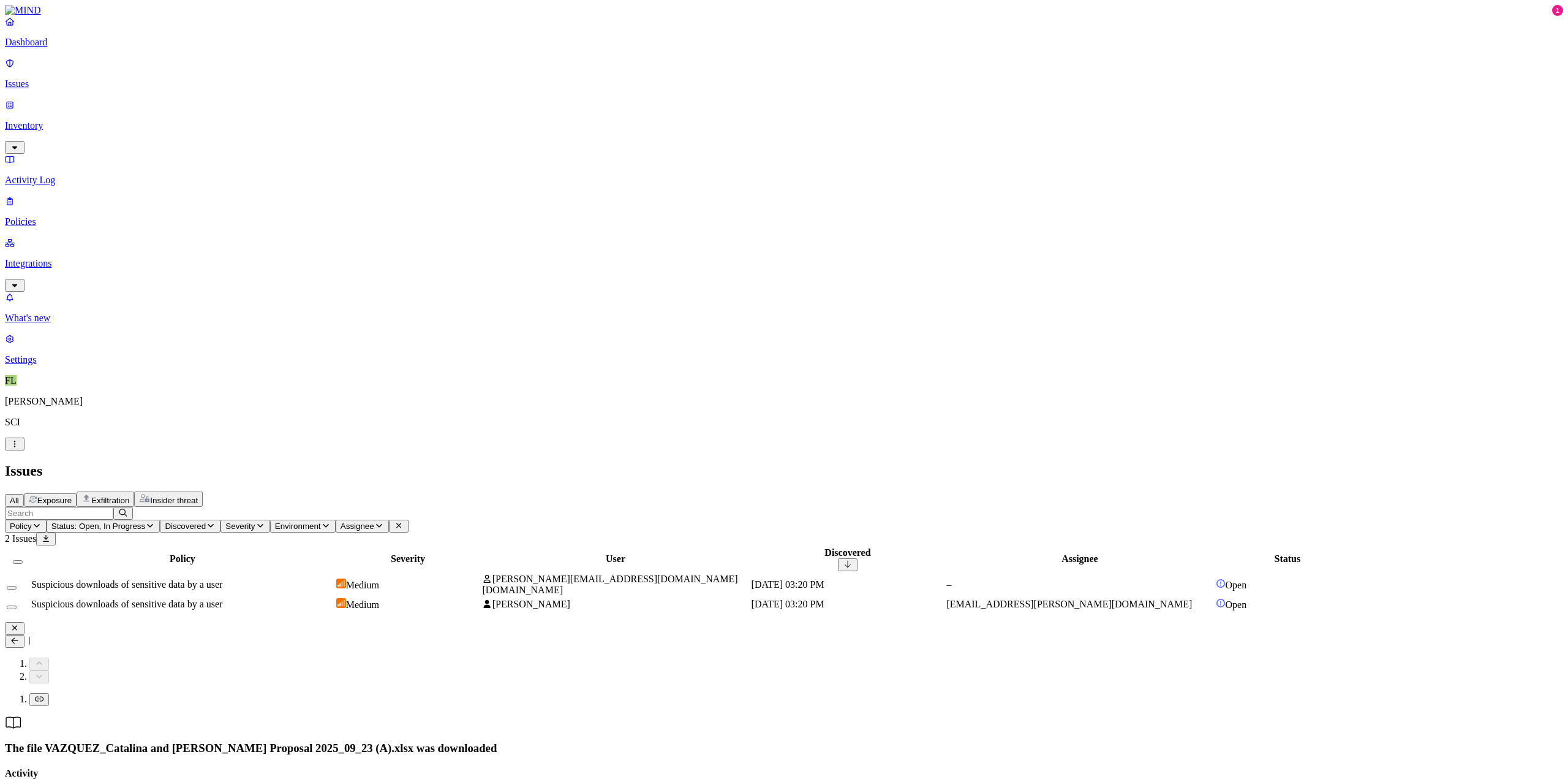
click at [20, 637] on icon at bounding box center [15, 641] width 10 height 8
click at [17, 626] on icon "button" at bounding box center [15, 628] width 5 height 5
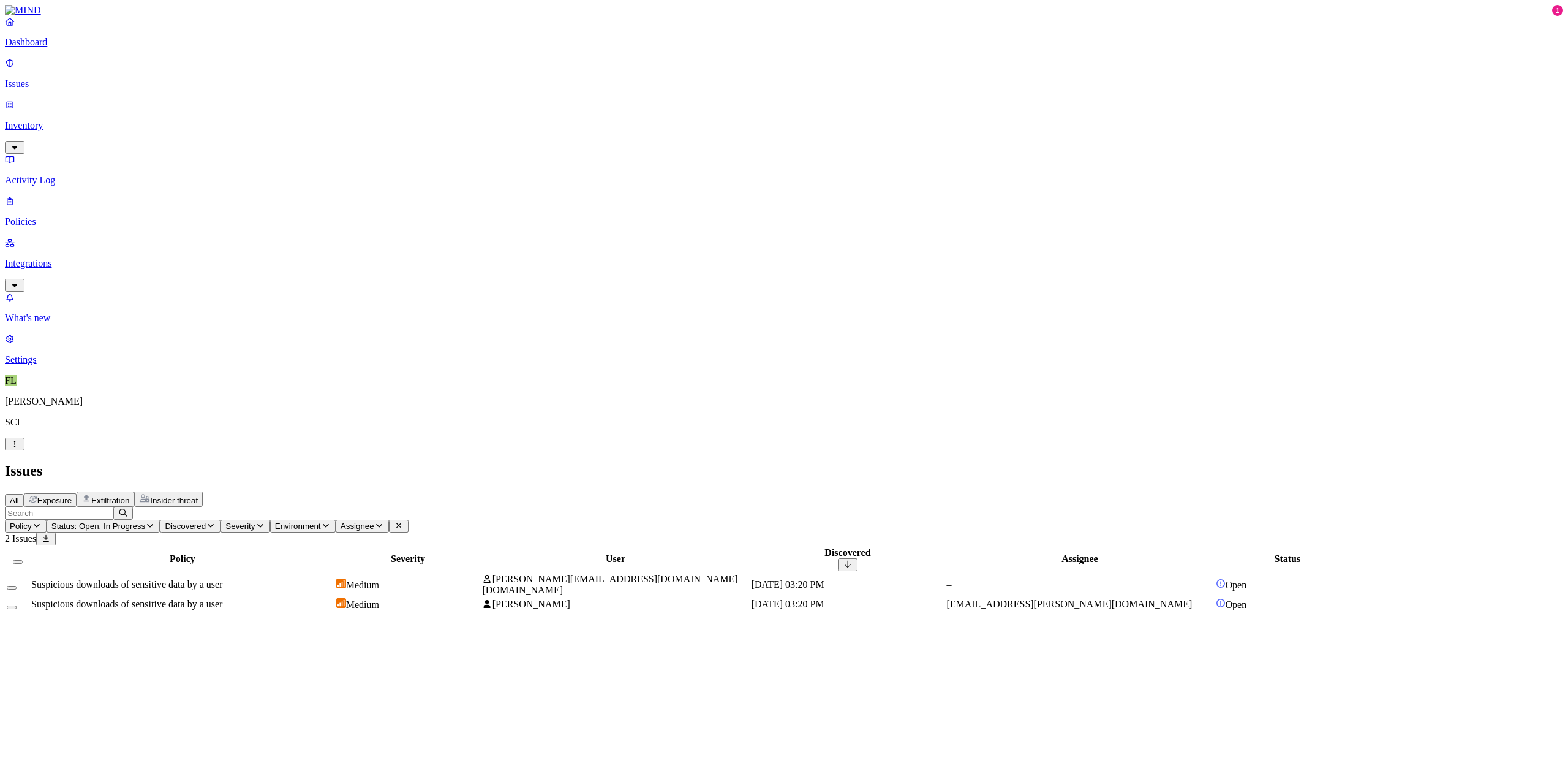
click at [1021, 579] on div "–" at bounding box center [1080, 584] width 267 height 11
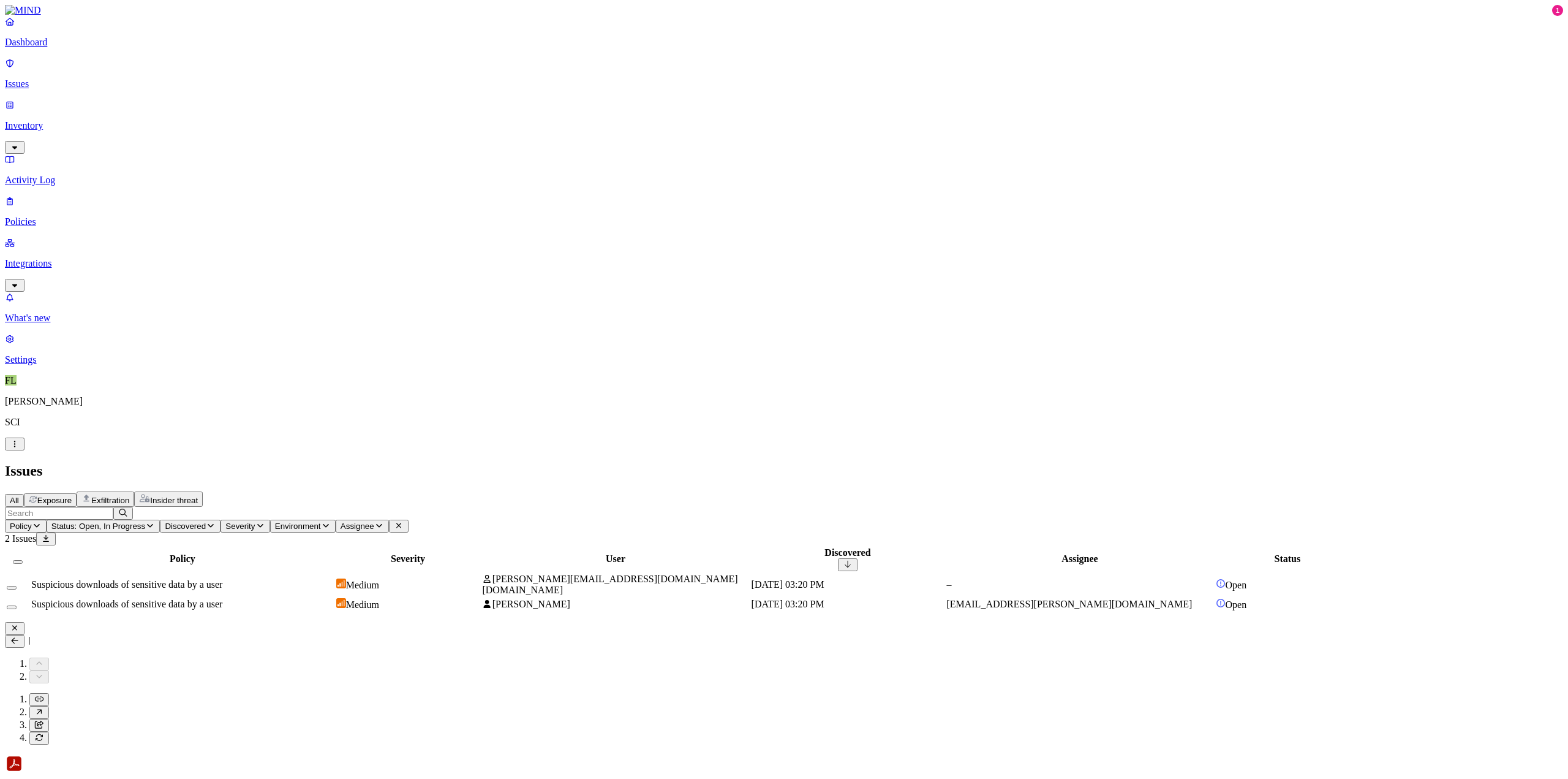
click at [20, 623] on icon "button" at bounding box center [15, 627] width 10 height 8
click at [71, 99] on link "Inventory" at bounding box center [784, 125] width 1558 height 52
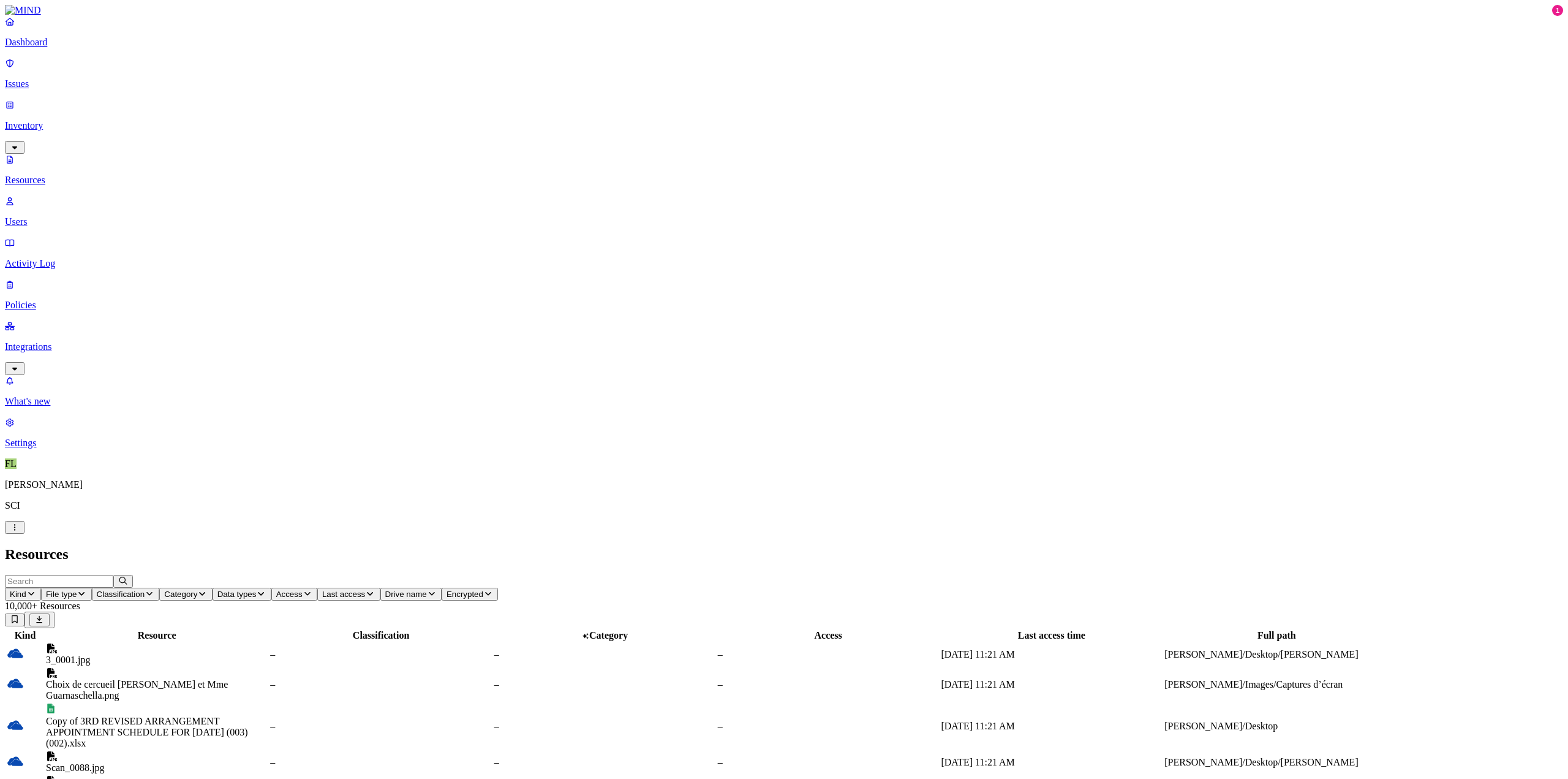
click at [41, 587] on button "Kind" at bounding box center [22, 593] width 36 height 12
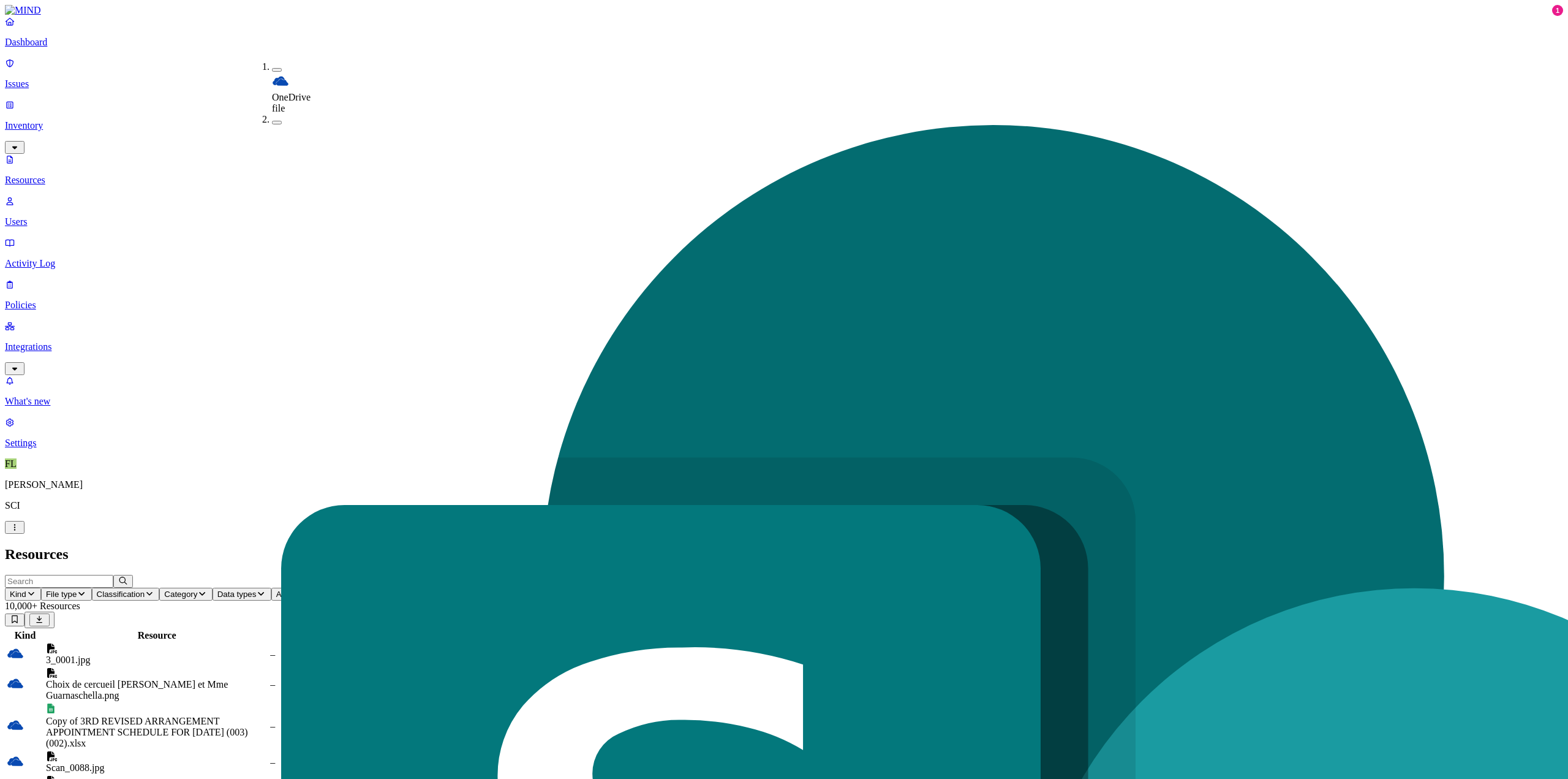
click at [1021, 546] on h2 "Resources" at bounding box center [784, 554] width 1558 height 17
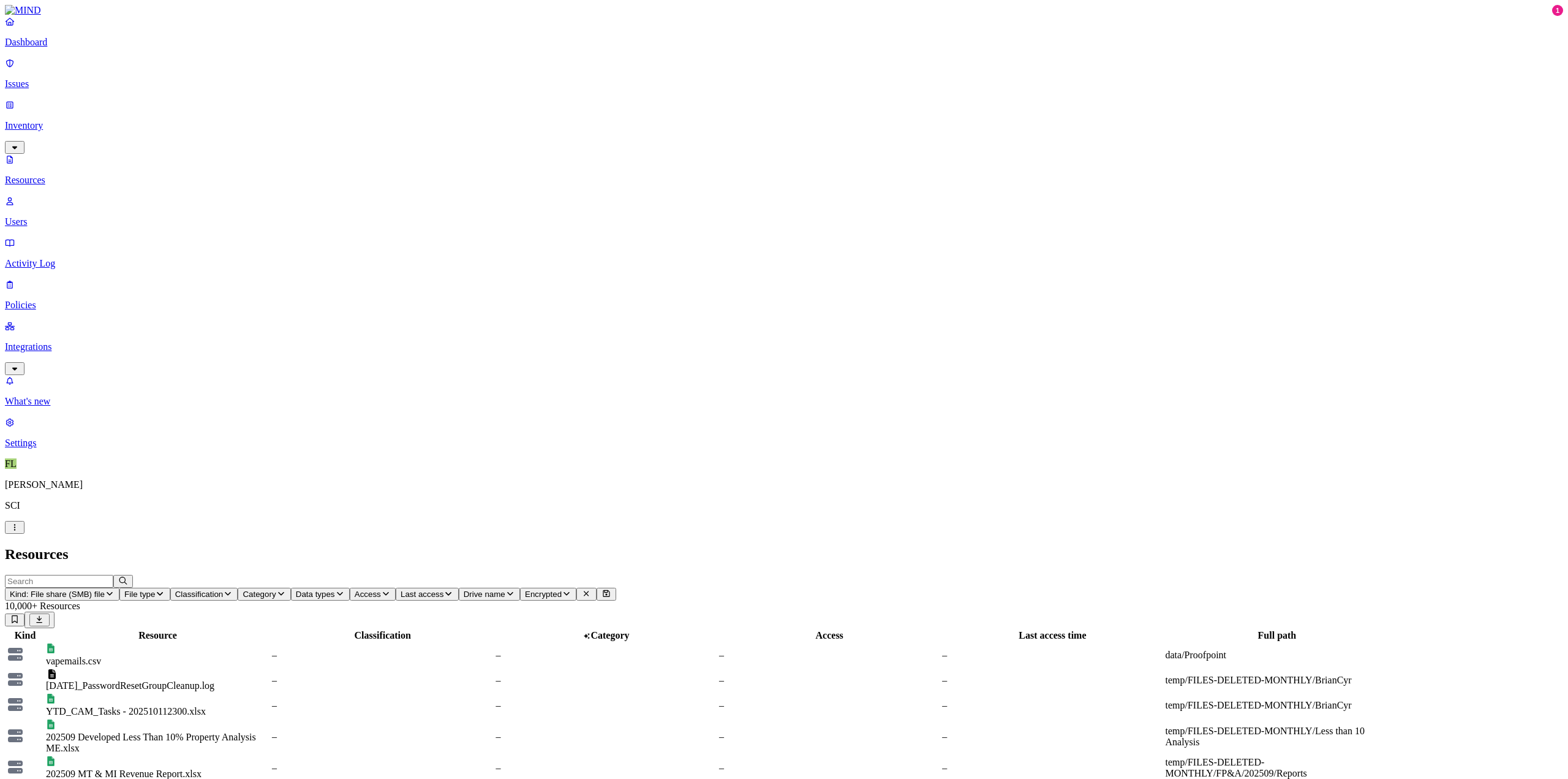
scroll to position [75, 0]
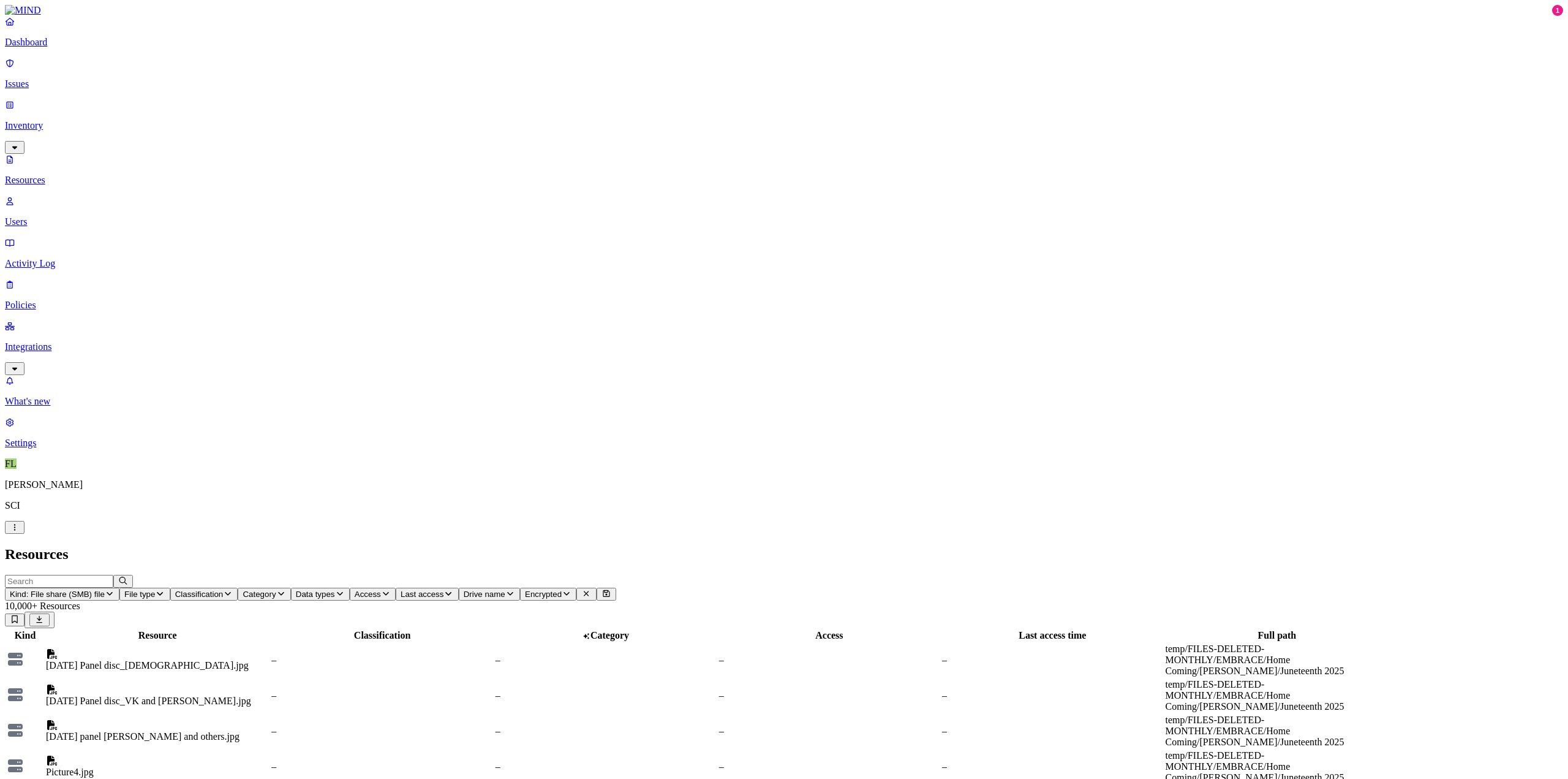
click at [506, 589] on span "Drive name" at bounding box center [485, 593] width 42 height 9
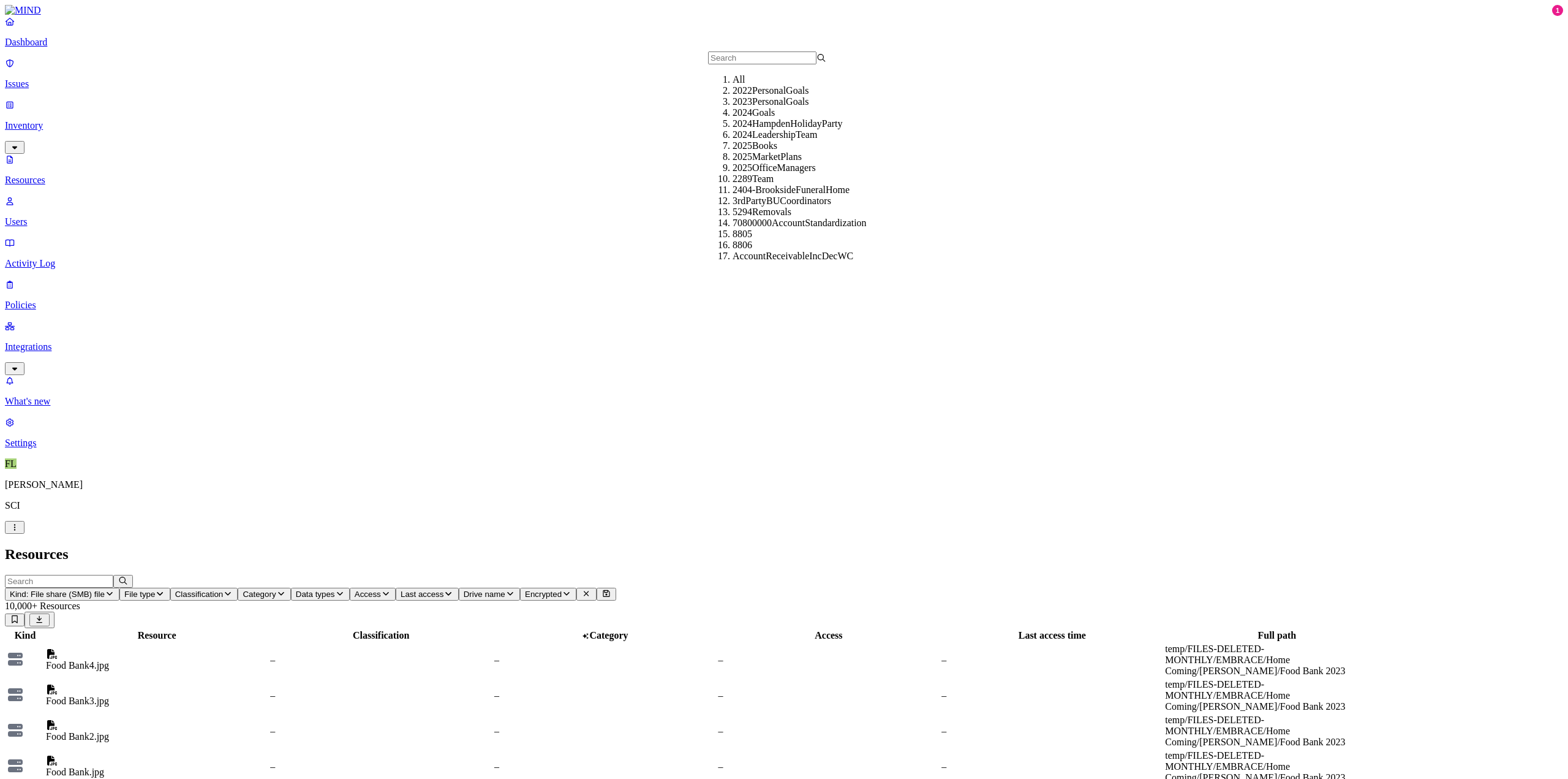
click at [506, 589] on span "Drive name" at bounding box center [485, 593] width 42 height 9
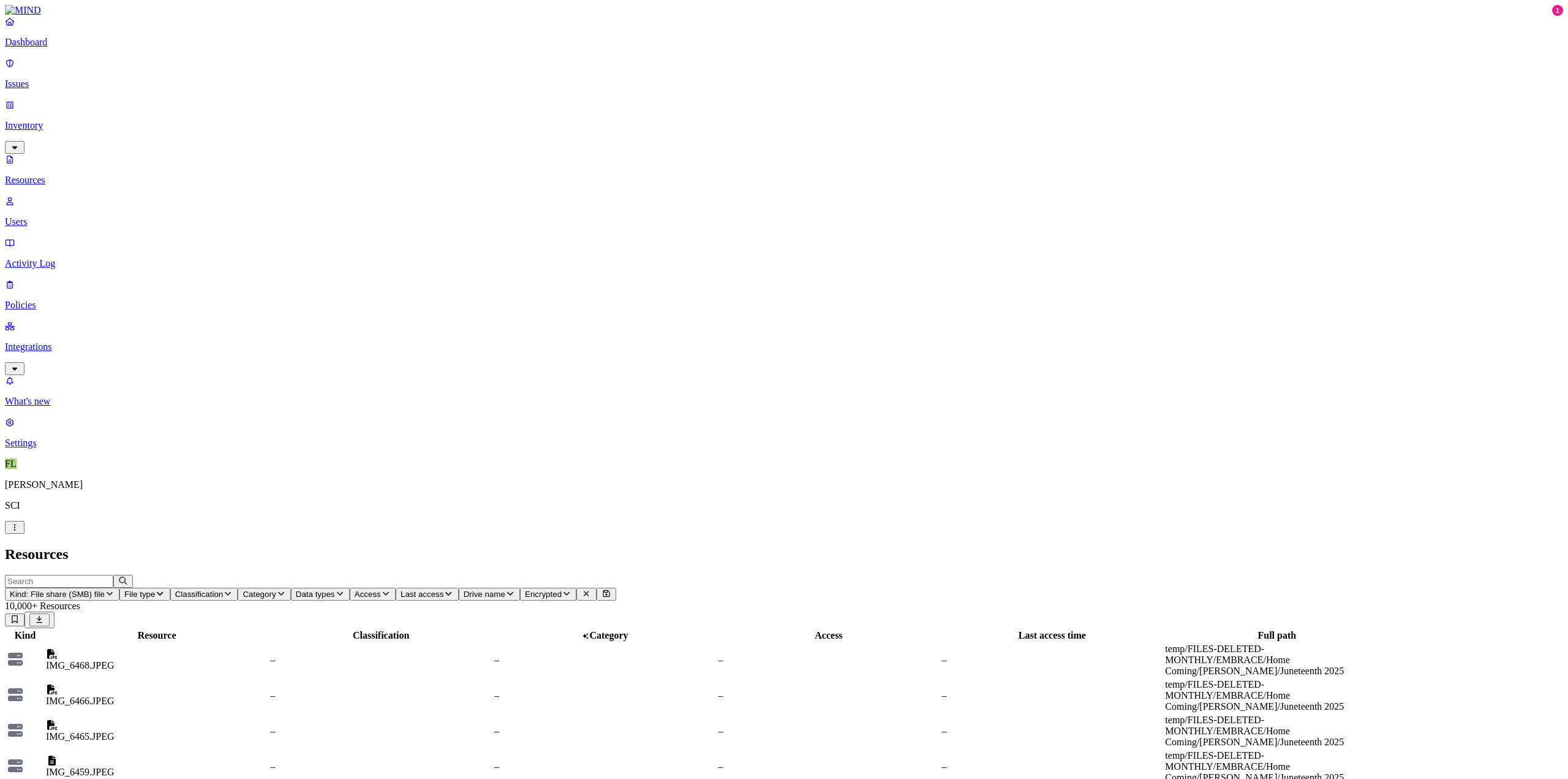
click at [717, 638] on div "–" at bounding box center [605, 659] width 221 height 11
click at [717, 638] on td "–" at bounding box center [605, 695] width 222 height 34
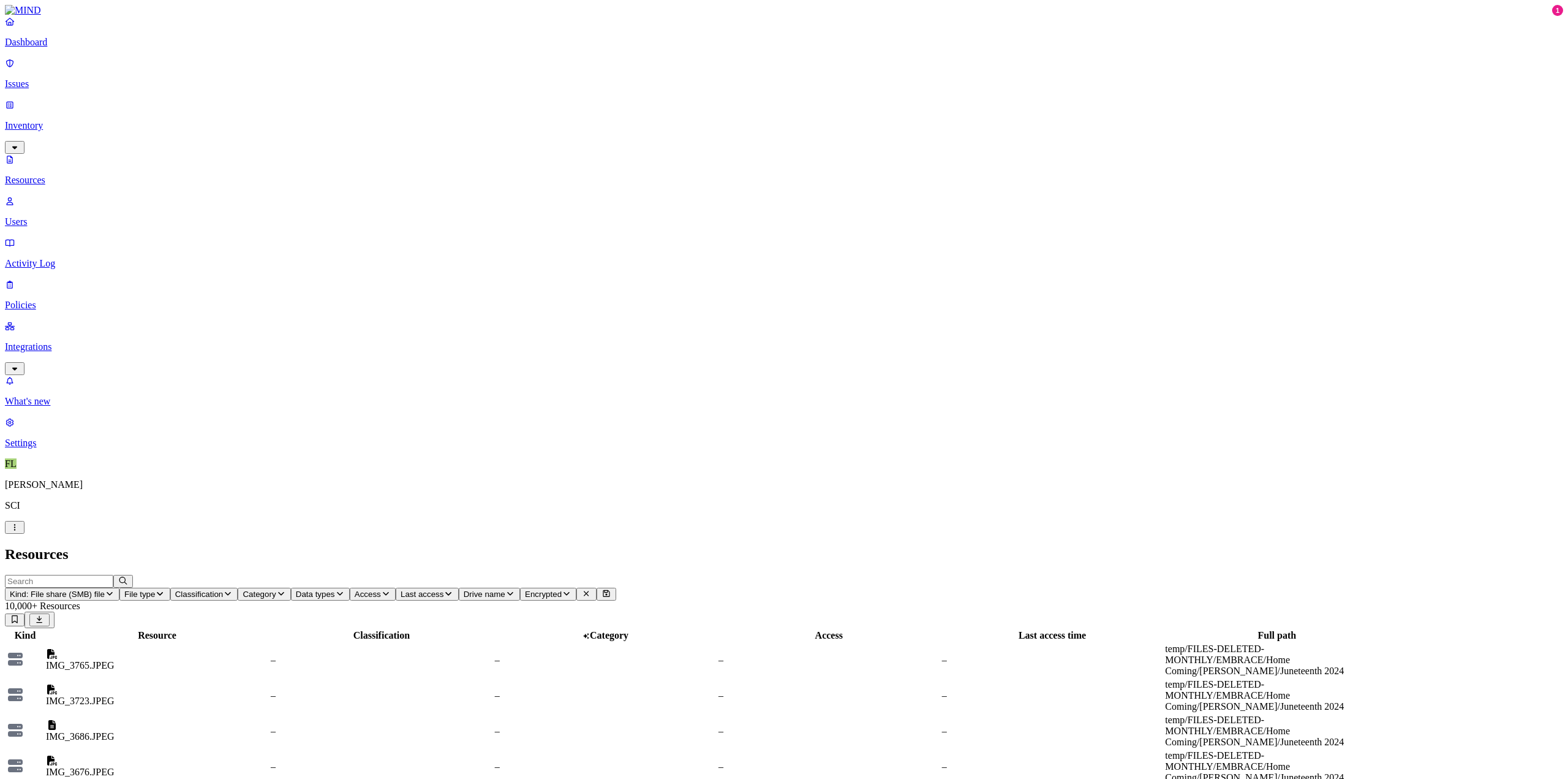
click at [32, 78] on p "Issues" at bounding box center [784, 83] width 1558 height 11
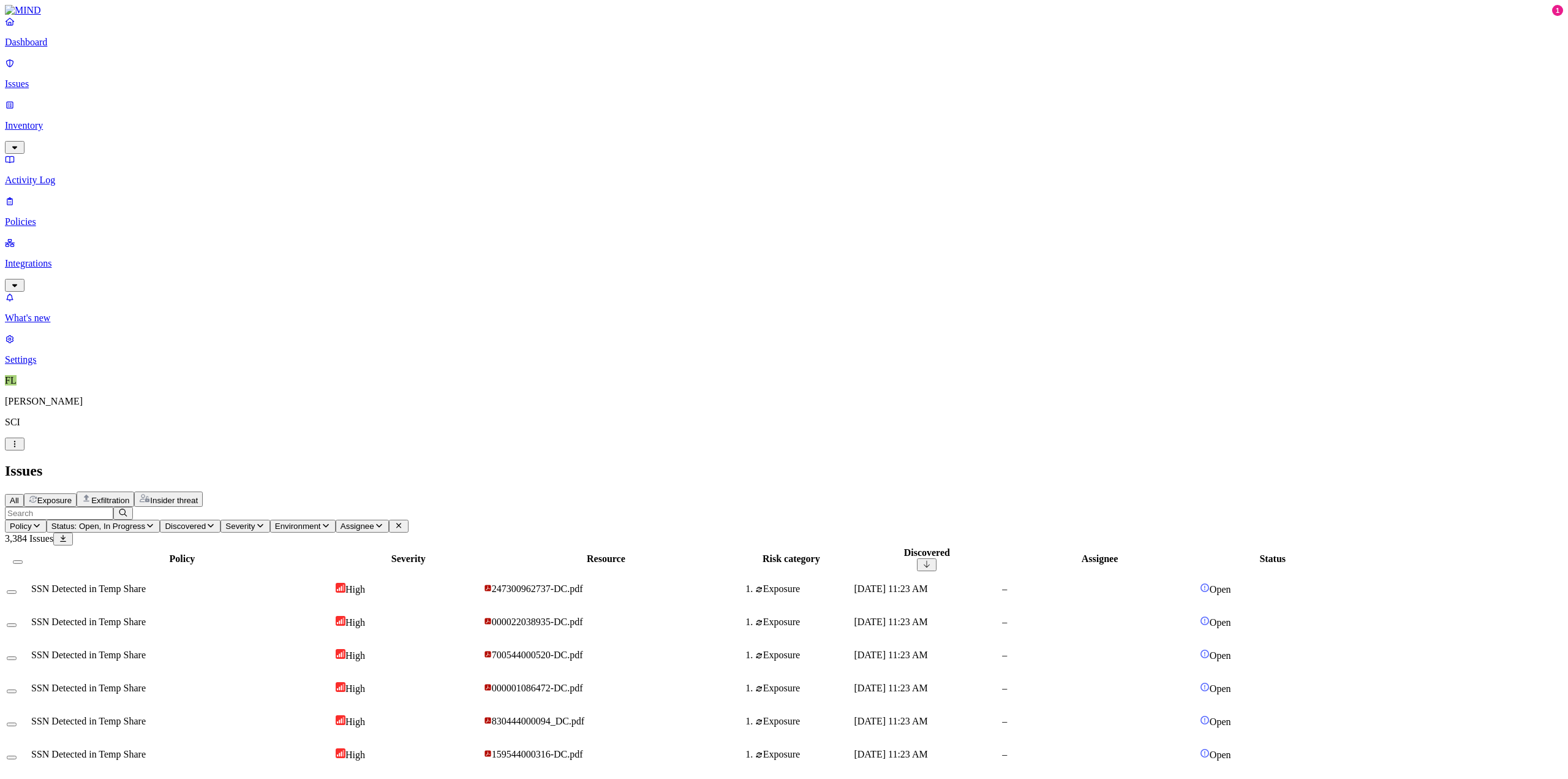
click at [36, 258] on p "Integrations" at bounding box center [784, 263] width 1558 height 11
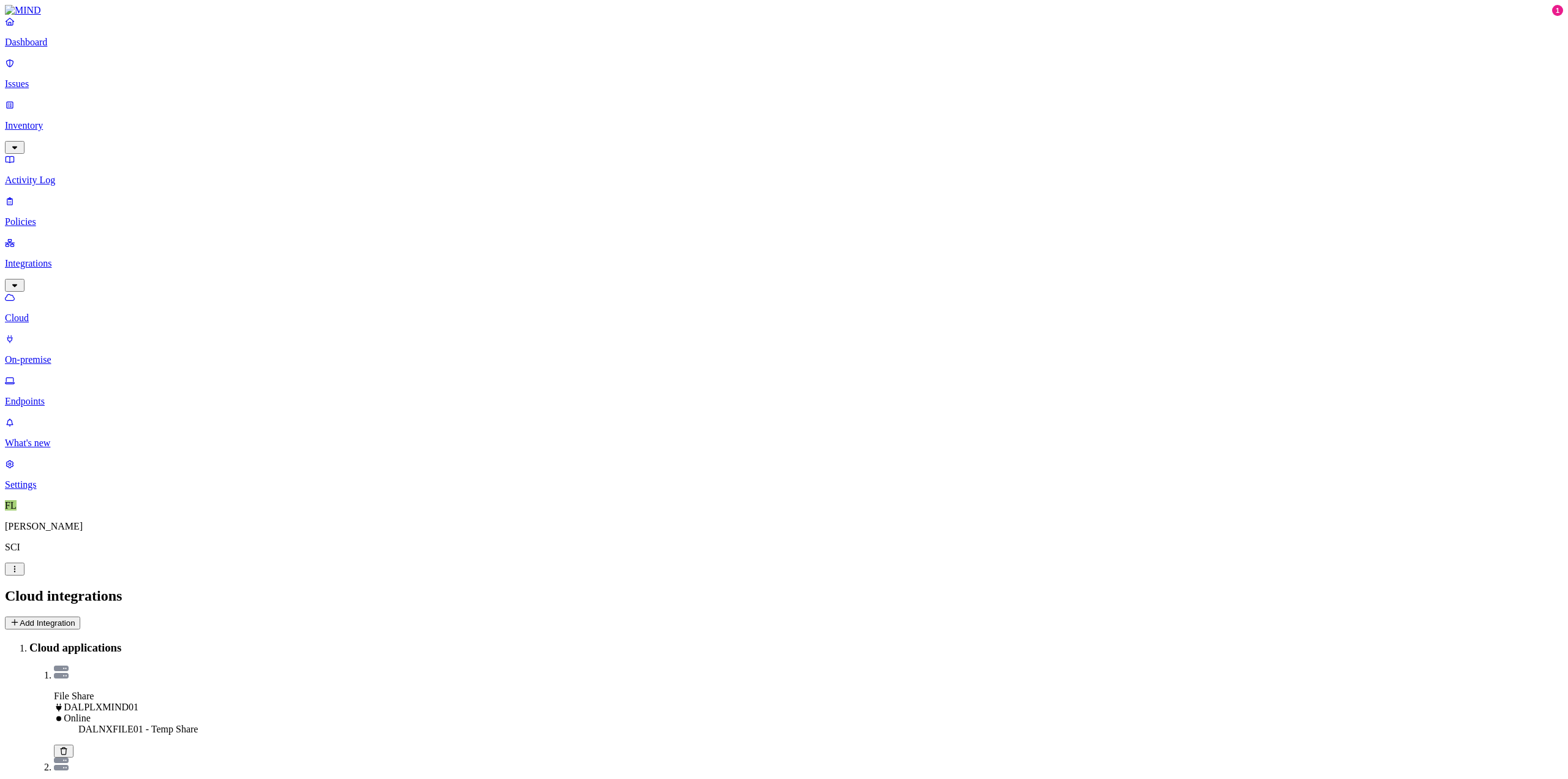
click at [54, 396] on p "Endpoints" at bounding box center [784, 401] width 1558 height 11
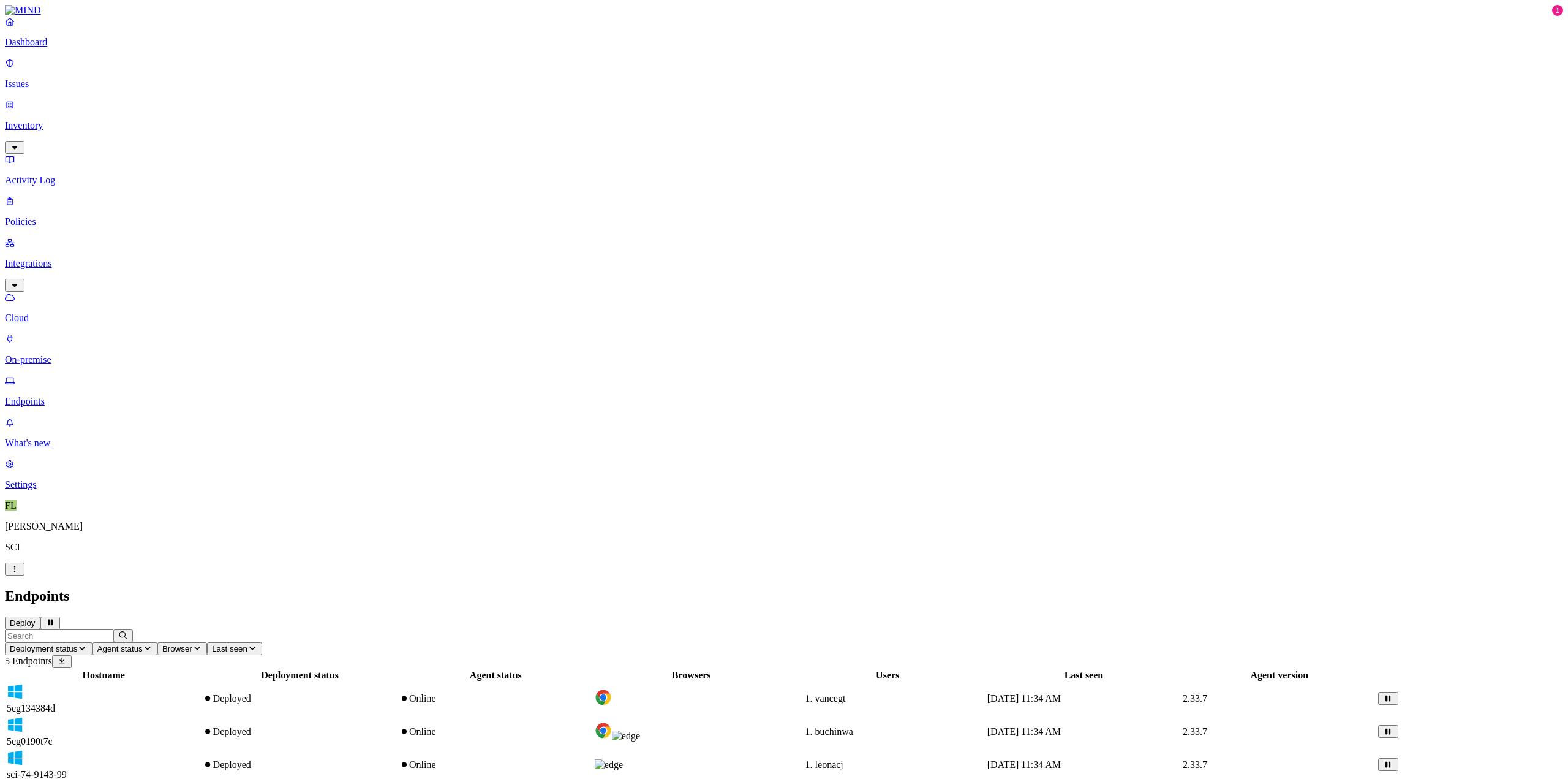
click at [67, 769] on span "sci-74-9143-99" at bounding box center [37, 774] width 60 height 10
click at [55, 702] on span "5cg134384d" at bounding box center [31, 707] width 48 height 10
click at [200, 683] on div "5cg134384d" at bounding box center [103, 698] width 193 height 31
click at [200, 717] on div "5cg0190t7c" at bounding box center [103, 732] width 193 height 31
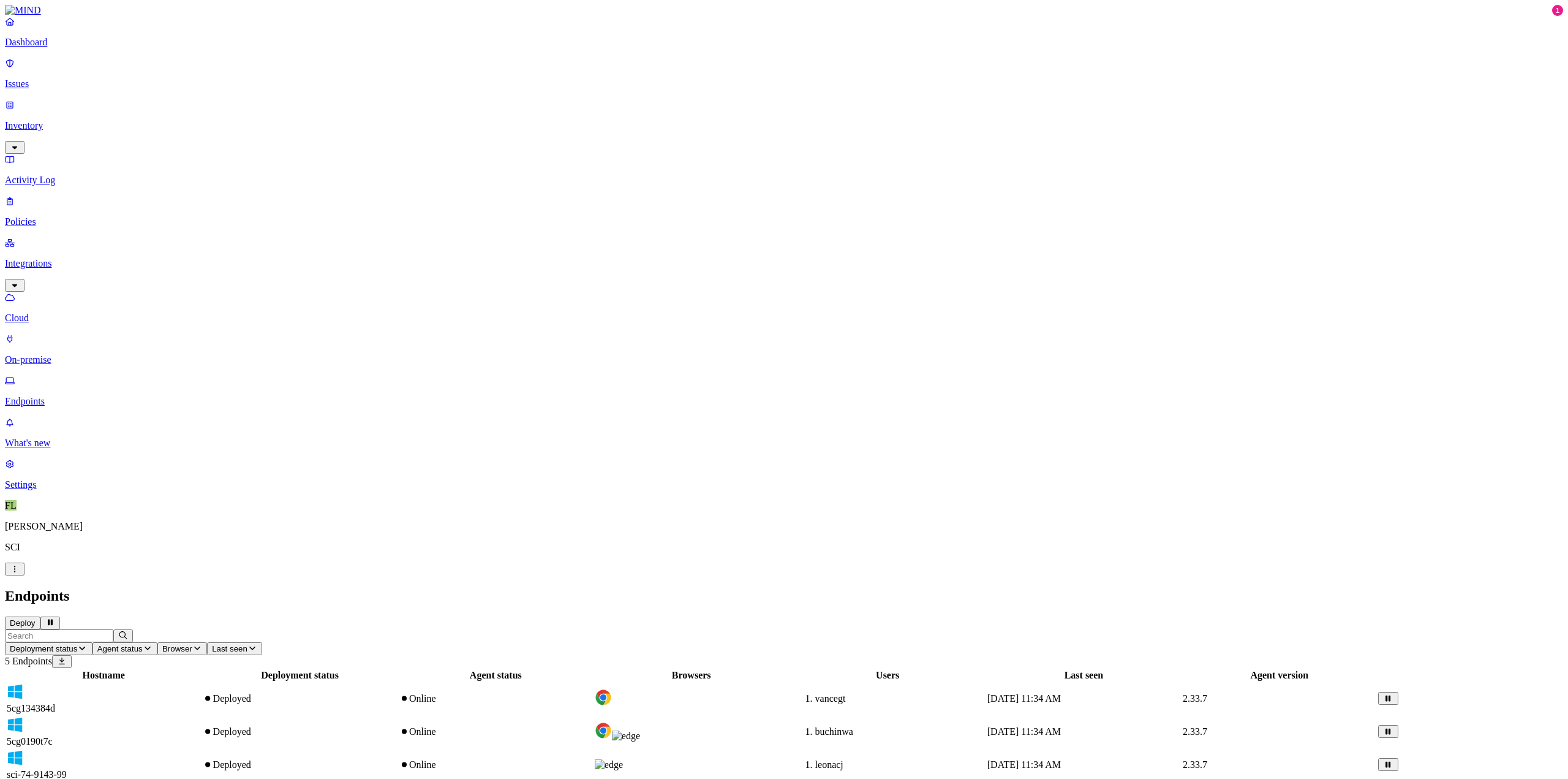
click at [52, 736] on span "5cg0190t7c" at bounding box center [29, 741] width 46 height 10
click at [20, 281] on icon "button" at bounding box center [15, 285] width 10 height 8
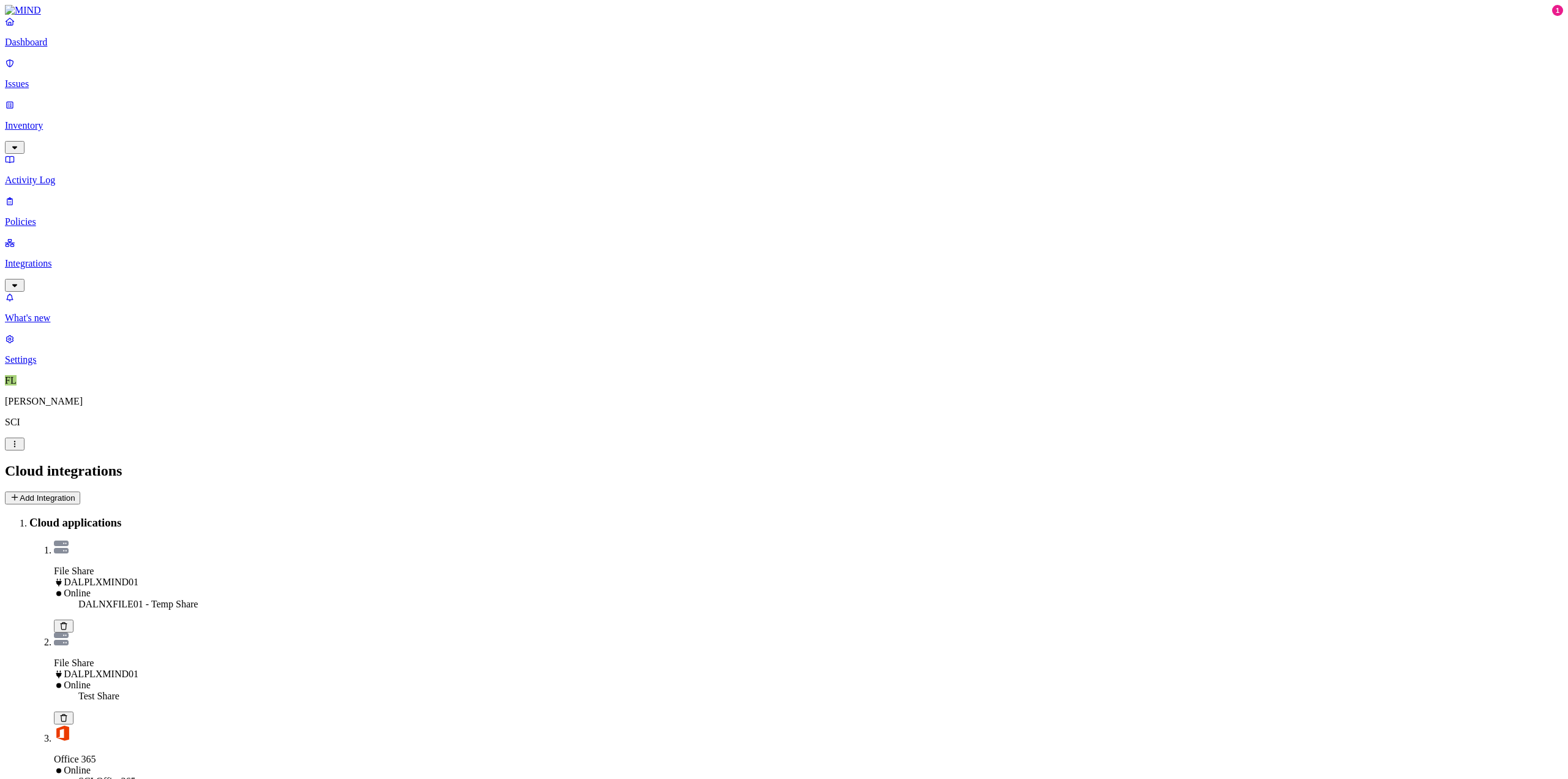
click at [20, 281] on icon "button" at bounding box center [15, 285] width 10 height 8
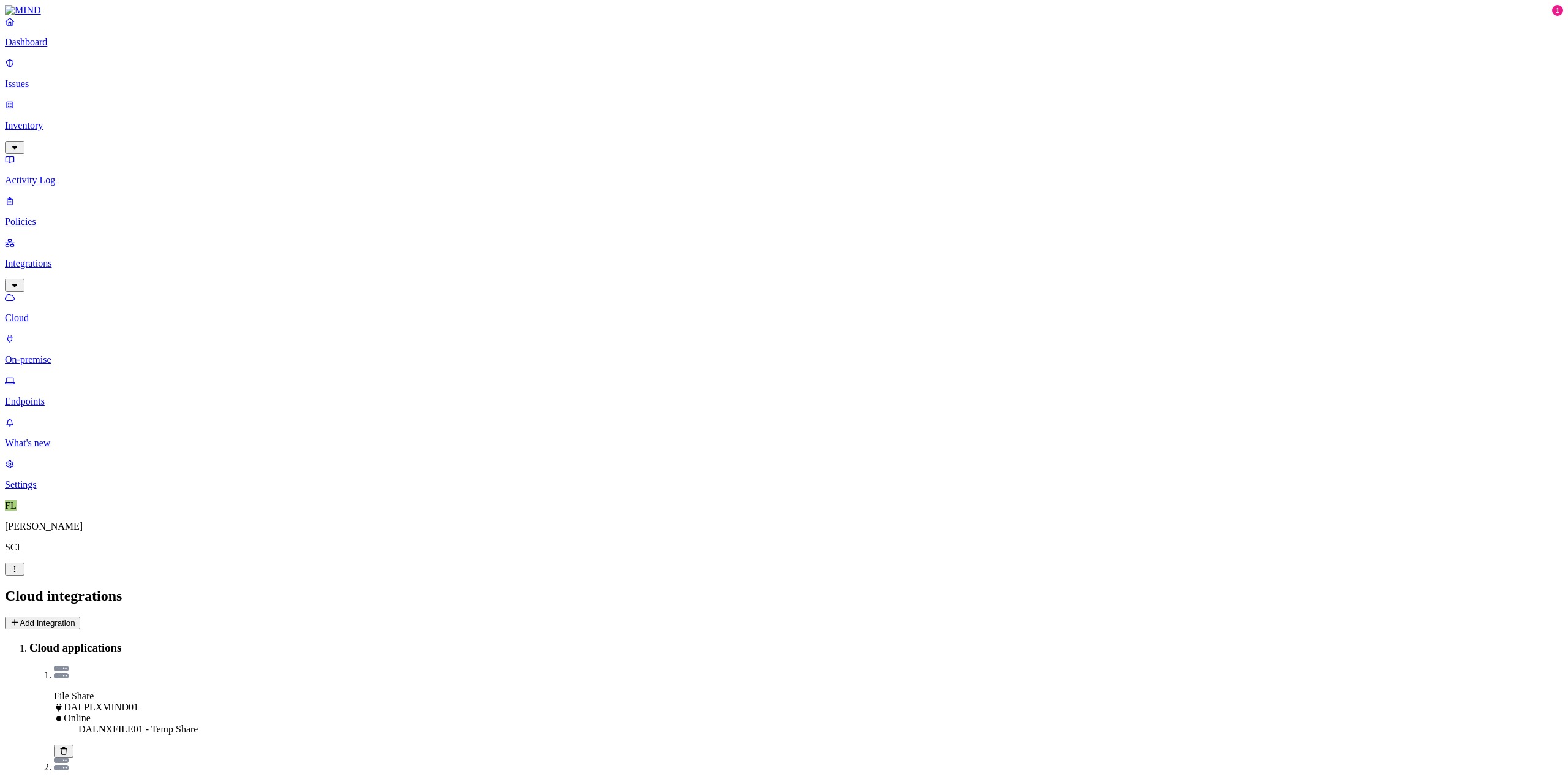
click at [58, 354] on p "On-premise" at bounding box center [784, 359] width 1558 height 11
click at [52, 217] on p "Policies" at bounding box center [784, 222] width 1558 height 11
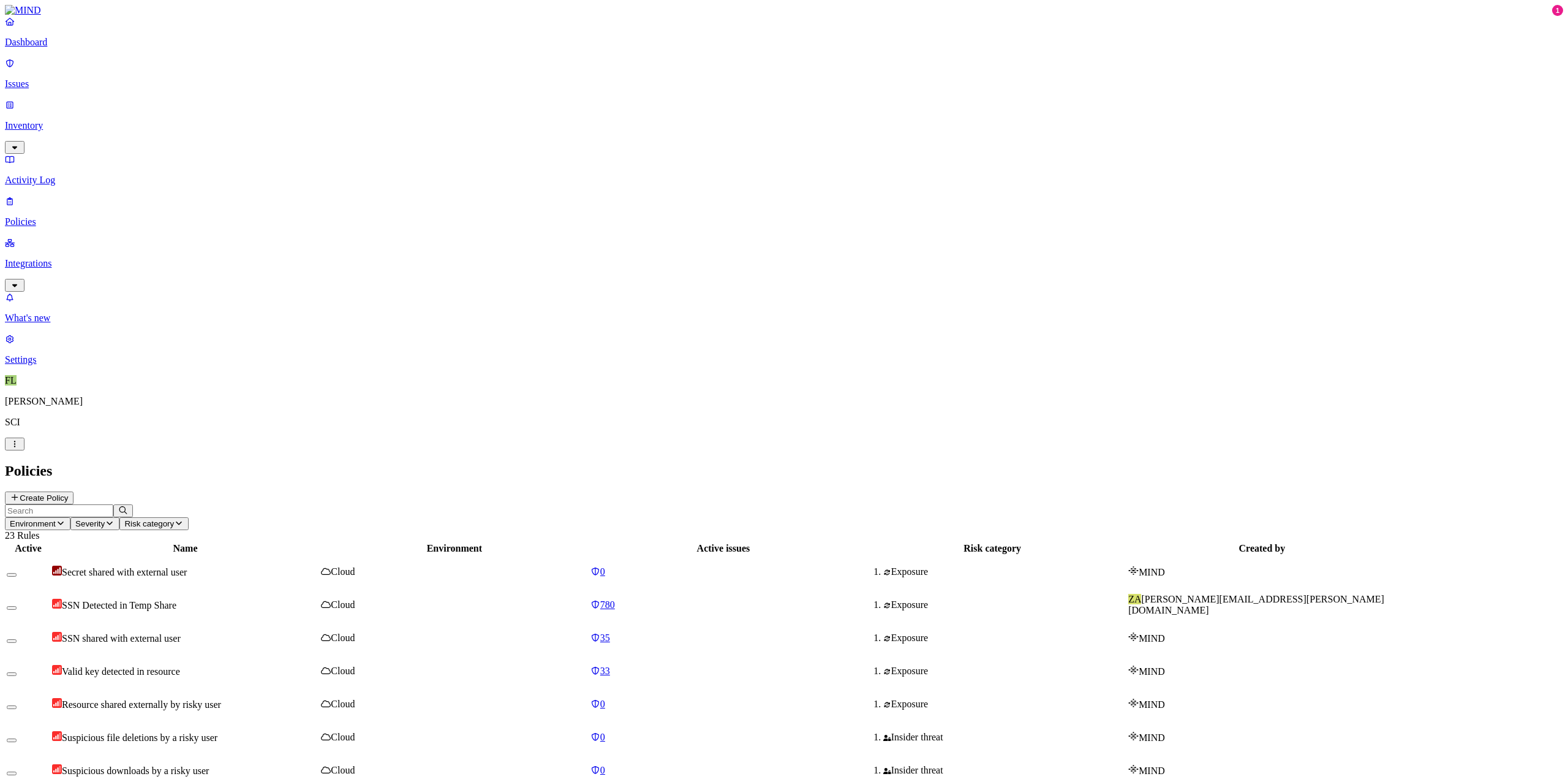
click at [40, 78] on p "Issues" at bounding box center [784, 83] width 1558 height 11
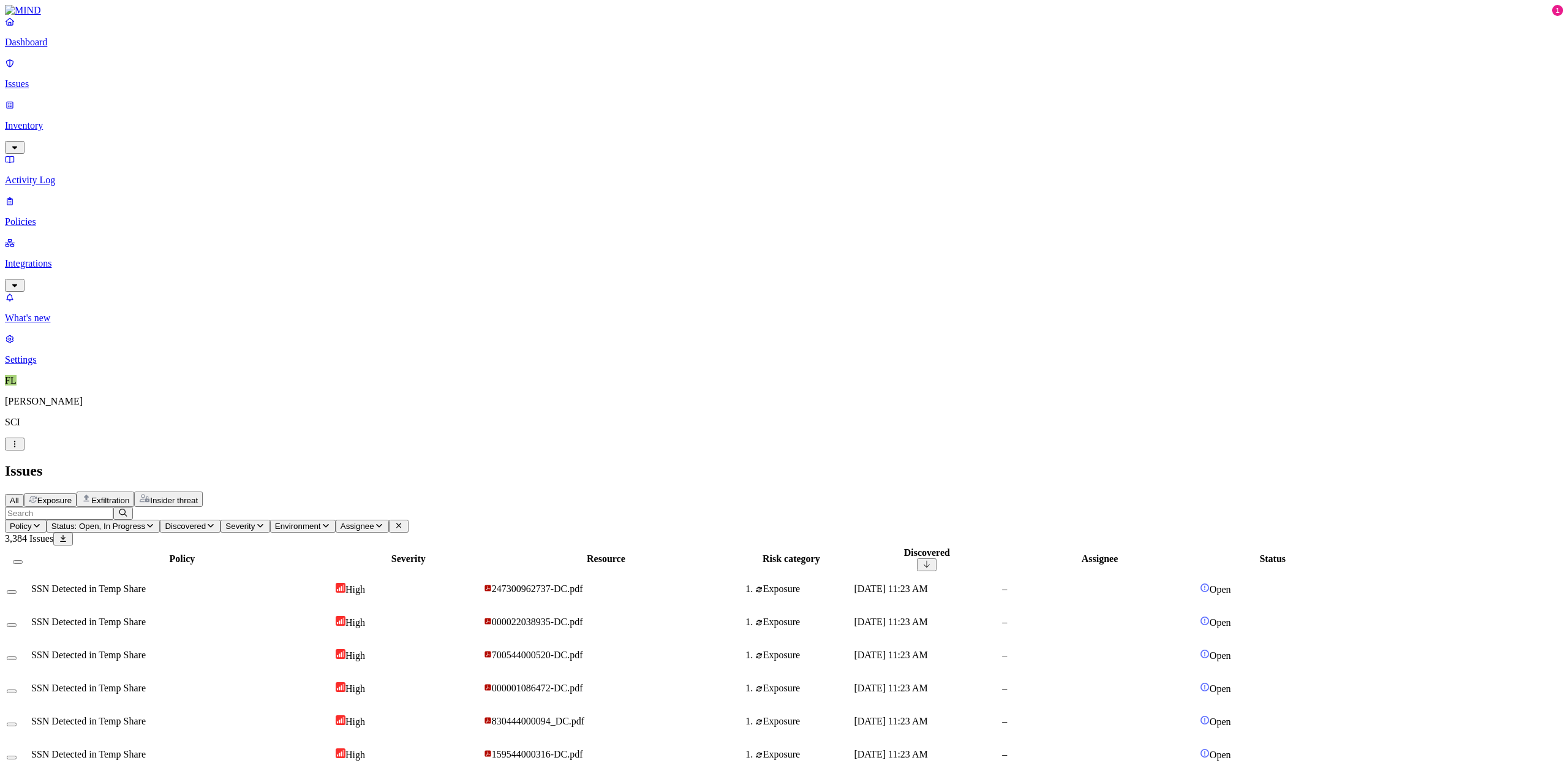
scroll to position [107, 0]
click at [1001, 705] on td "[DATE] 11:23 AM" at bounding box center [926, 721] width 147 height 32
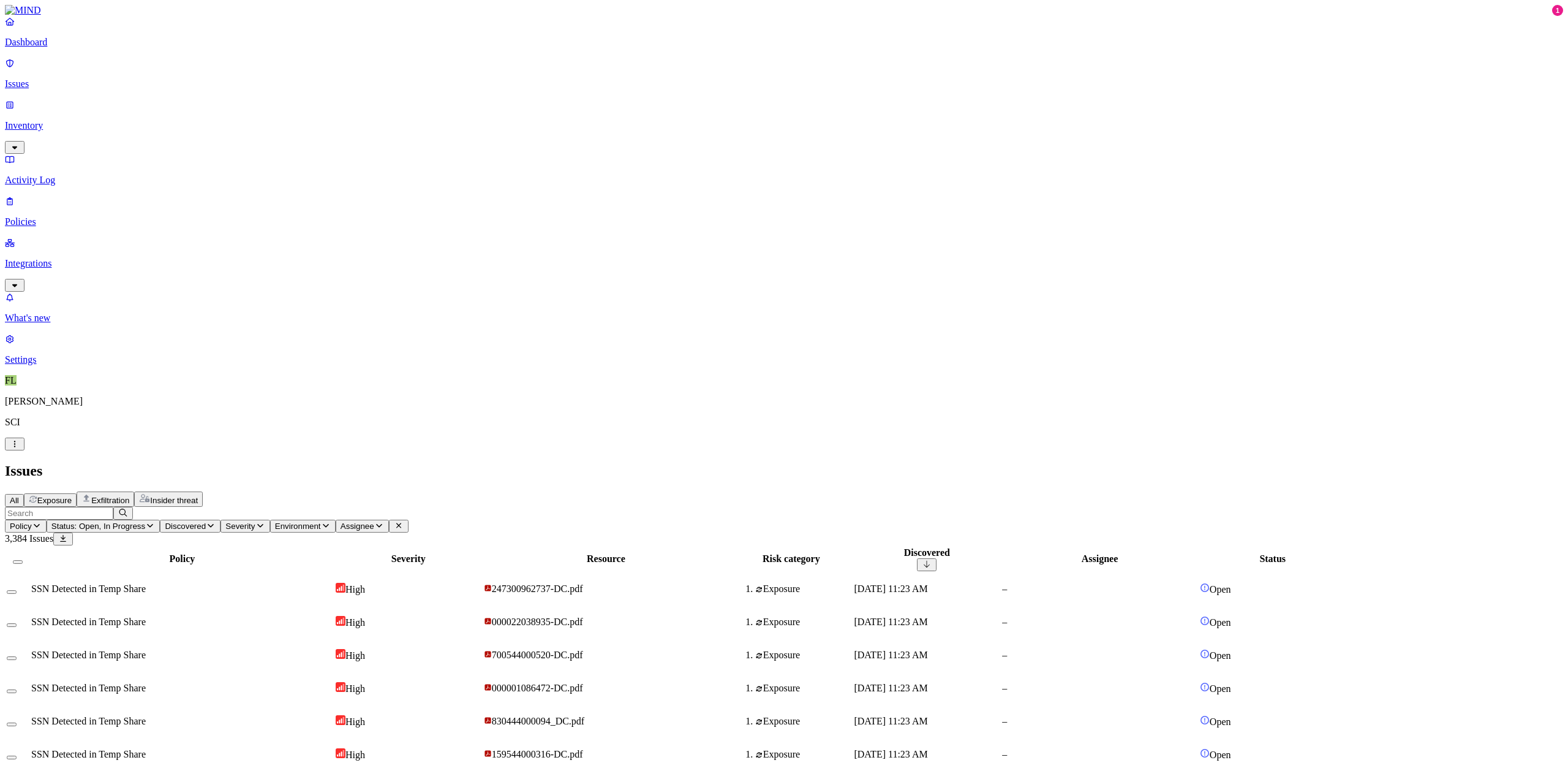
click at [272, 705] on td "SSN Detected in Temp Share" at bounding box center [182, 721] width 303 height 32
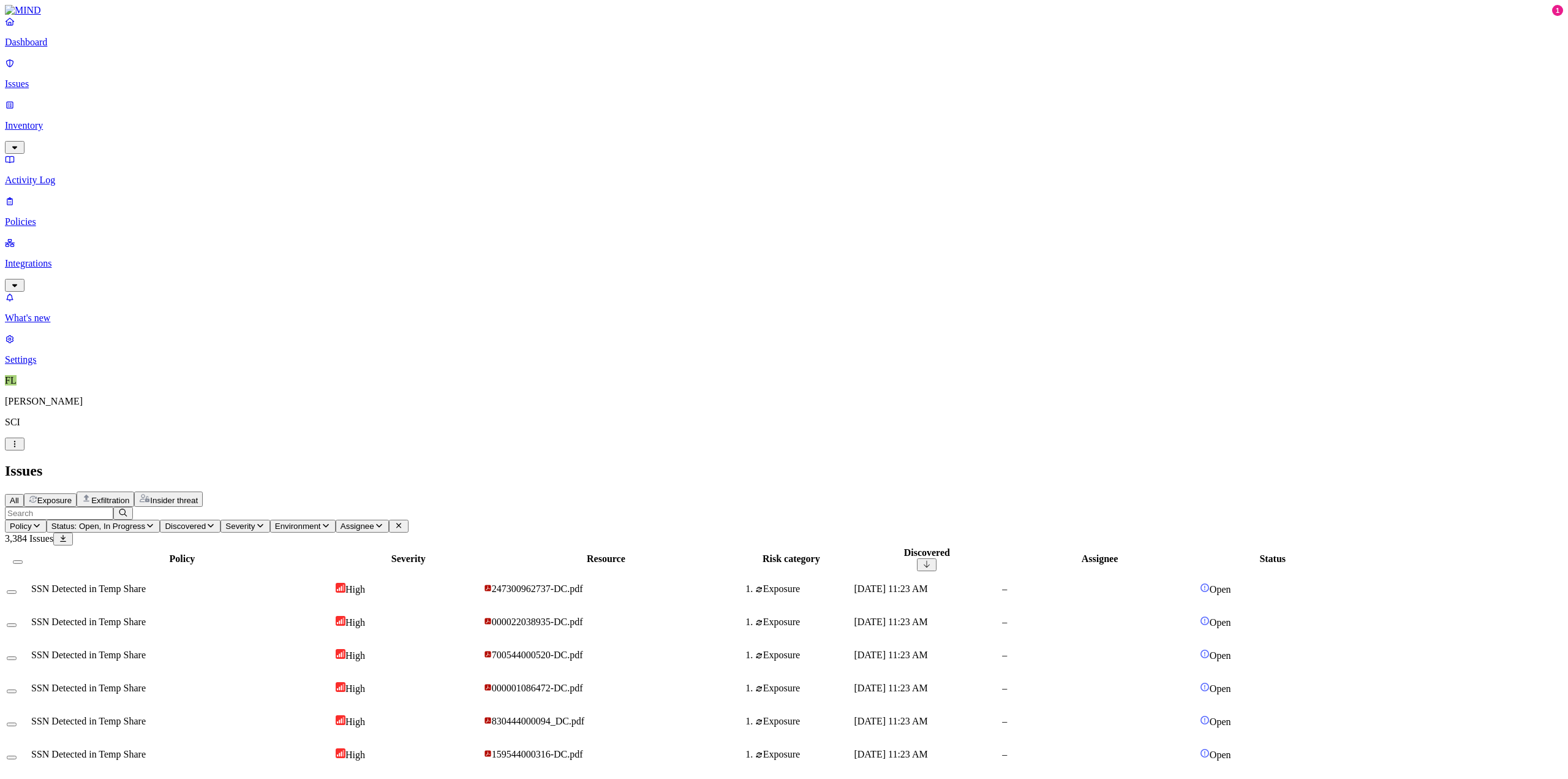
click at [26, 237] on link "Integrations" at bounding box center [784, 263] width 1558 height 52
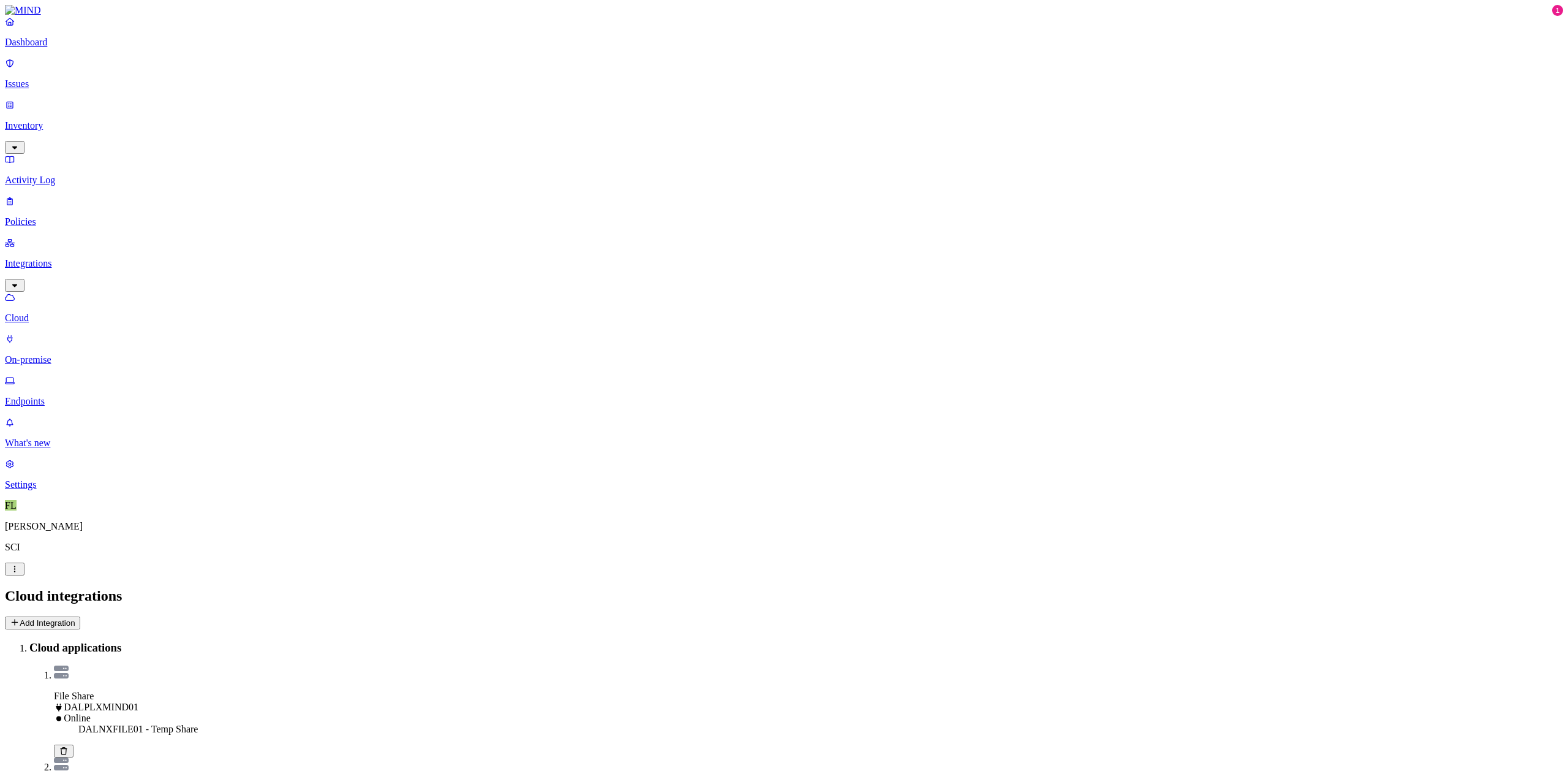
click at [38, 375] on link "Endpoints" at bounding box center [784, 391] width 1558 height 32
